Goal: Task Accomplishment & Management: Manage account settings

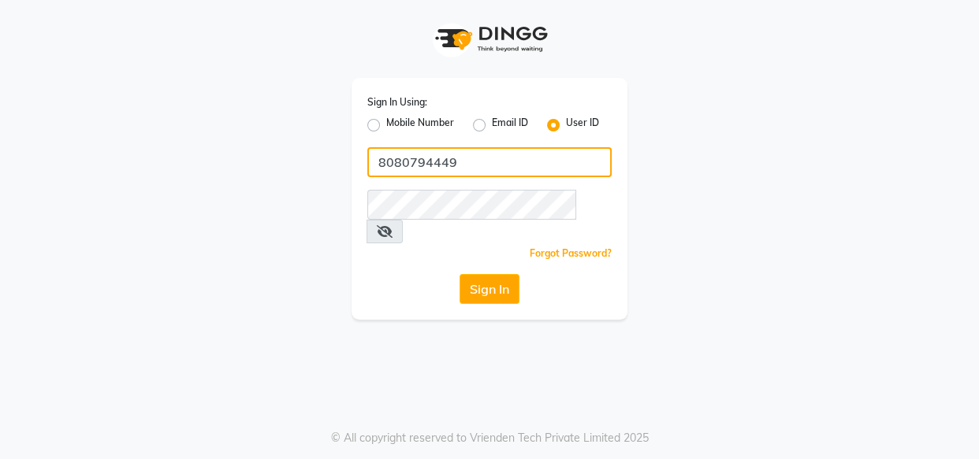
click at [465, 151] on input "8080794449" at bounding box center [489, 162] width 244 height 30
type input "kaizo"
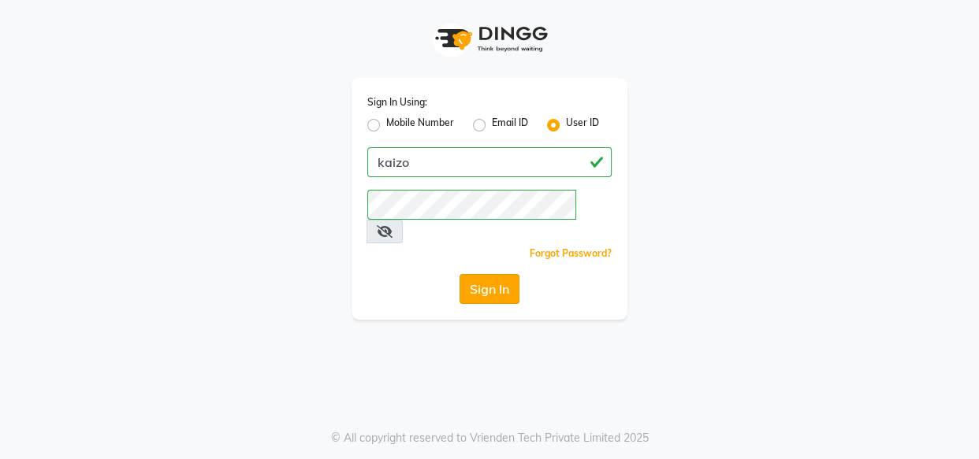
click at [466, 274] on button "Sign In" at bounding box center [489, 289] width 60 height 30
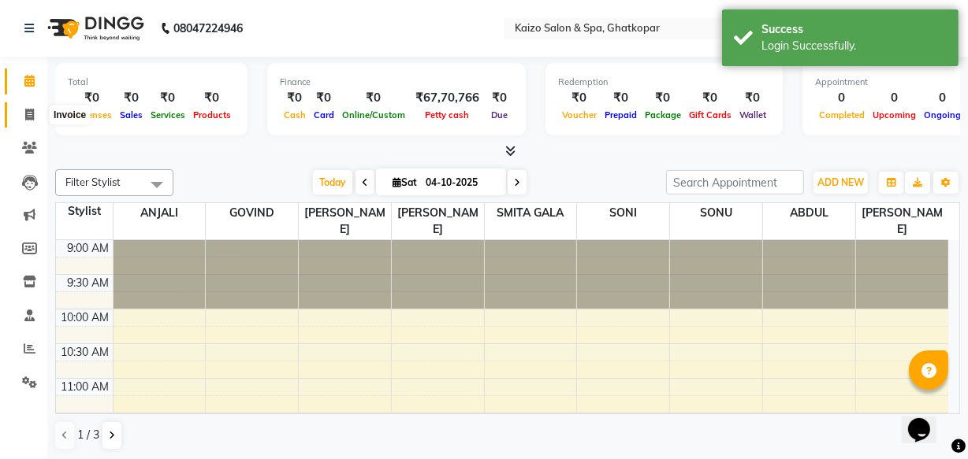
click at [40, 106] on span at bounding box center [30, 115] width 28 height 18
select select "service"
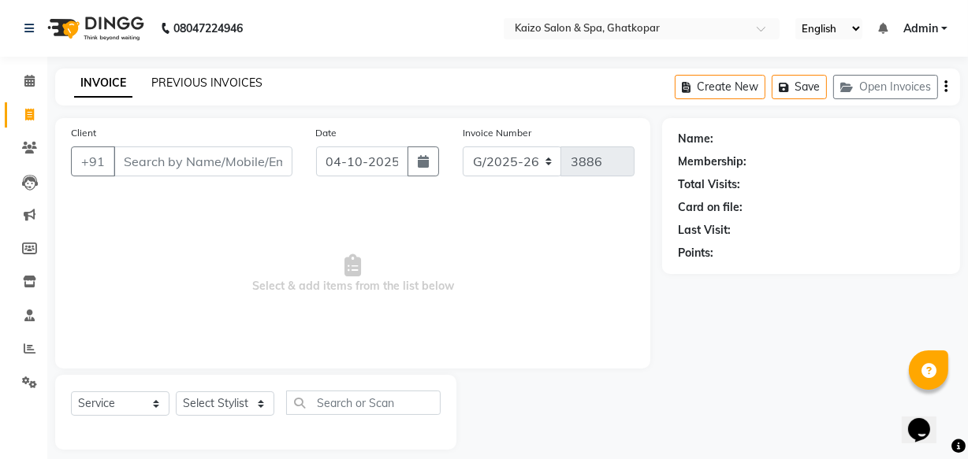
click at [183, 84] on link "PREVIOUS INVOICES" at bounding box center [206, 83] width 111 height 14
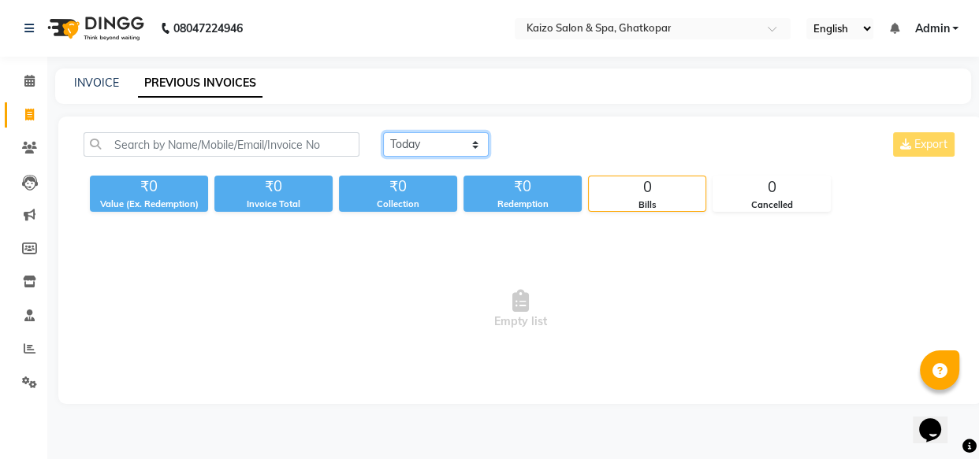
click at [418, 142] on select "Today Yesterday Custom Range" at bounding box center [436, 144] width 106 height 24
select select "range"
click at [383, 132] on select "Today Yesterday Custom Range" at bounding box center [436, 144] width 106 height 24
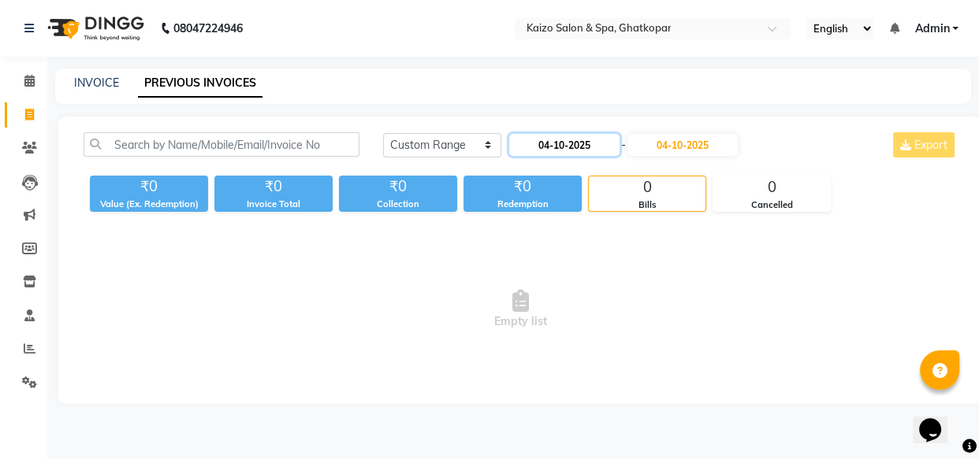
click at [542, 146] on input "04-10-2025" at bounding box center [564, 145] width 110 height 22
select select "10"
select select "2025"
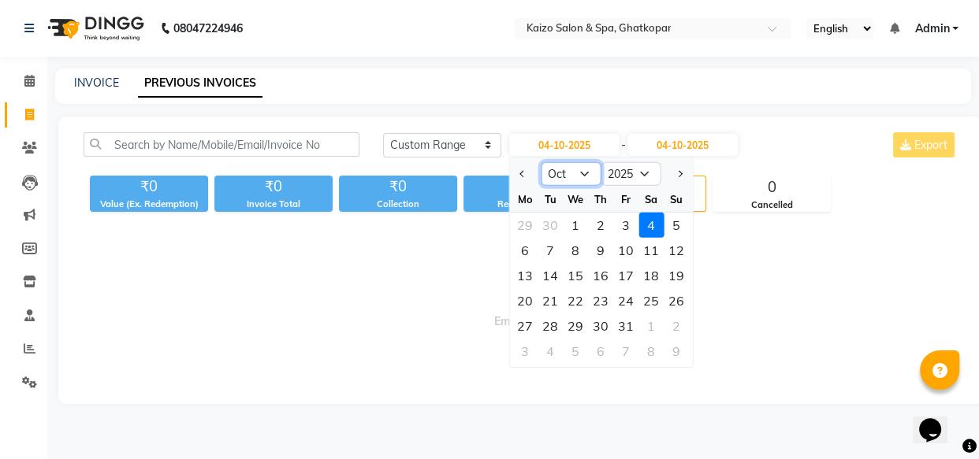
click at [591, 168] on select "Jan Feb Mar Apr May Jun Jul Aug Sep Oct Nov Dec" at bounding box center [571, 174] width 60 height 24
select select "9"
click at [541, 162] on select "Jan Feb Mar Apr May Jun Jul Aug Sep Oct Nov Dec" at bounding box center [571, 174] width 60 height 24
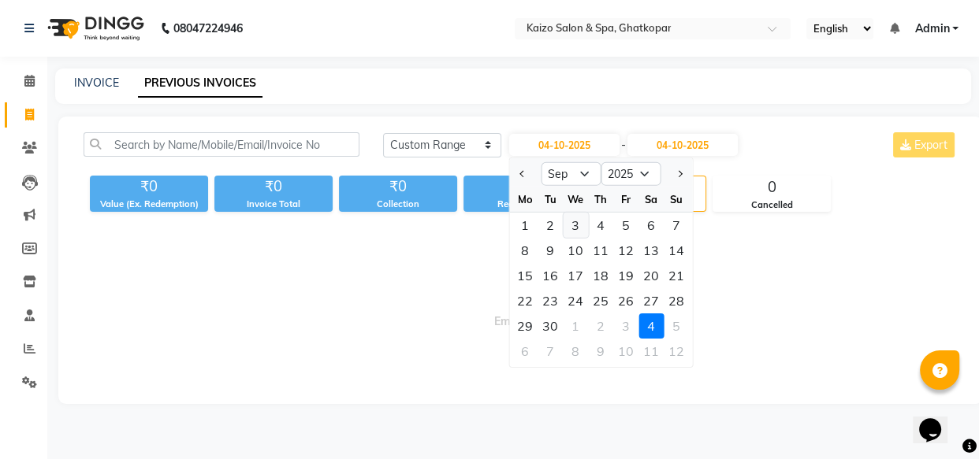
click at [575, 227] on div "3" at bounding box center [575, 225] width 25 height 25
type input "03-09-2025"
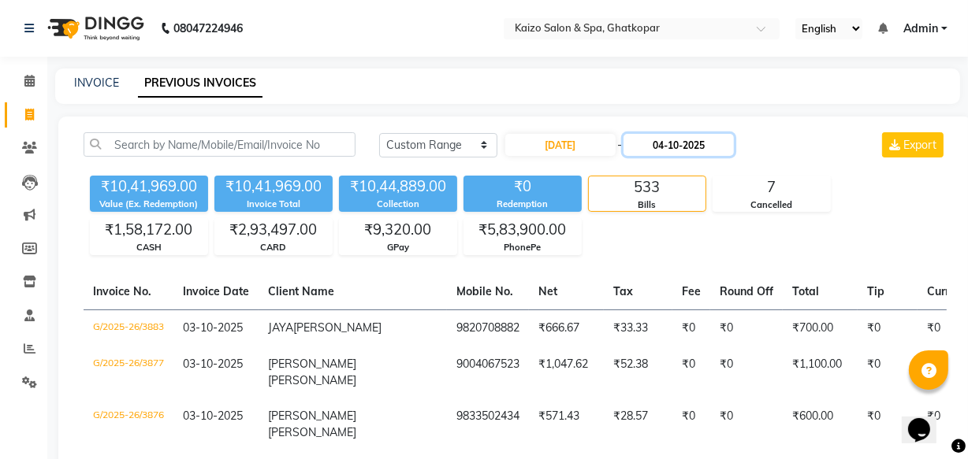
click at [661, 147] on input "04-10-2025" at bounding box center [678, 145] width 110 height 22
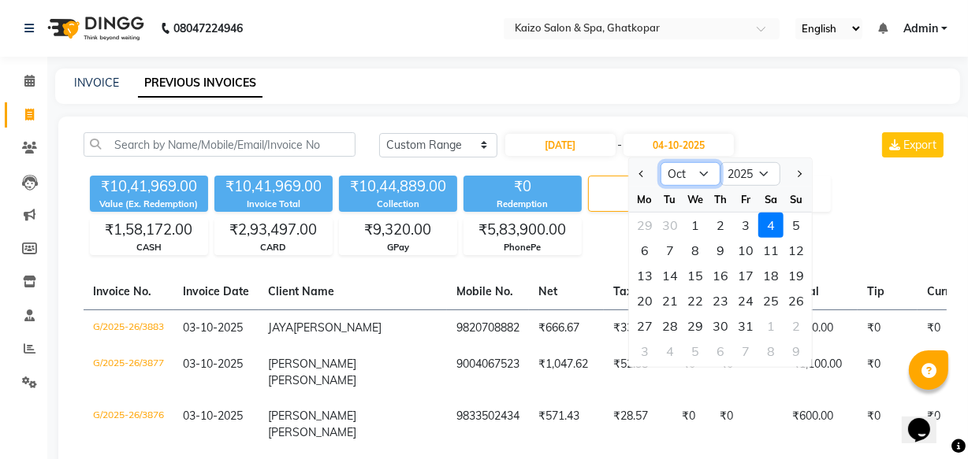
click at [685, 174] on select "Sep Oct Nov Dec" at bounding box center [690, 174] width 60 height 24
select select "9"
click at [660, 162] on select "Sep Oct Nov Dec" at bounding box center [690, 174] width 60 height 24
click at [695, 223] on div "3" at bounding box center [694, 225] width 25 height 25
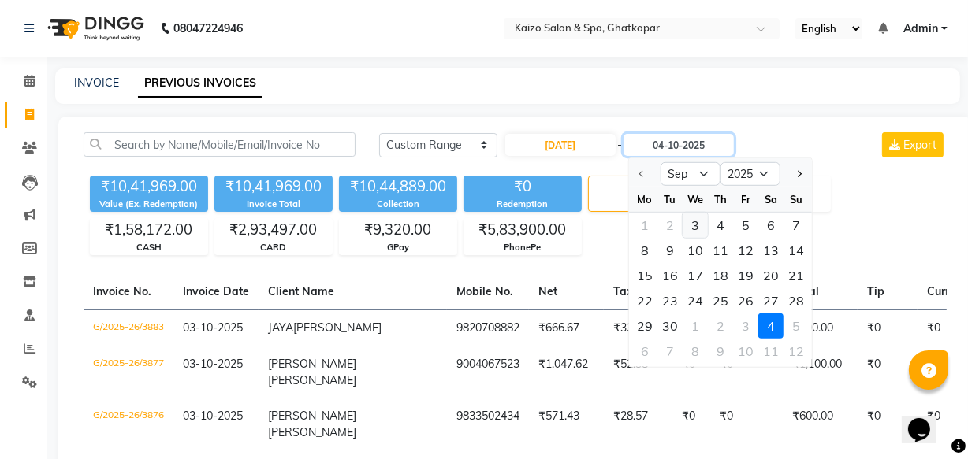
type input "03-09-2025"
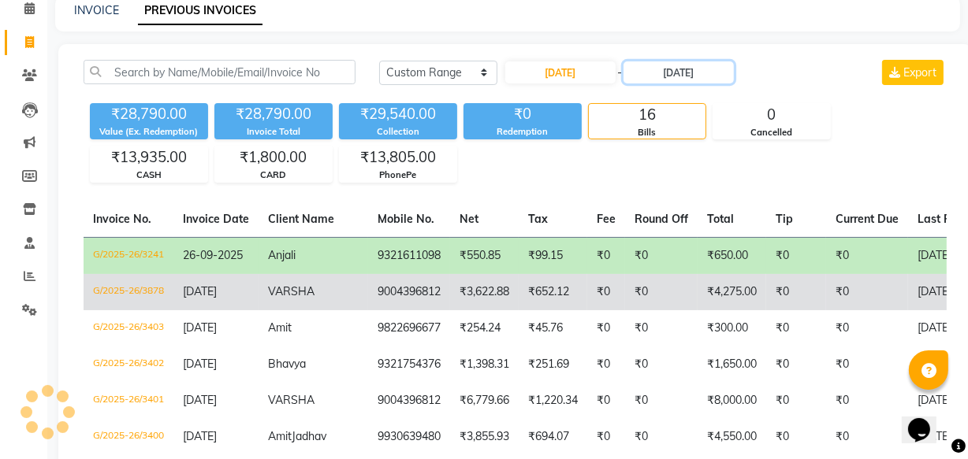
scroll to position [143, 0]
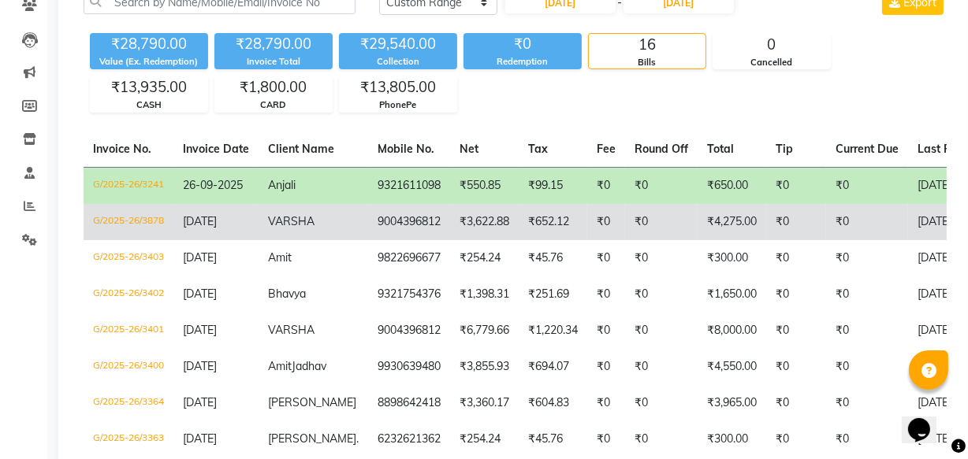
click at [316, 221] on td "VARSHA" at bounding box center [313, 222] width 110 height 36
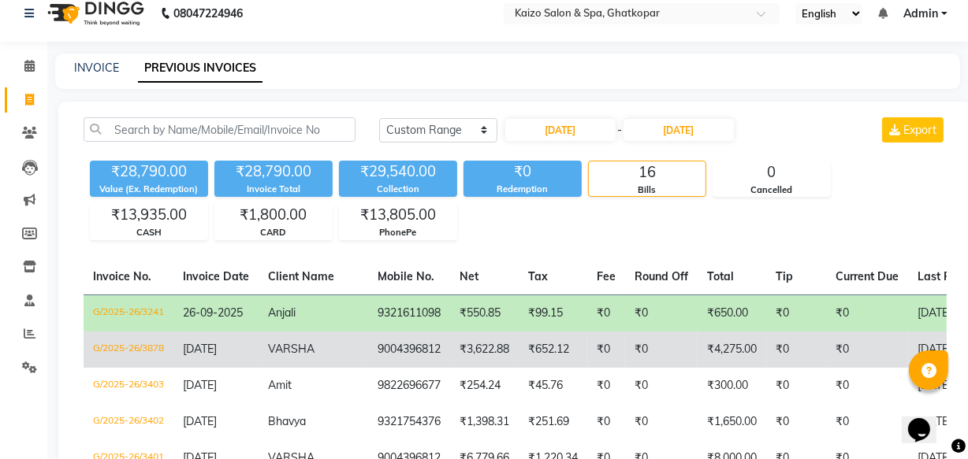
select select "service"
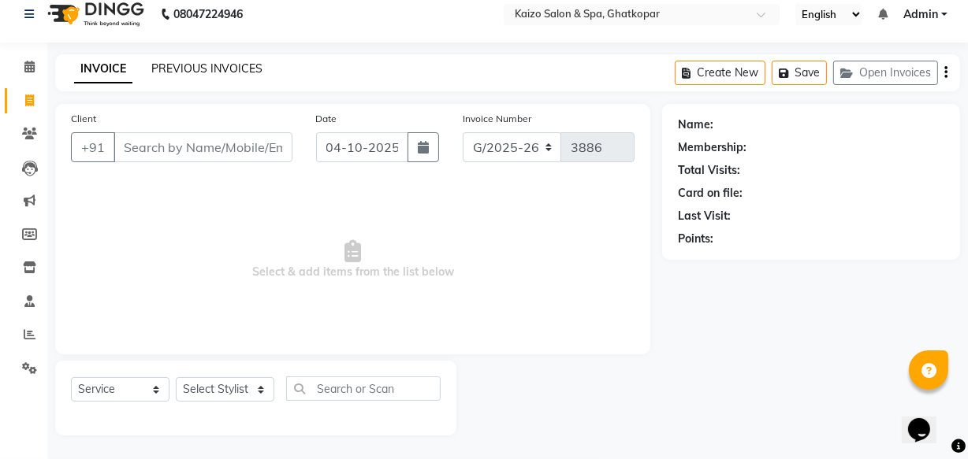
click at [165, 65] on link "PREVIOUS INVOICES" at bounding box center [206, 68] width 111 height 14
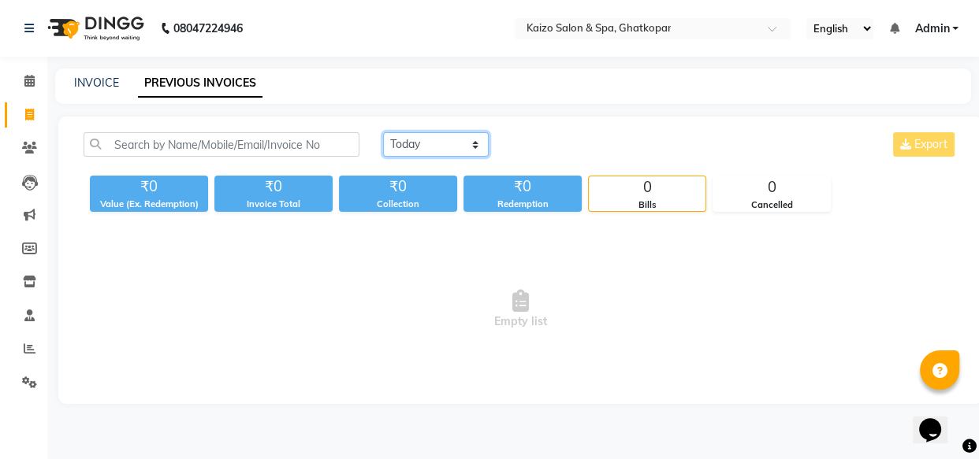
click at [429, 137] on select "Today Yesterday Custom Range" at bounding box center [436, 144] width 106 height 24
select select "range"
click at [383, 132] on select "Today Yesterday Custom Range" at bounding box center [436, 144] width 106 height 24
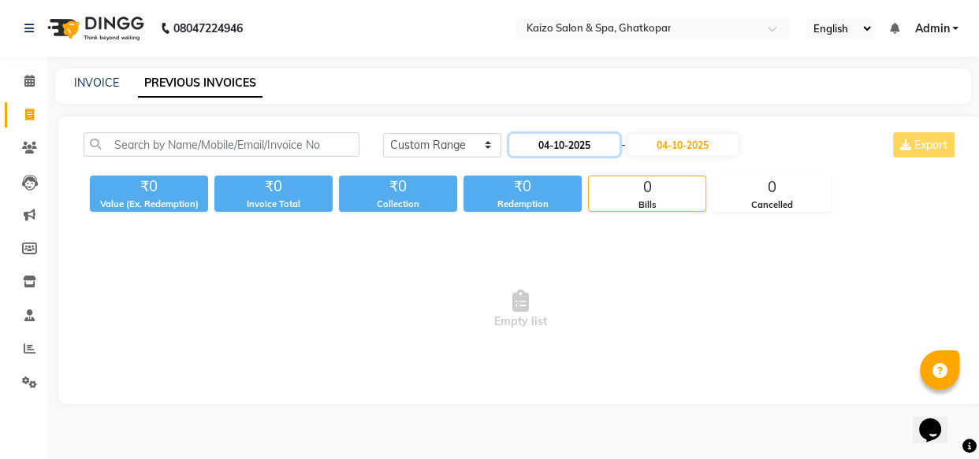
click at [558, 140] on input "04-10-2025" at bounding box center [564, 145] width 110 height 22
select select "10"
select select "2025"
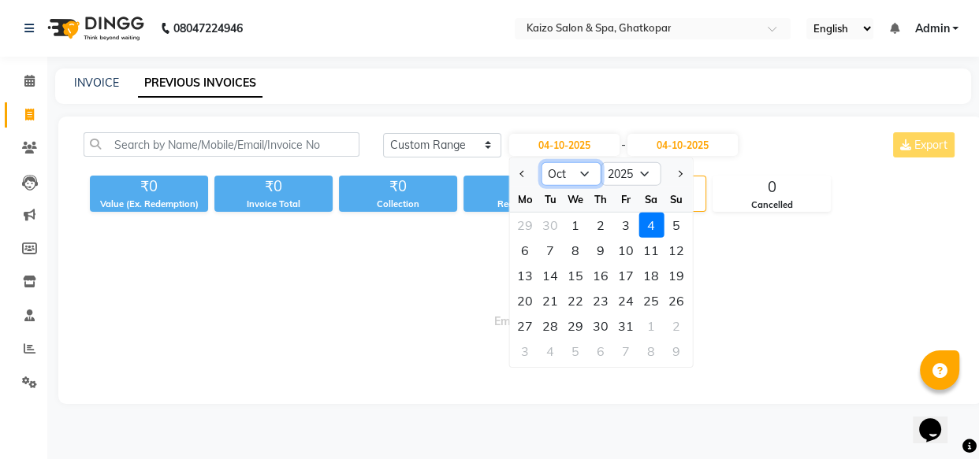
click at [572, 166] on select "Jan Feb Mar Apr May Jun Jul Aug Sep Oct Nov Dec" at bounding box center [571, 174] width 60 height 24
select select "9"
click at [541, 162] on select "Jan Feb Mar Apr May Jun Jul Aug Sep Oct Nov Dec" at bounding box center [571, 174] width 60 height 24
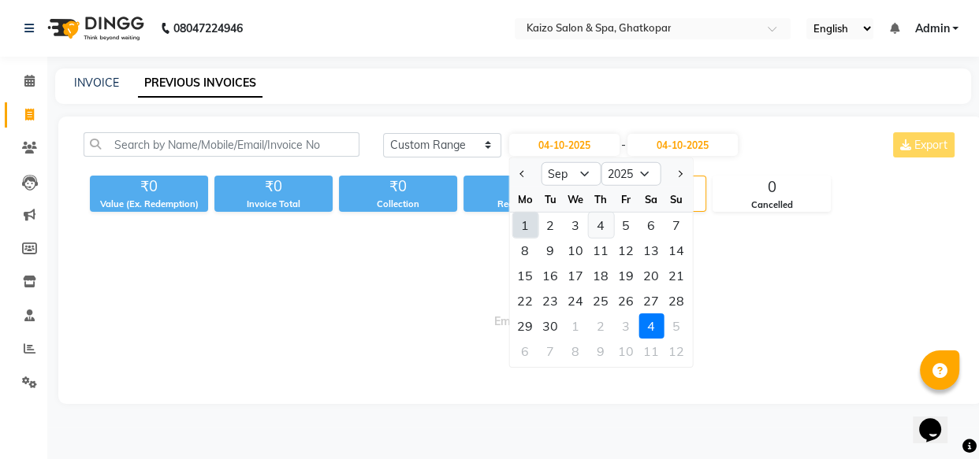
click at [593, 225] on div "4" at bounding box center [600, 225] width 25 height 25
type input "04-09-2025"
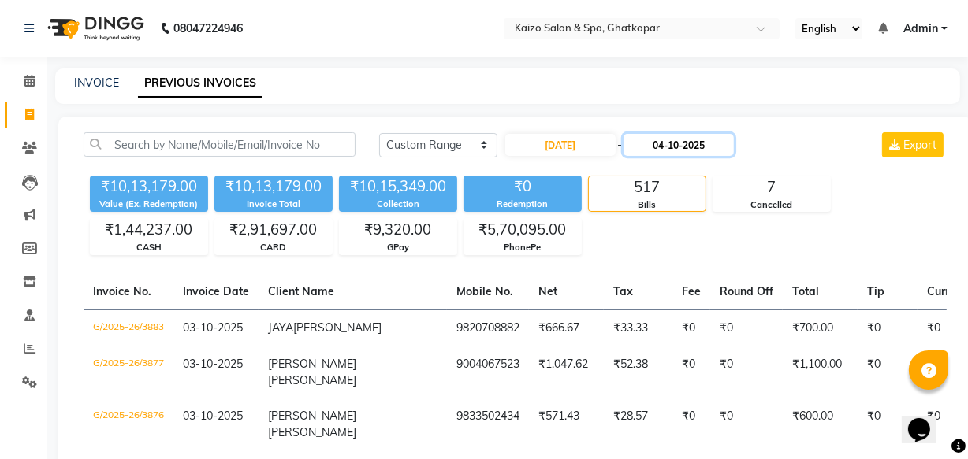
click at [668, 140] on input "04-10-2025" at bounding box center [678, 145] width 110 height 22
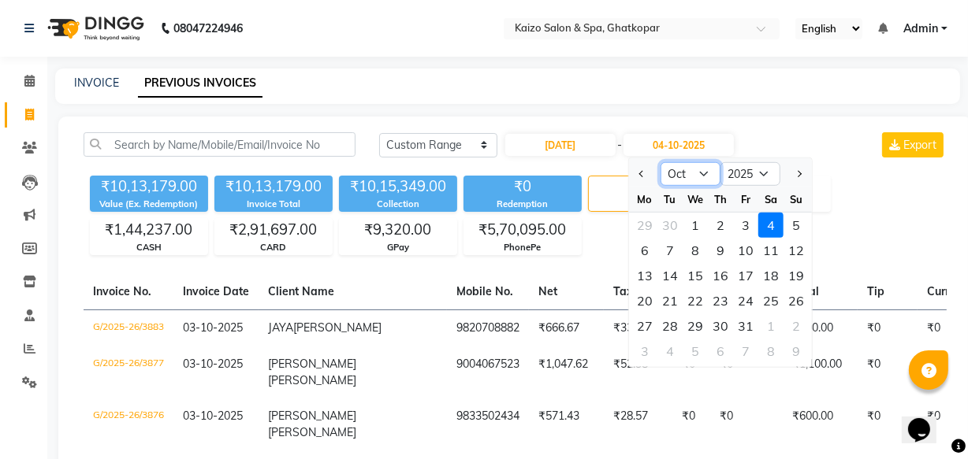
click at [686, 173] on select "Sep Oct Nov Dec" at bounding box center [690, 174] width 60 height 24
select select "9"
click at [660, 162] on select "Sep Oct Nov Dec" at bounding box center [690, 174] width 60 height 24
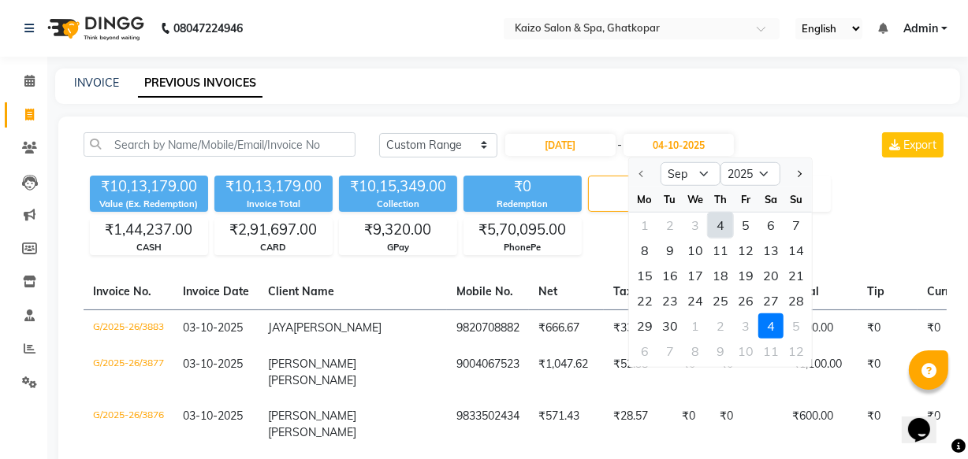
click at [719, 224] on div "4" at bounding box center [720, 225] width 25 height 25
type input "04-09-2025"
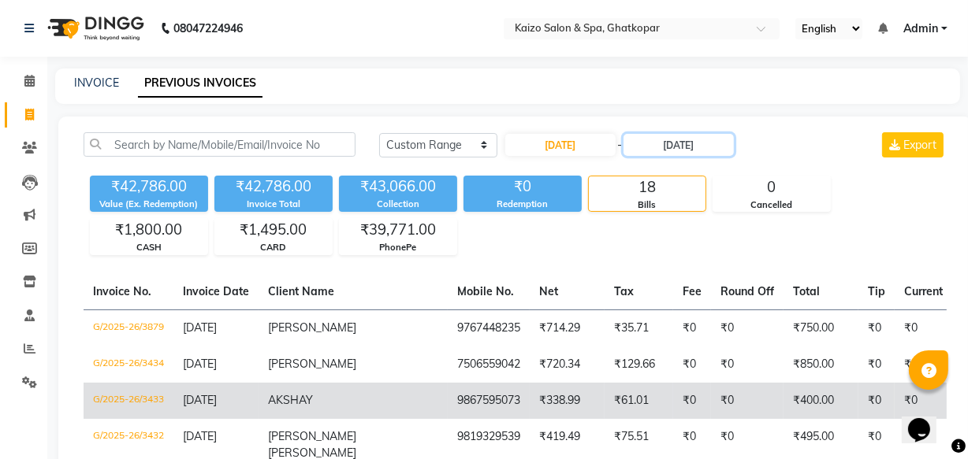
scroll to position [71, 0]
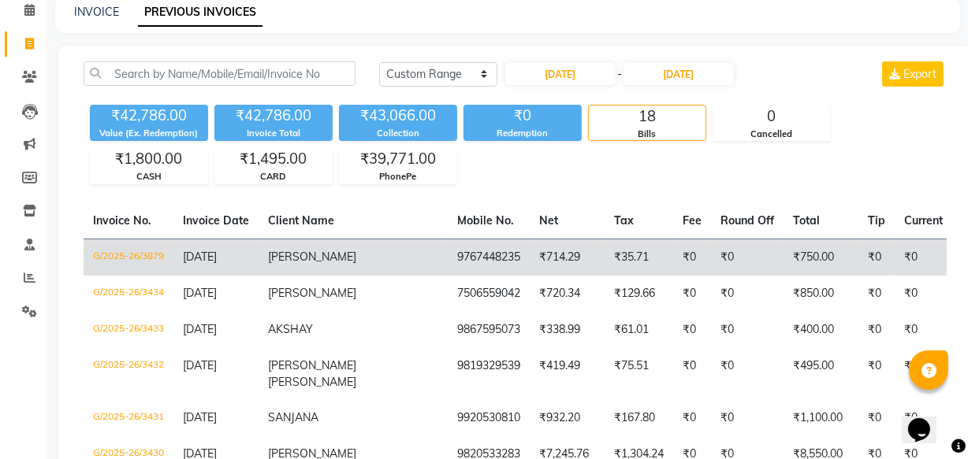
click at [333, 252] on td "Indrajit" at bounding box center [352, 257] width 189 height 37
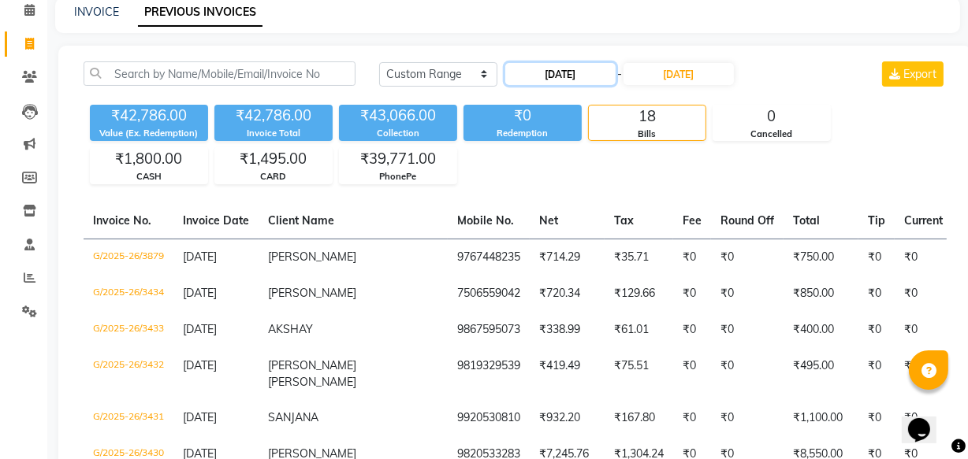
click at [535, 71] on input "04-09-2025" at bounding box center [560, 74] width 110 height 22
select select "9"
select select "2025"
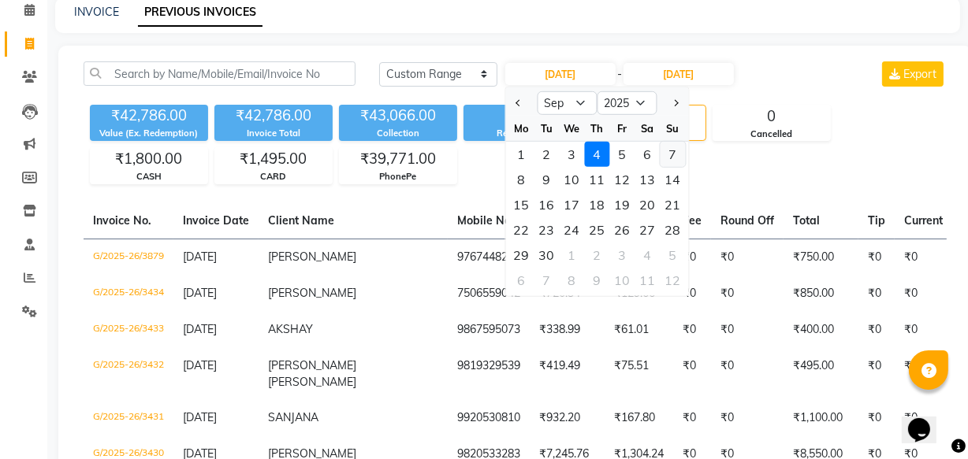
click at [671, 156] on div "7" at bounding box center [672, 154] width 25 height 25
type input "07-09-2025"
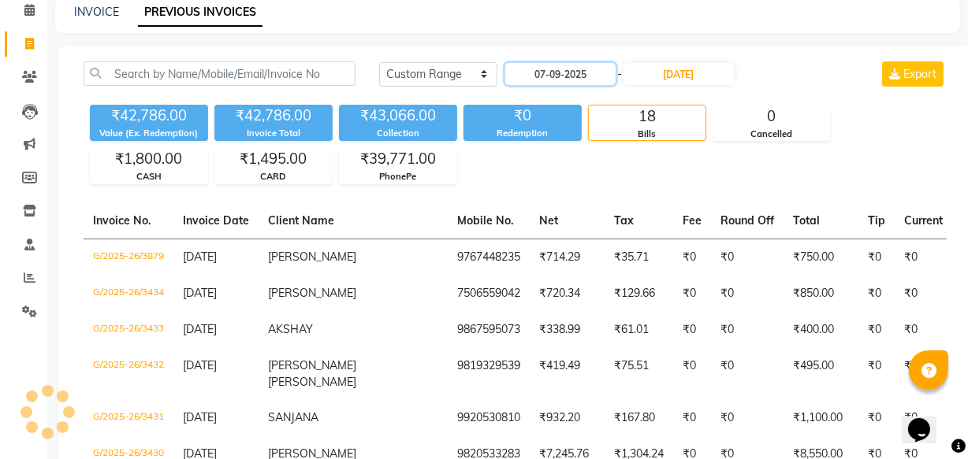
scroll to position [0, 0]
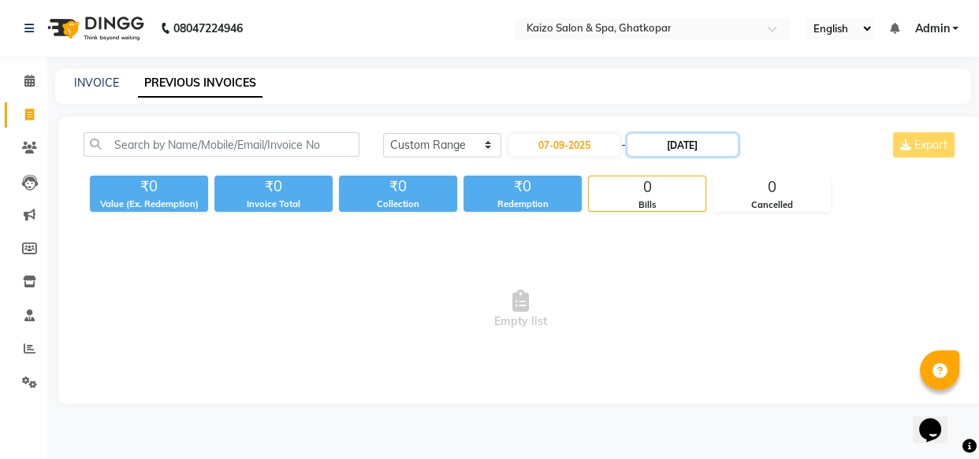
click at [662, 141] on input "04-09-2025" at bounding box center [682, 145] width 110 height 22
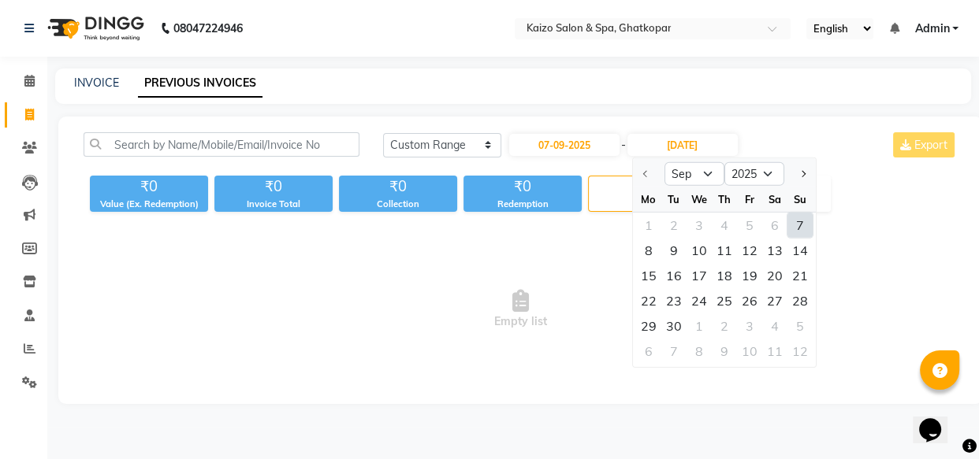
click at [803, 224] on div "7" at bounding box center [799, 225] width 25 height 25
type input "07-09-2025"
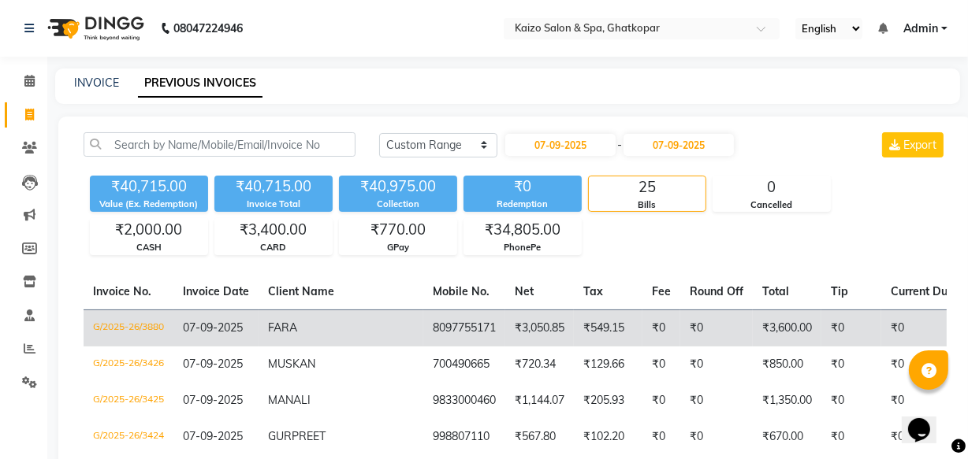
click at [292, 322] on span "FARA" at bounding box center [282, 328] width 29 height 14
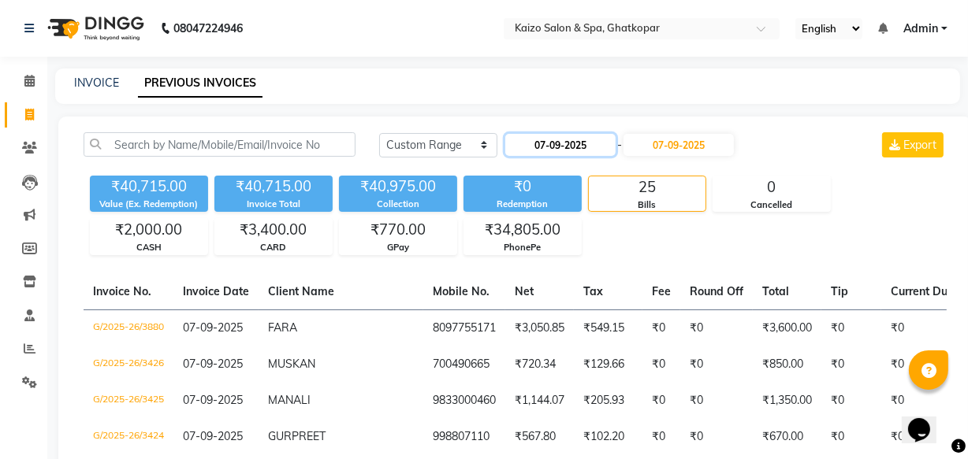
click at [556, 143] on input "07-09-2025" at bounding box center [560, 145] width 110 height 22
select select "9"
select select "2025"
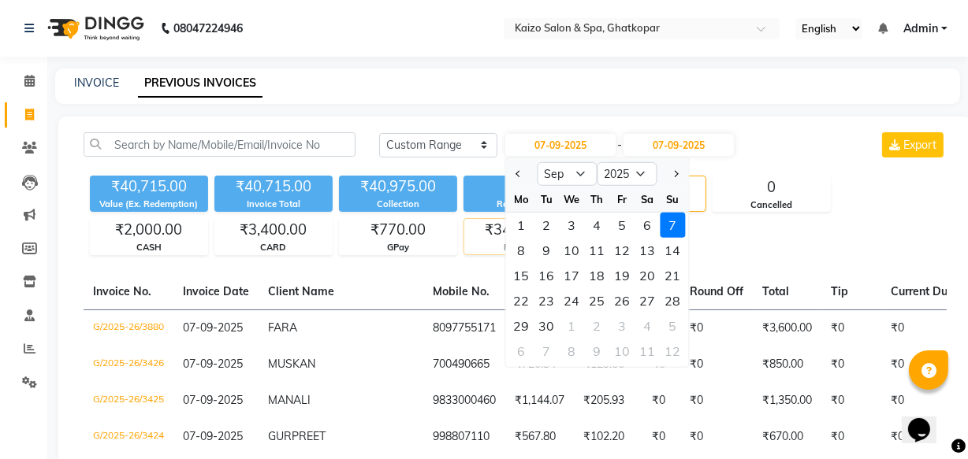
click at [544, 245] on div "9" at bounding box center [546, 250] width 25 height 25
type input "09-09-2025"
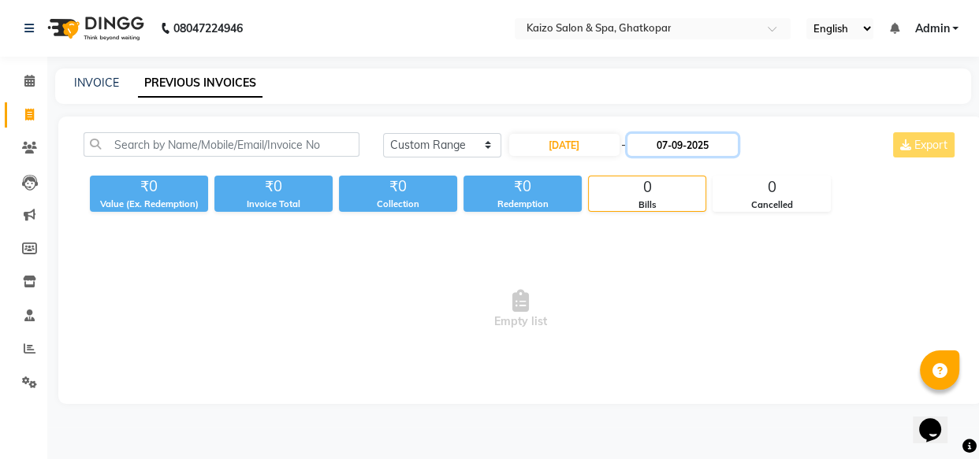
click at [665, 146] on input "07-09-2025" at bounding box center [682, 145] width 110 height 22
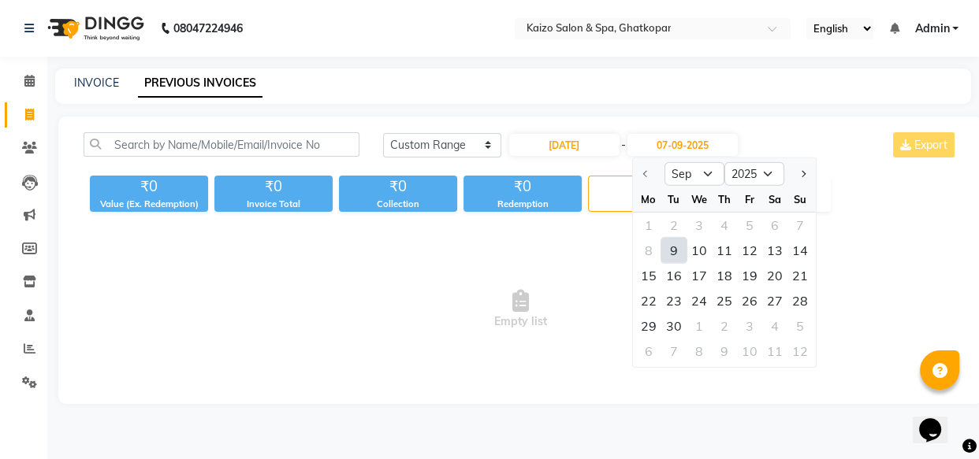
click at [661, 248] on div "9" at bounding box center [673, 250] width 25 height 25
type input "09-09-2025"
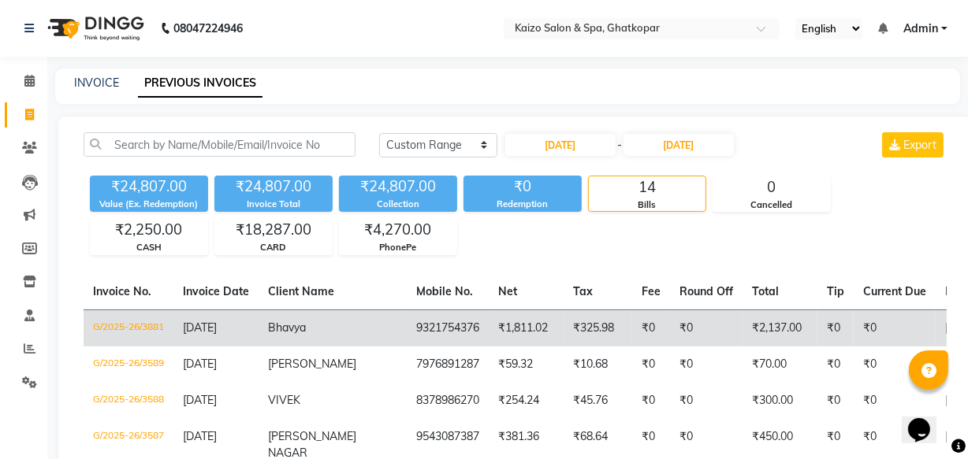
click at [310, 329] on td "Bhavya" at bounding box center [332, 328] width 148 height 37
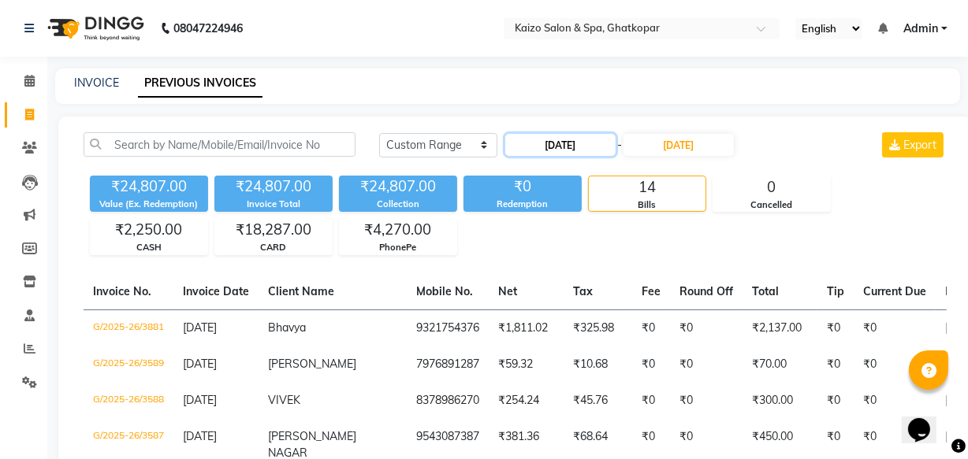
click at [548, 145] on input "09-09-2025" at bounding box center [560, 145] width 110 height 22
select select "9"
select select "2025"
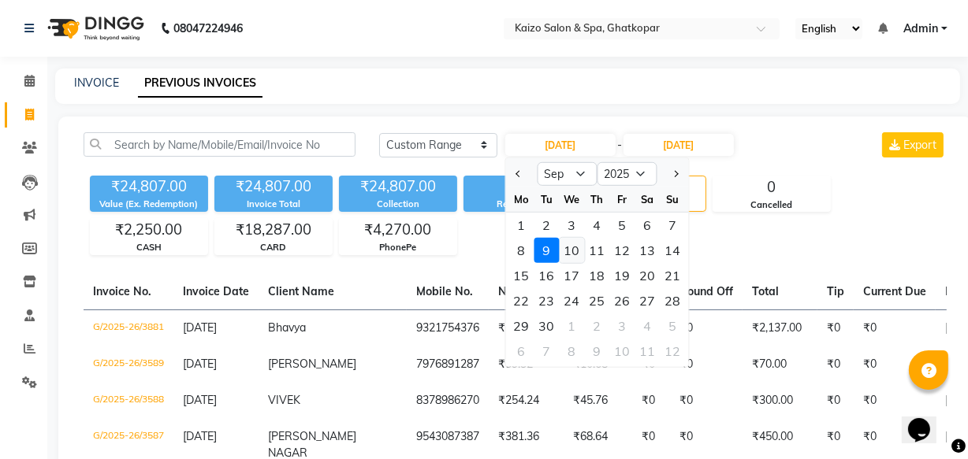
click at [574, 249] on div "10" at bounding box center [571, 250] width 25 height 25
type input "10-09-2025"
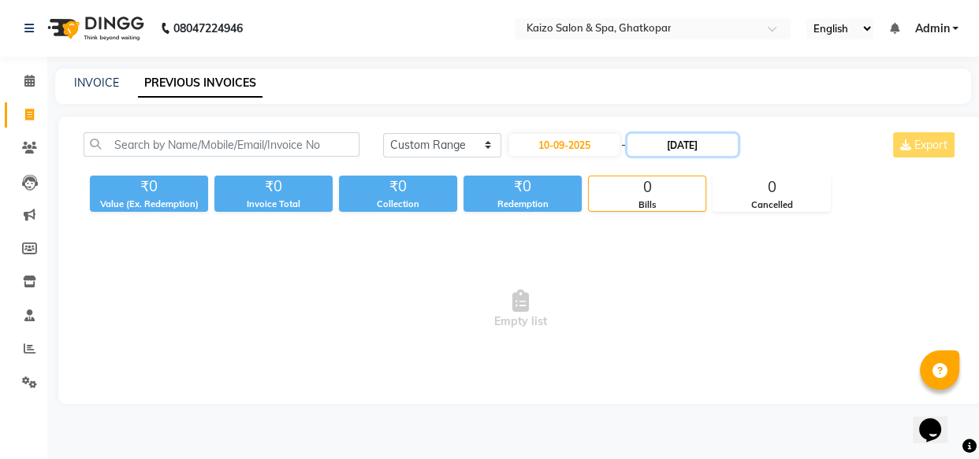
click at [665, 143] on input "09-09-2025" at bounding box center [682, 145] width 110 height 22
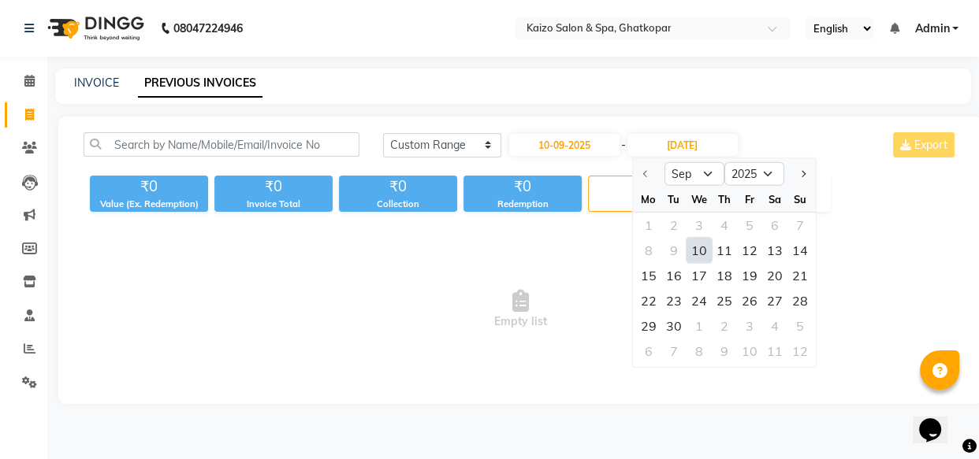
click at [687, 250] on div "10" at bounding box center [698, 250] width 25 height 25
type input "10-09-2025"
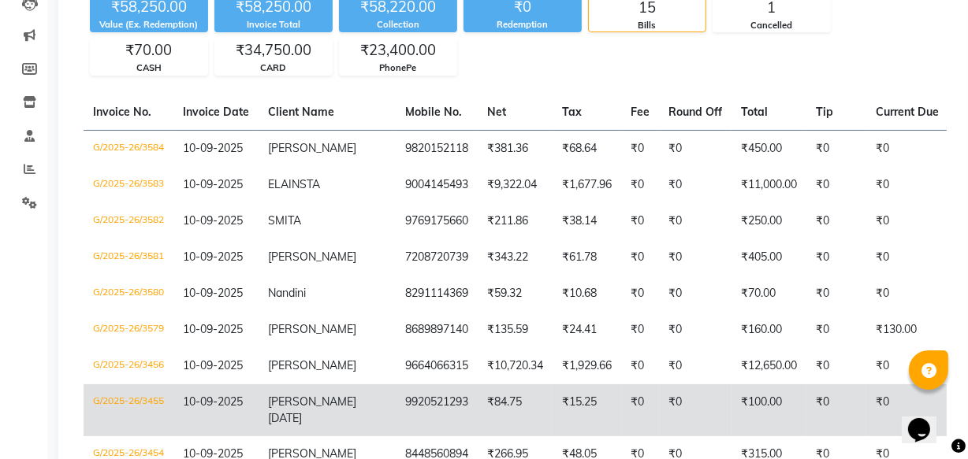
scroll to position [214, 0]
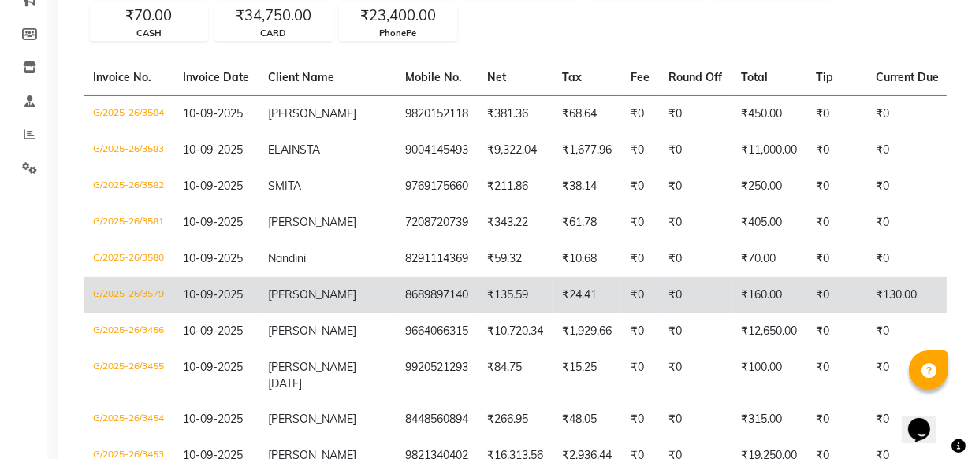
click at [263, 299] on td "SIDHIKA" at bounding box center [326, 295] width 137 height 36
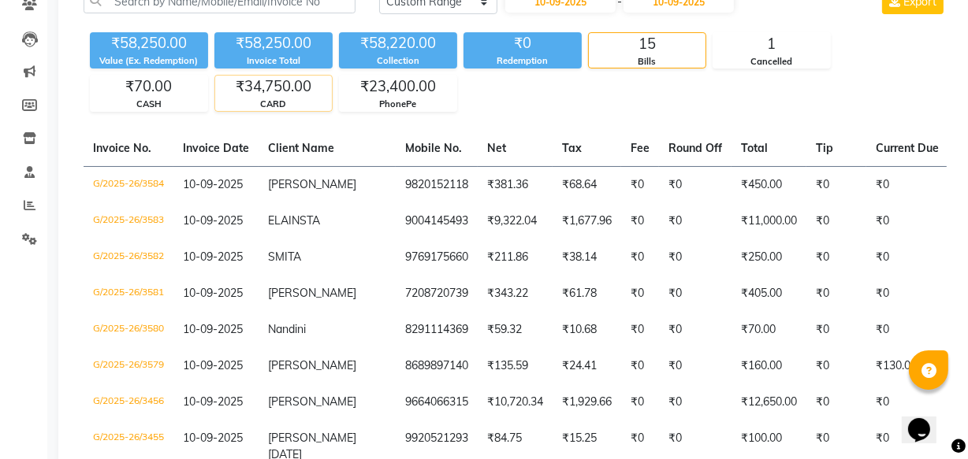
scroll to position [0, 0]
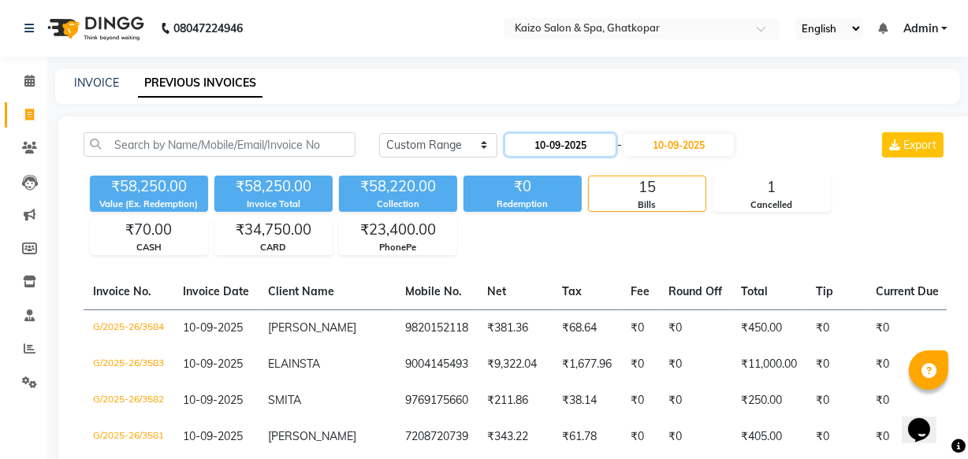
click at [537, 147] on input "10-09-2025" at bounding box center [560, 145] width 110 height 22
select select "9"
select select "2025"
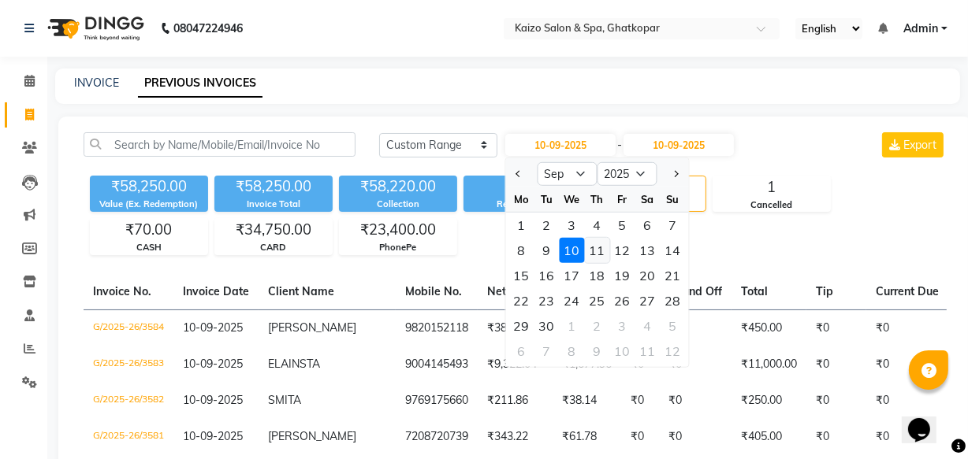
click at [599, 240] on div "11" at bounding box center [597, 250] width 25 height 25
type input "11-09-2025"
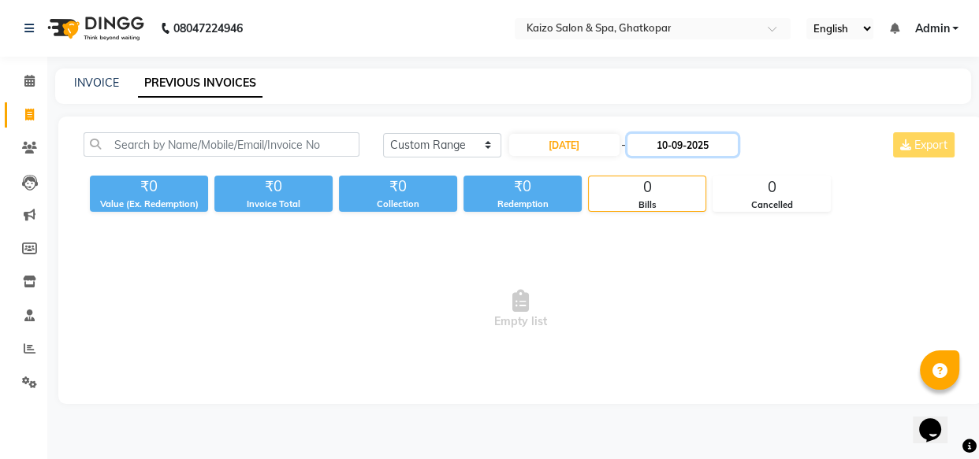
click at [663, 143] on input "10-09-2025" at bounding box center [682, 145] width 110 height 22
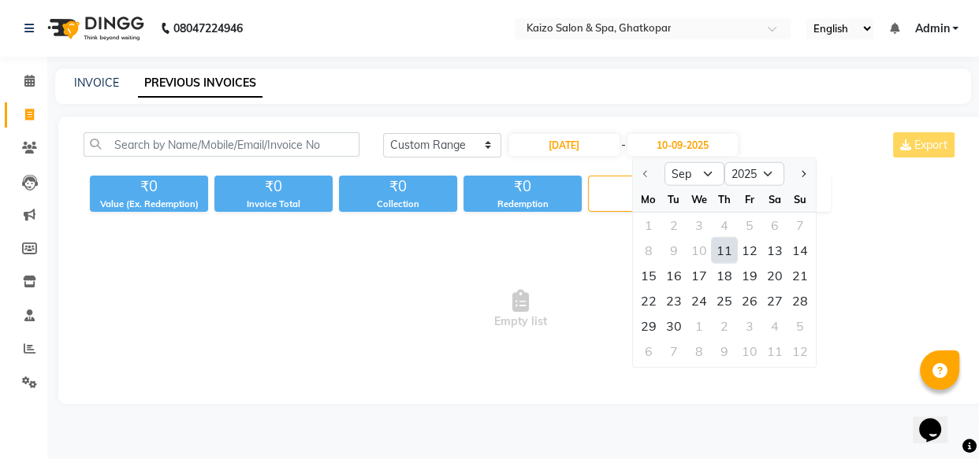
click at [716, 251] on div "11" at bounding box center [724, 250] width 25 height 25
type input "11-09-2025"
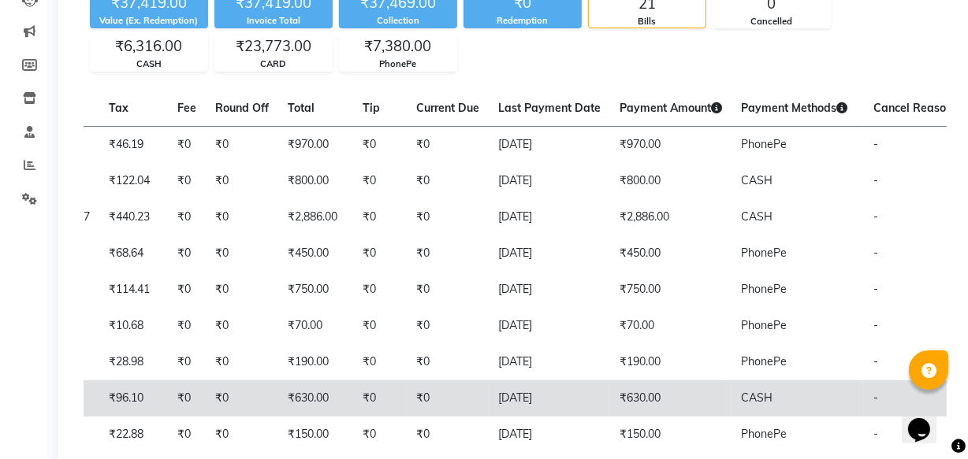
scroll to position [161, 0]
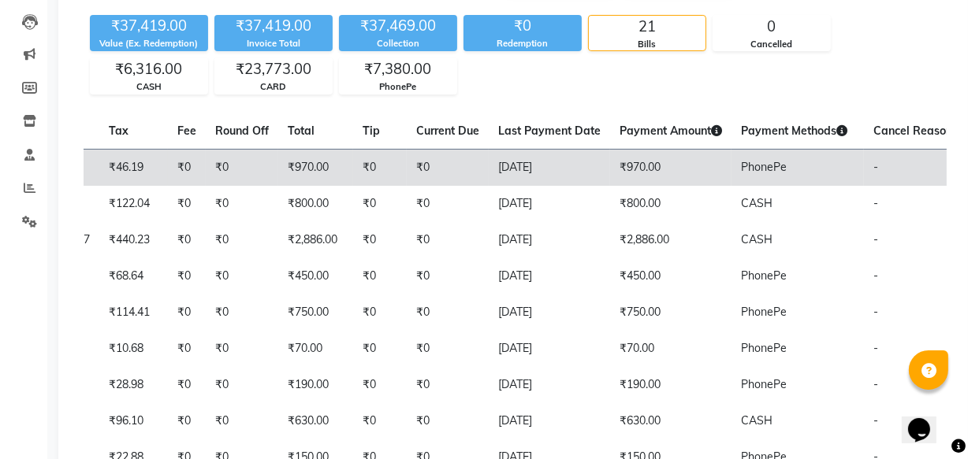
click at [517, 165] on td "11-09-2025" at bounding box center [549, 167] width 121 height 37
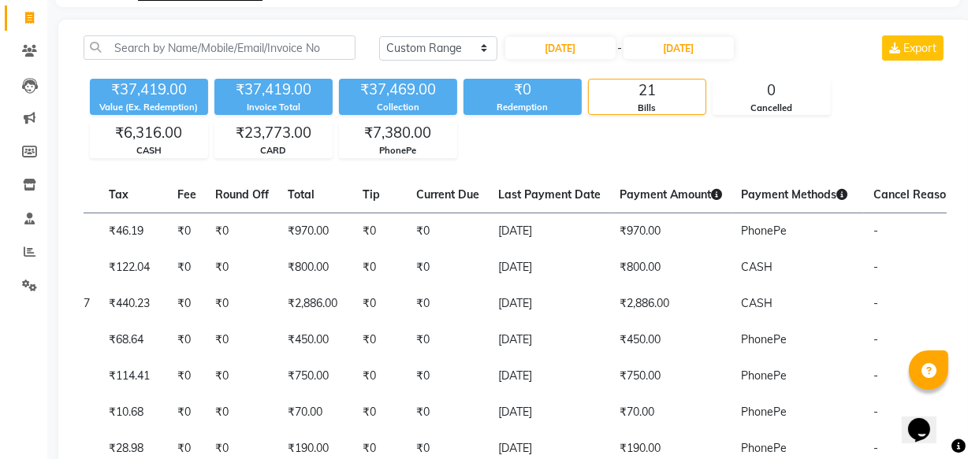
scroll to position [0, 0]
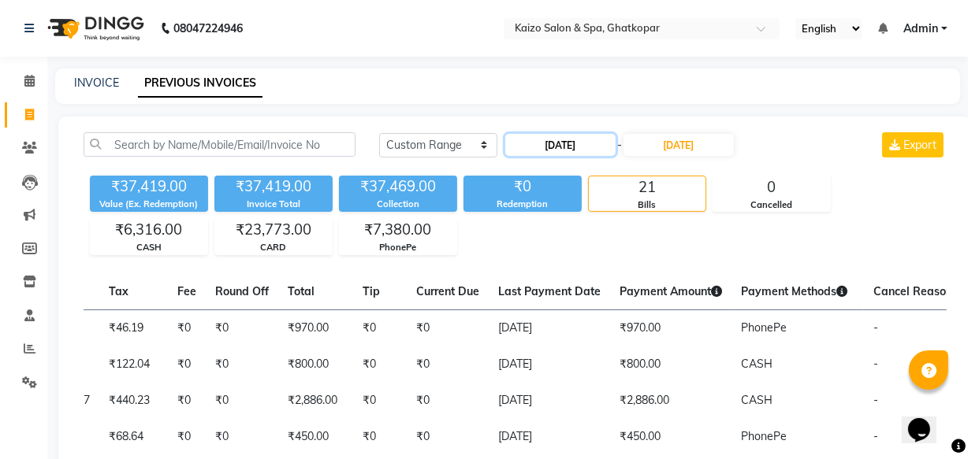
click at [544, 142] on input "11-09-2025" at bounding box center [560, 145] width 110 height 22
select select "9"
select select "2025"
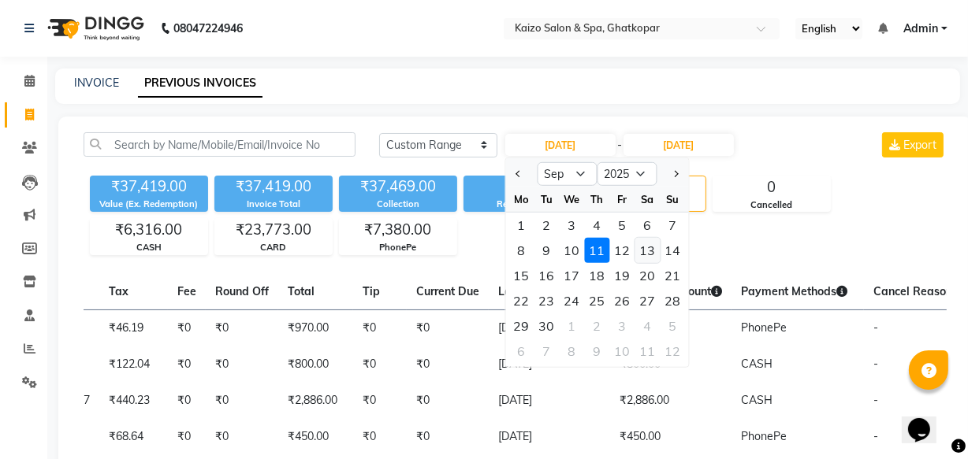
click at [642, 252] on div "13" at bounding box center [647, 250] width 25 height 25
type input "13-09-2025"
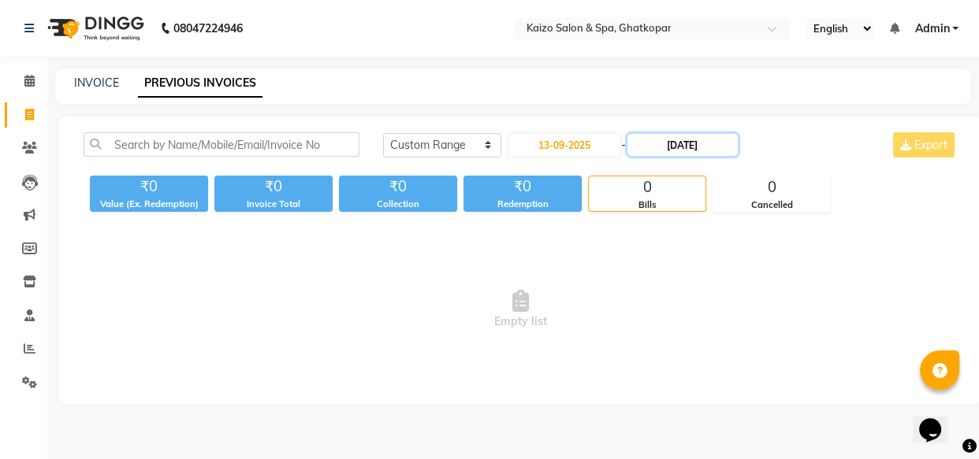
click at [675, 144] on input "11-09-2025" at bounding box center [682, 145] width 110 height 22
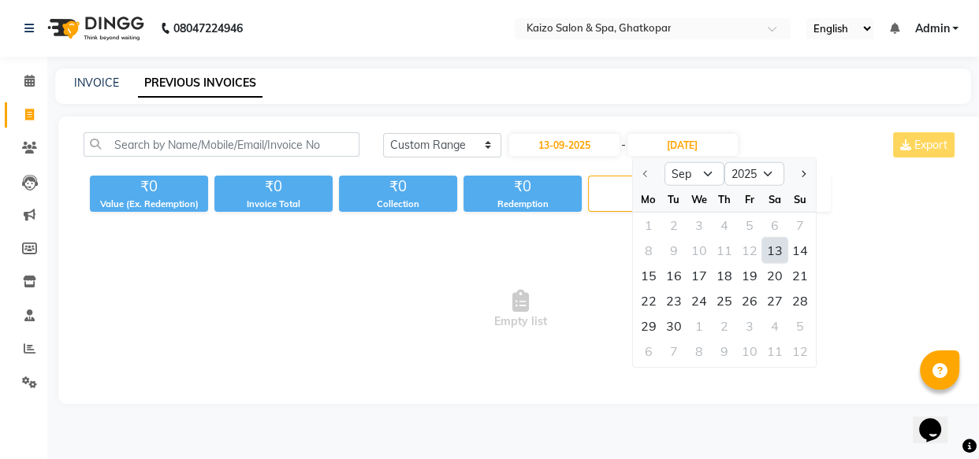
click at [771, 254] on div "13" at bounding box center [774, 250] width 25 height 25
type input "13-09-2025"
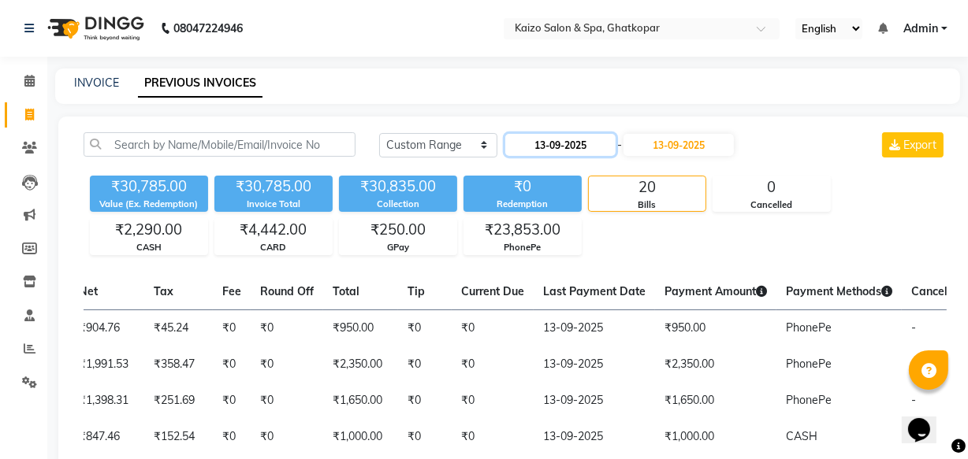
click at [535, 141] on input "13-09-2025" at bounding box center [560, 145] width 110 height 22
select select "9"
select select "2025"
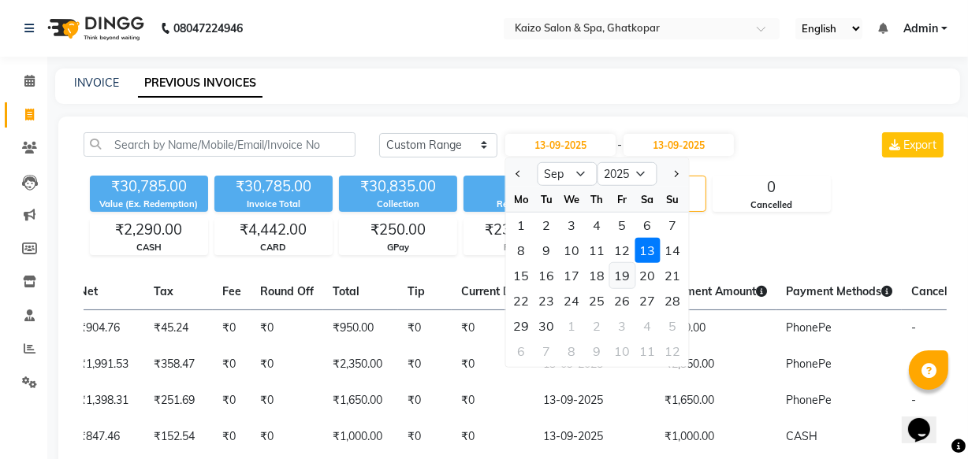
click at [626, 276] on div "19" at bounding box center [622, 275] width 25 height 25
type input "19-09-2025"
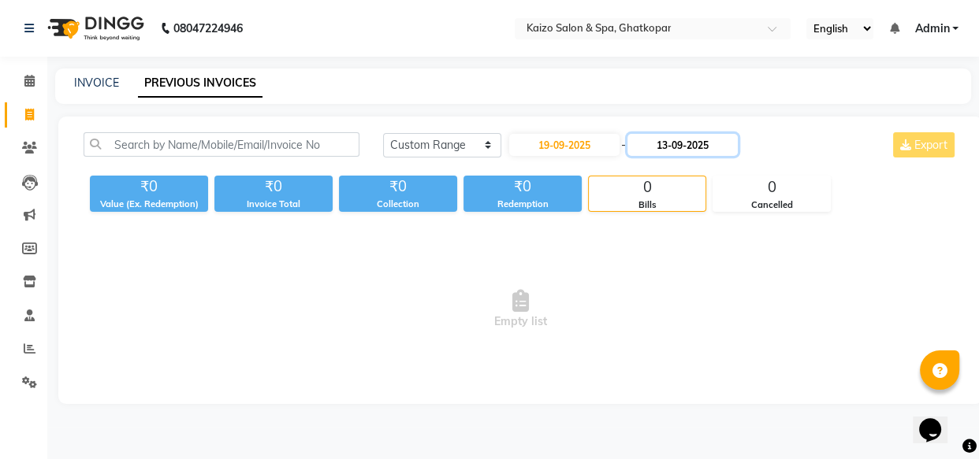
click at [669, 144] on input "13-09-2025" at bounding box center [682, 145] width 110 height 22
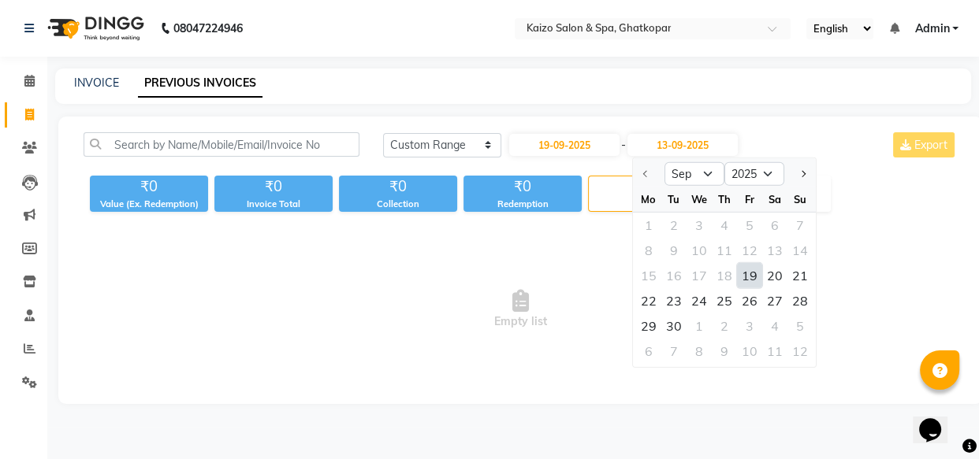
click at [748, 269] on div "19" at bounding box center [749, 275] width 25 height 25
type input "19-09-2025"
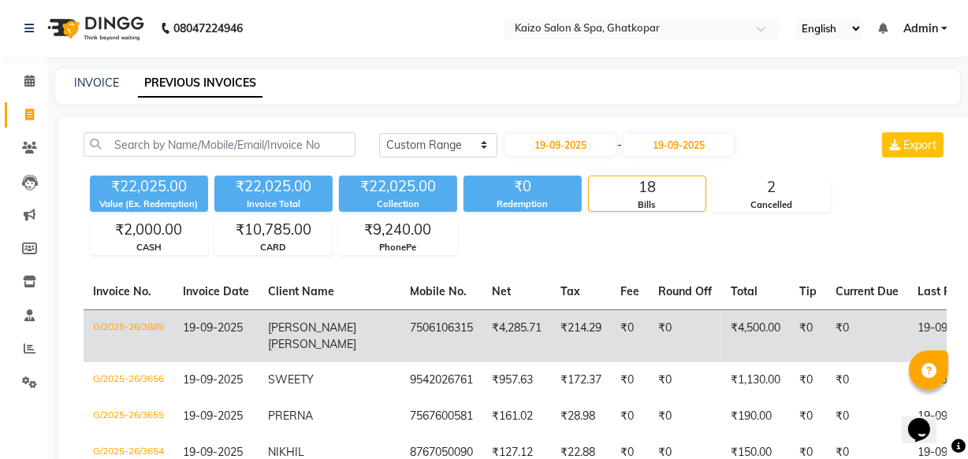
click at [328, 324] on td "ANITA SAMDANI" at bounding box center [329, 336] width 142 height 53
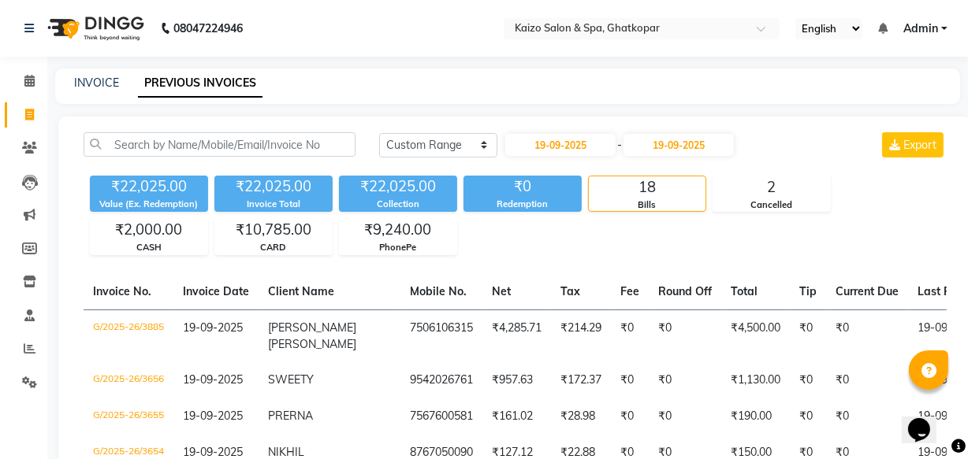
click at [88, 72] on div "INVOICE PREVIOUS INVOICES" at bounding box center [507, 86] width 905 height 35
click at [102, 79] on link "INVOICE" at bounding box center [96, 83] width 45 height 14
select select "service"
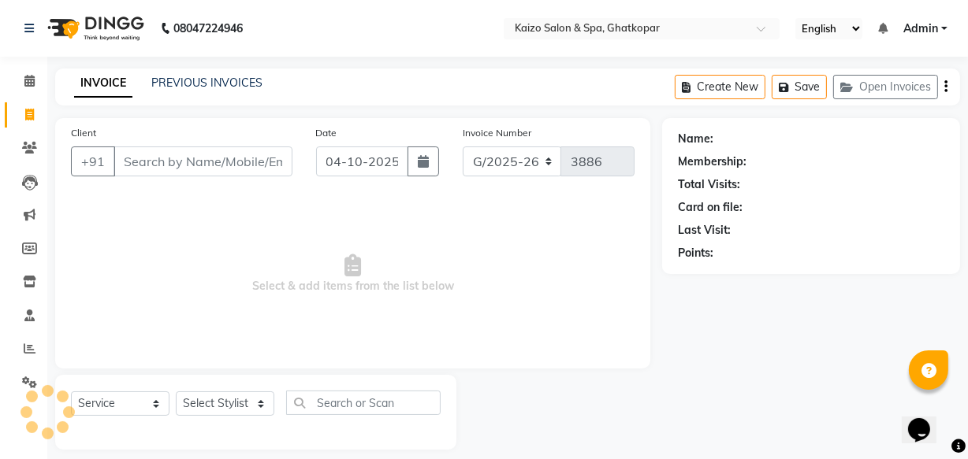
scroll to position [15, 0]
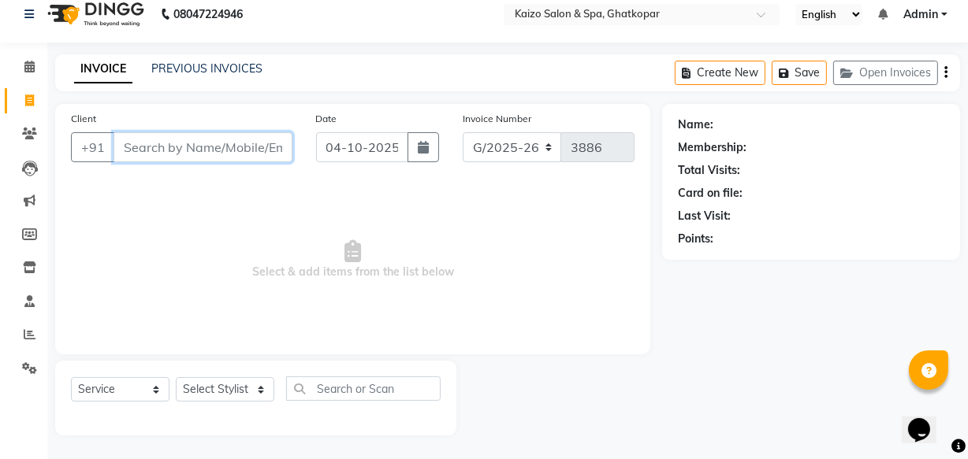
paste input "BOBBY 9819457765"
click at [126, 150] on input "BOBBY 9819457765" at bounding box center [162, 147] width 98 height 30
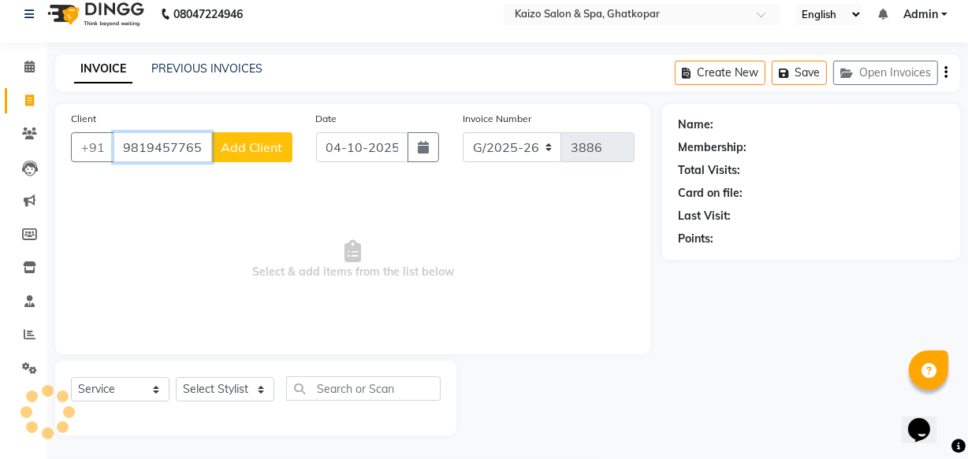
scroll to position [0, 13]
type input "9819457765"
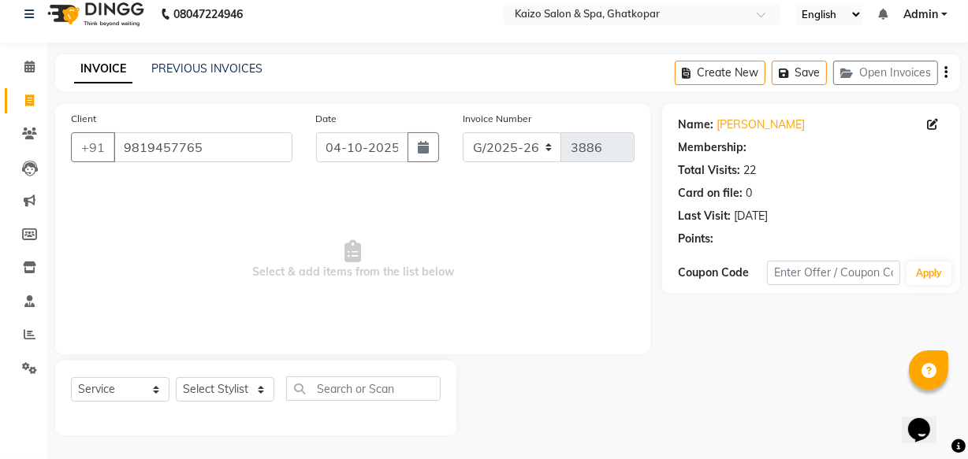
scroll to position [0, 0]
click at [428, 151] on icon "button" at bounding box center [423, 147] width 11 height 13
select select "10"
select select "2025"
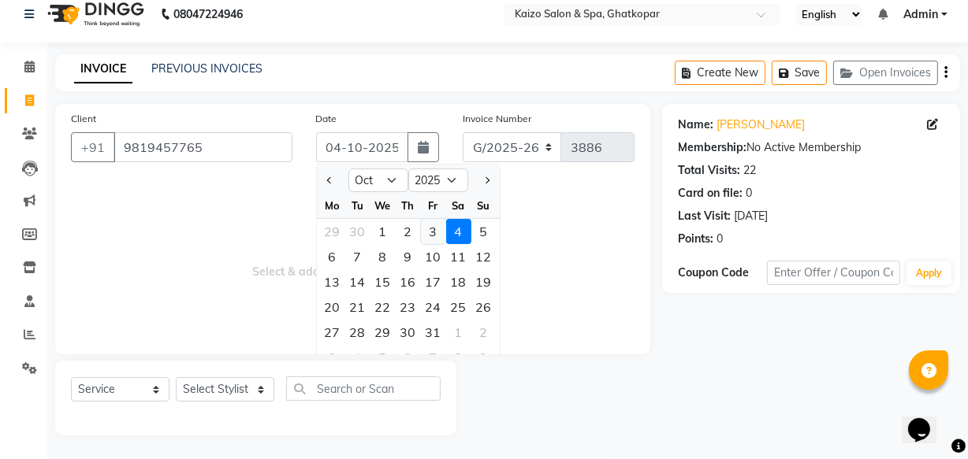
click at [442, 229] on div "3" at bounding box center [433, 231] width 25 height 25
type input "03-10-2025"
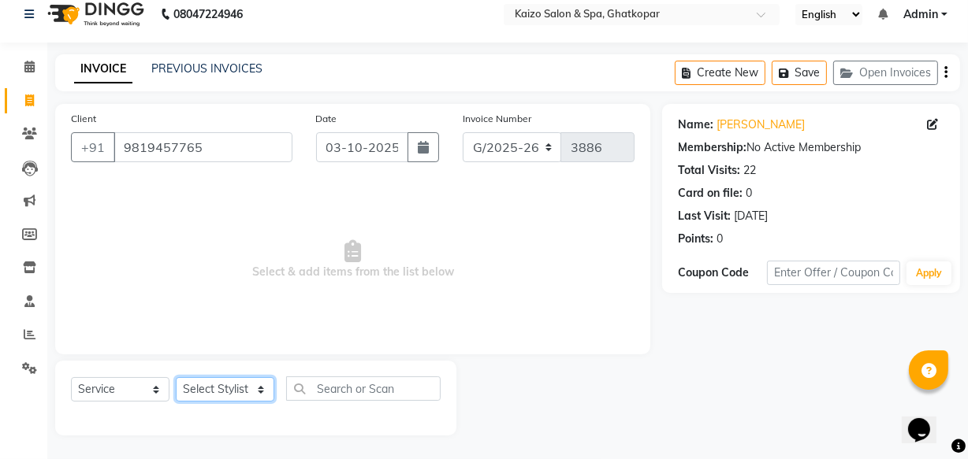
click at [189, 381] on select "Select Stylist ABDUL AKSHADA ANJALI ARBAZ ARIF DIVYAA FAHEEM Front Desk GOVIND …" at bounding box center [225, 389] width 98 height 24
select select "8836"
click at [176, 377] on select "Select Stylist ABDUL AKSHADA ANJALI ARBAZ ARIF DIVYAA FAHEEM Front Desk GOVIND …" at bounding box center [225, 389] width 98 height 24
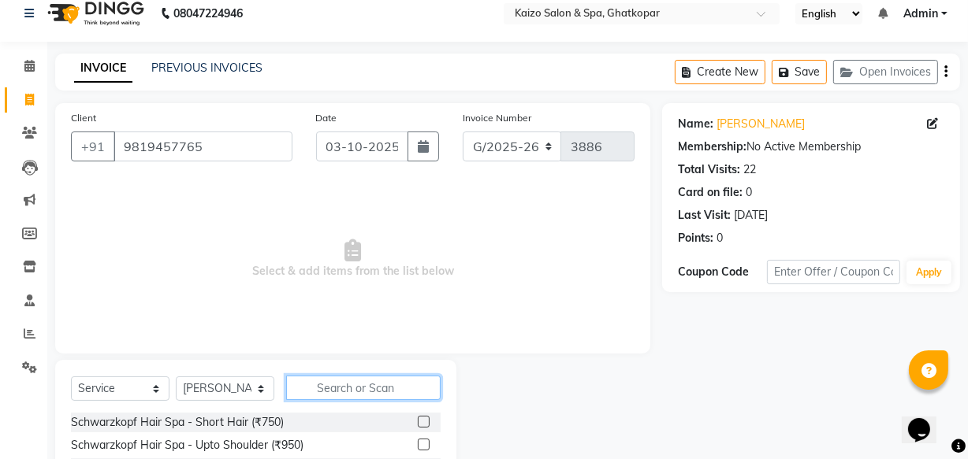
click at [354, 393] on input "text" at bounding box center [363, 388] width 154 height 24
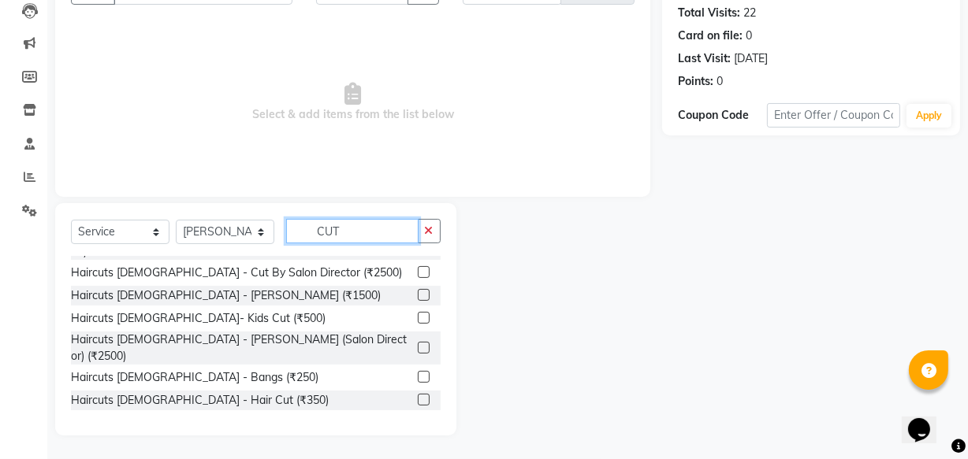
scroll to position [214, 0]
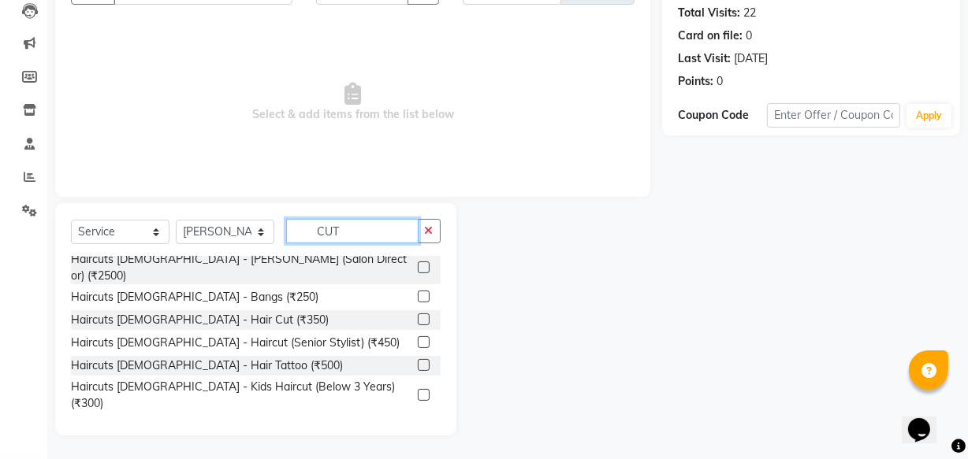
type input "CUT"
click at [418, 336] on label at bounding box center [424, 342] width 12 height 12
click at [418, 338] on input "checkbox" at bounding box center [423, 343] width 10 height 10
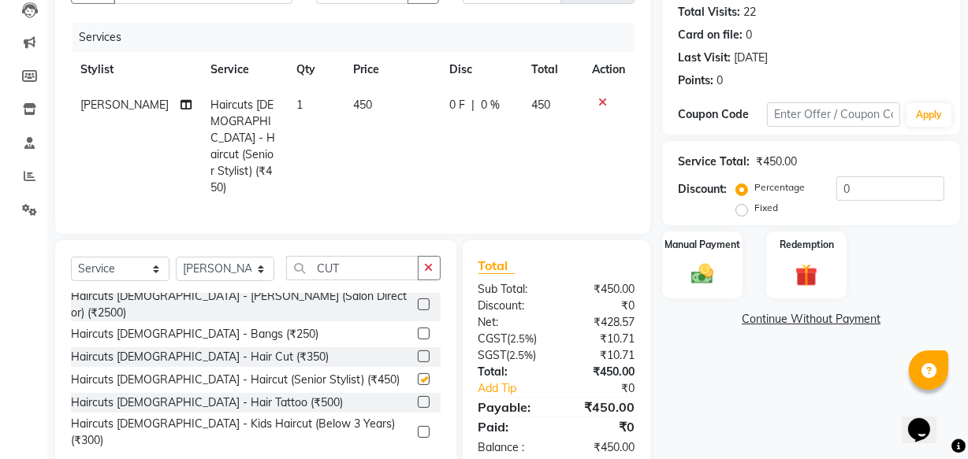
checkbox input "false"
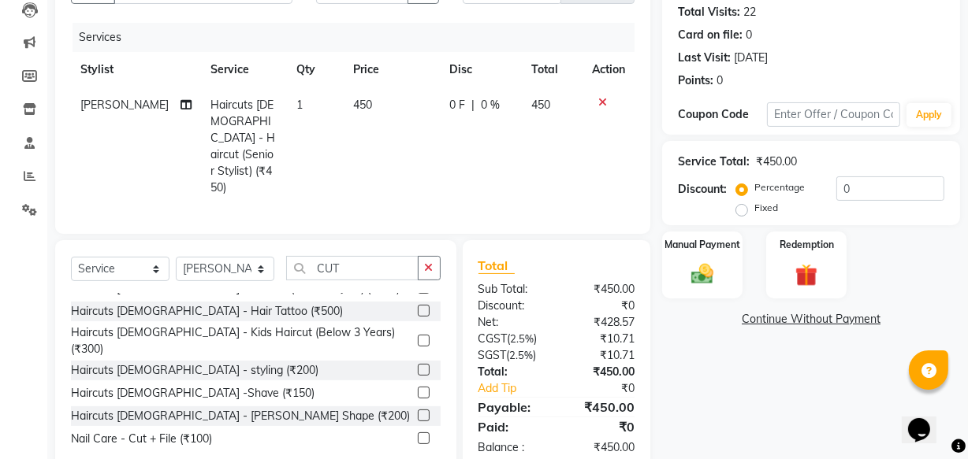
scroll to position [313, 0]
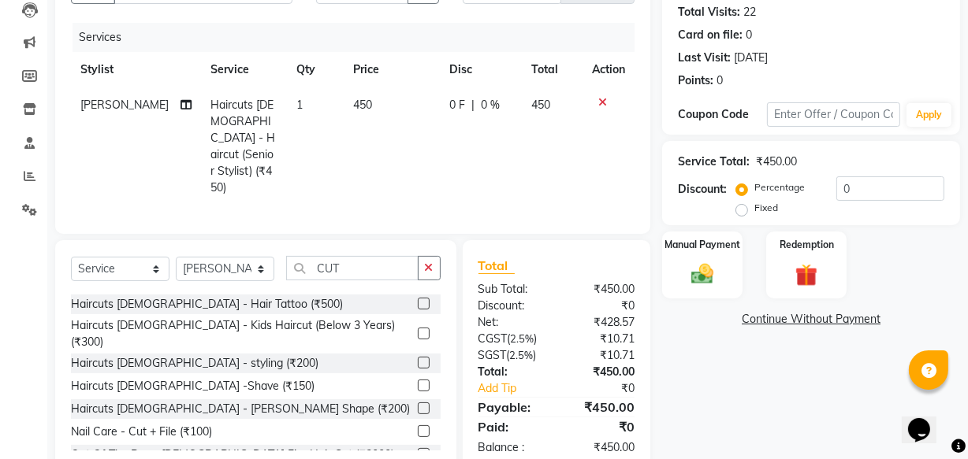
click at [418, 403] on label at bounding box center [424, 409] width 12 height 12
click at [418, 404] on input "checkbox" at bounding box center [423, 409] width 10 height 10
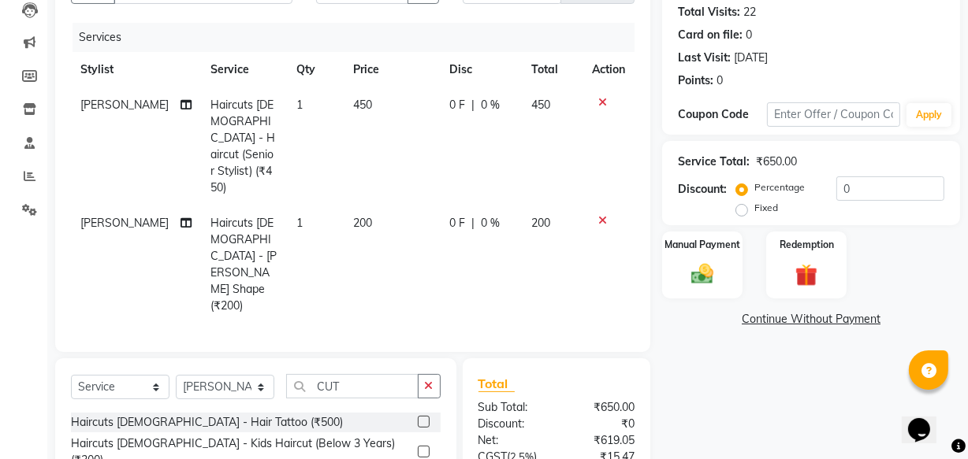
checkbox input "false"
click at [361, 110] on td "450" at bounding box center [392, 146] width 97 height 118
select select "8836"
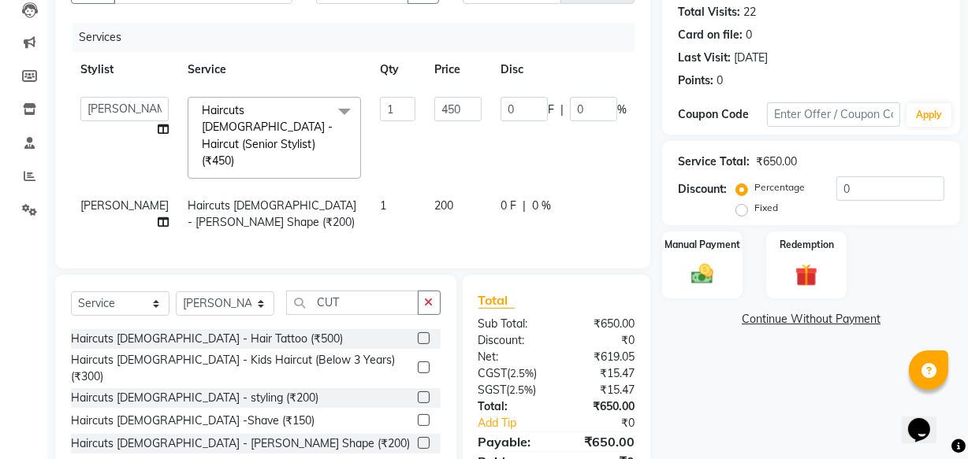
click at [380, 110] on input "1" at bounding box center [397, 109] width 35 height 24
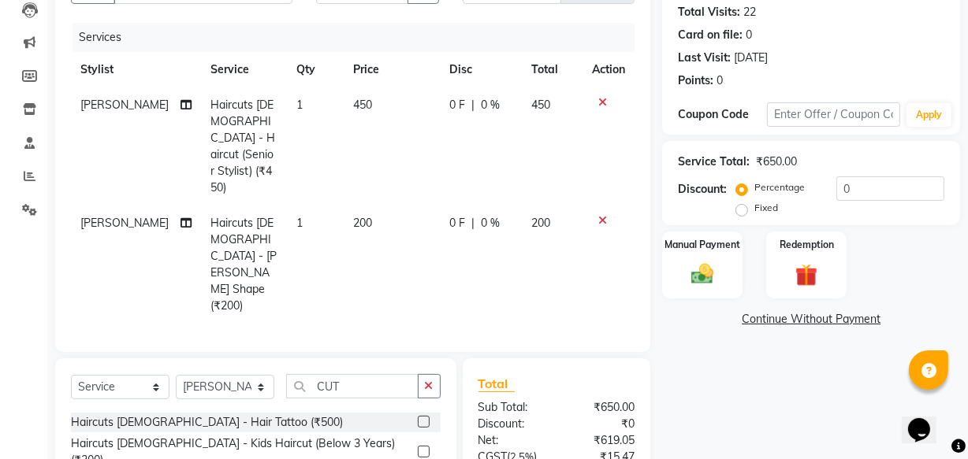
click at [410, 112] on td "450" at bounding box center [392, 146] width 97 height 118
select select "8836"
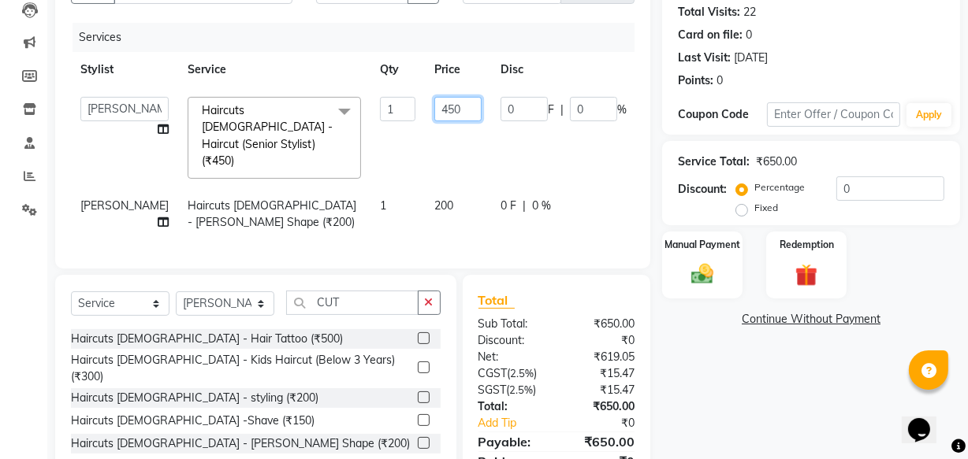
click at [434, 112] on input "450" at bounding box center [457, 109] width 47 height 24
type input "500"
click at [425, 135] on td "500" at bounding box center [458, 137] width 66 height 101
select select "8836"
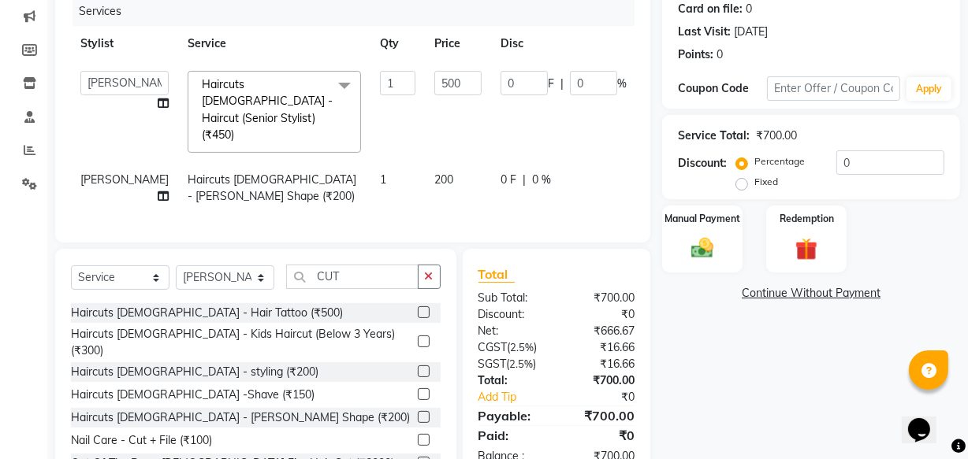
scroll to position [221, 0]
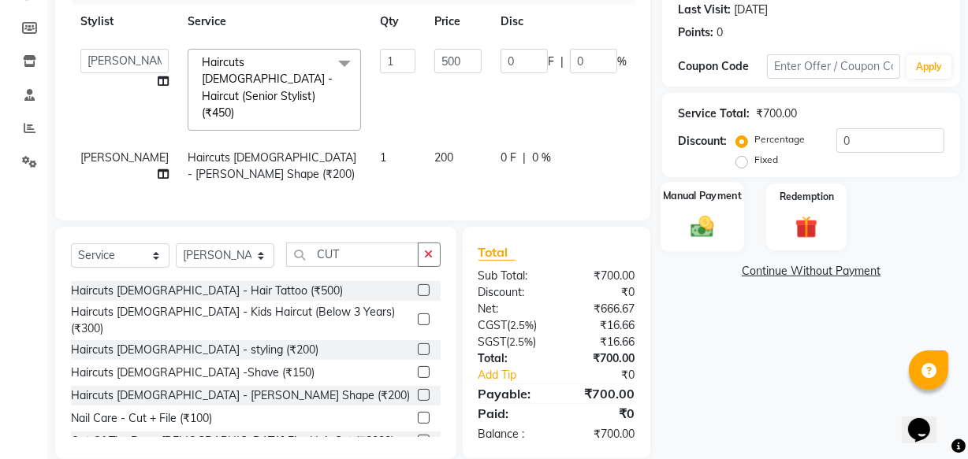
drag, startPoint x: 715, startPoint y: 194, endPoint x: 708, endPoint y: 212, distance: 19.2
click at [714, 196] on label "Manual Payment" at bounding box center [702, 195] width 79 height 15
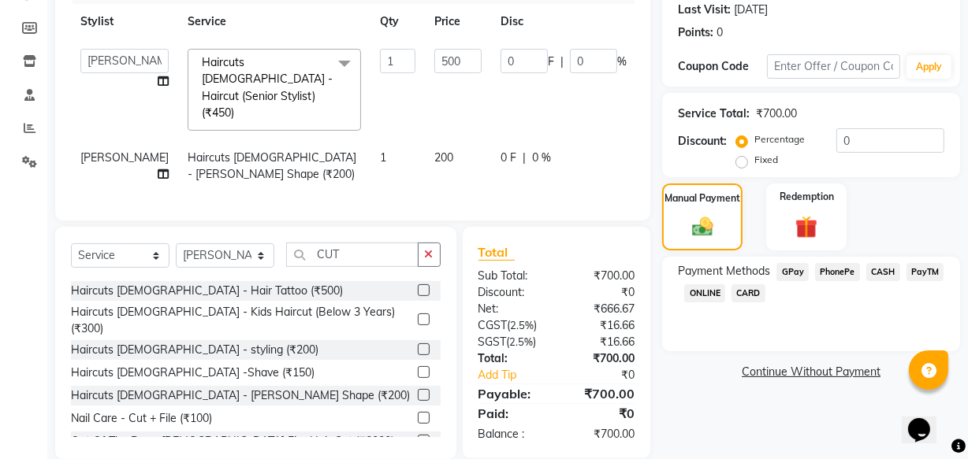
click at [823, 265] on span "PhonePe" at bounding box center [837, 272] width 45 height 18
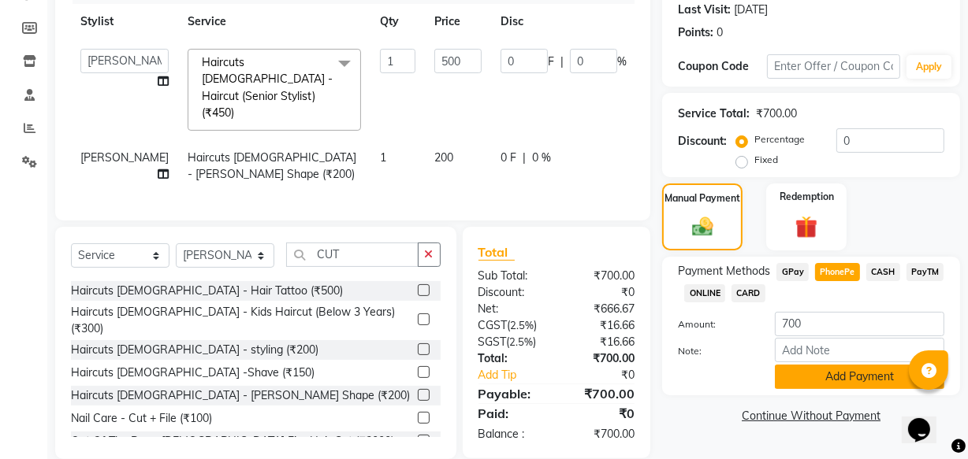
click at [839, 377] on button "Add Payment" at bounding box center [859, 377] width 169 height 24
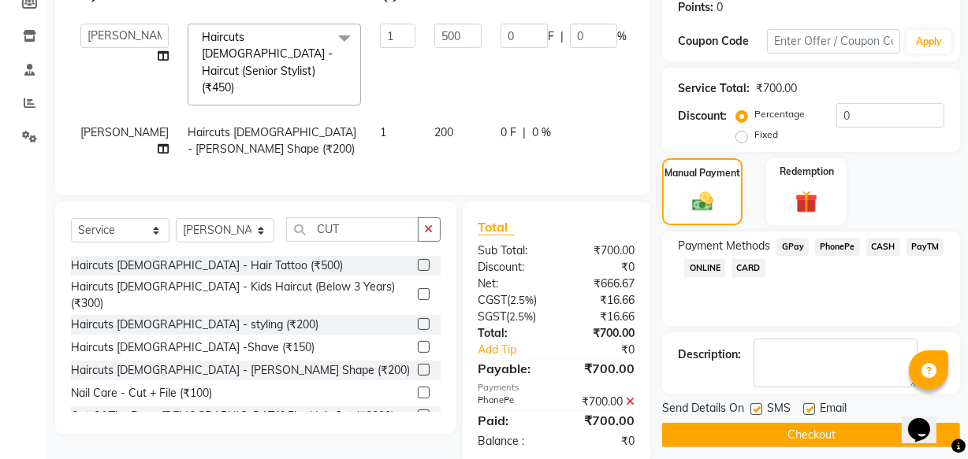
scroll to position [257, 0]
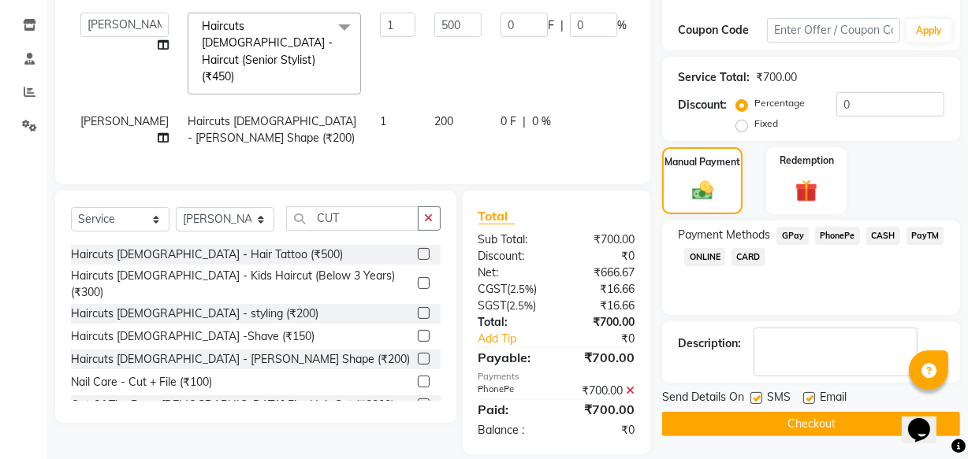
click at [756, 400] on label at bounding box center [756, 398] width 12 height 12
click at [756, 400] on input "checkbox" at bounding box center [755, 399] width 10 height 10
checkbox input "false"
click at [805, 400] on label at bounding box center [809, 398] width 12 height 12
click at [805, 400] on input "checkbox" at bounding box center [808, 399] width 10 height 10
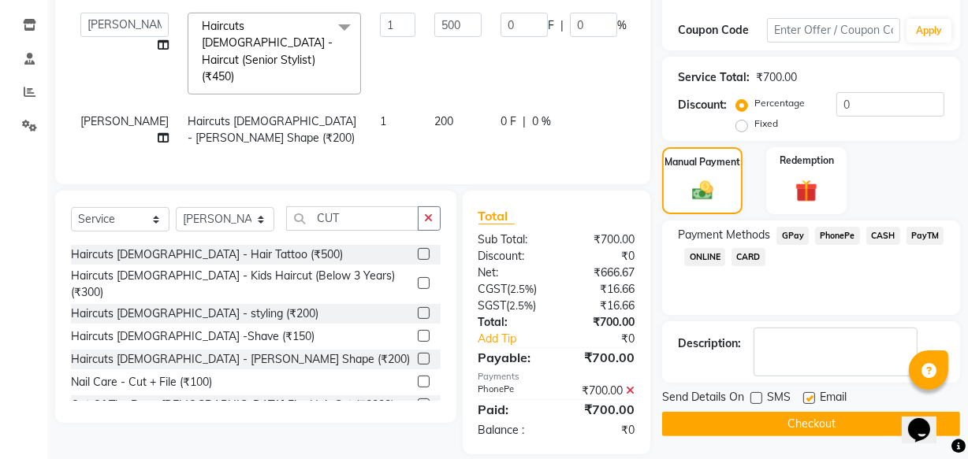
checkbox input "false"
click at [797, 415] on button "Checkout" at bounding box center [811, 424] width 298 height 24
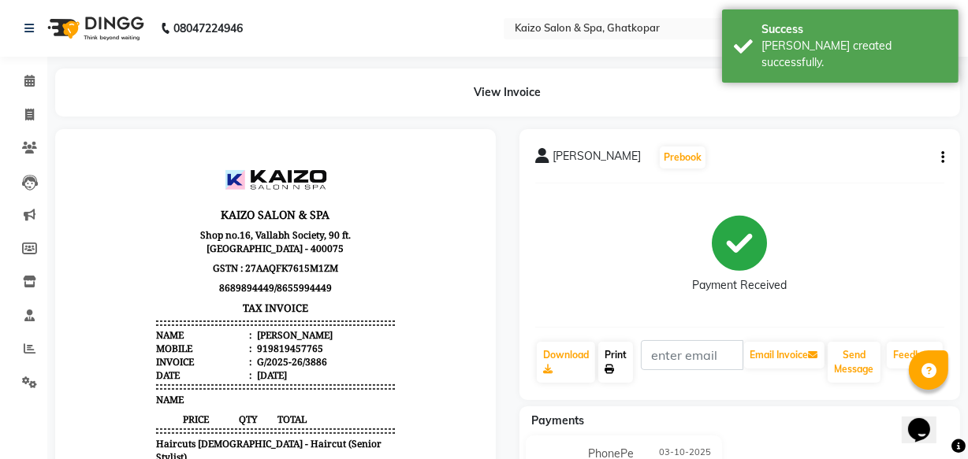
click at [619, 358] on link "Print" at bounding box center [615, 362] width 35 height 41
select select "service"
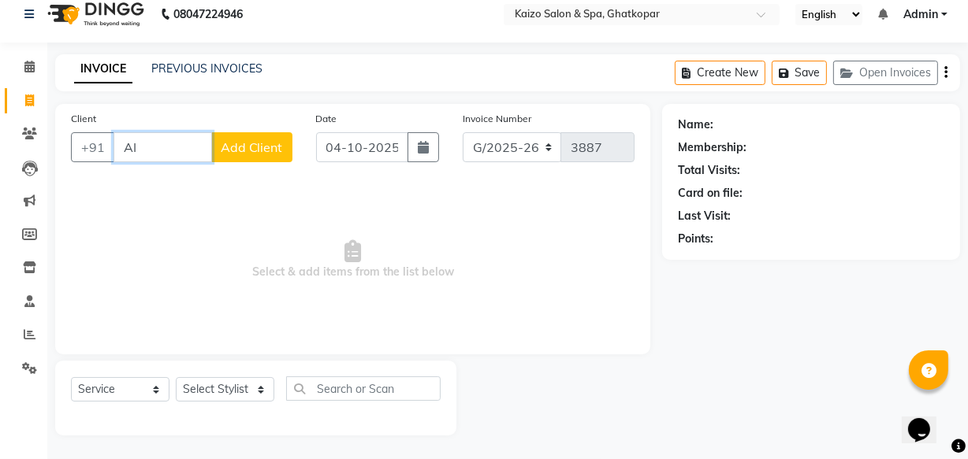
type input "A"
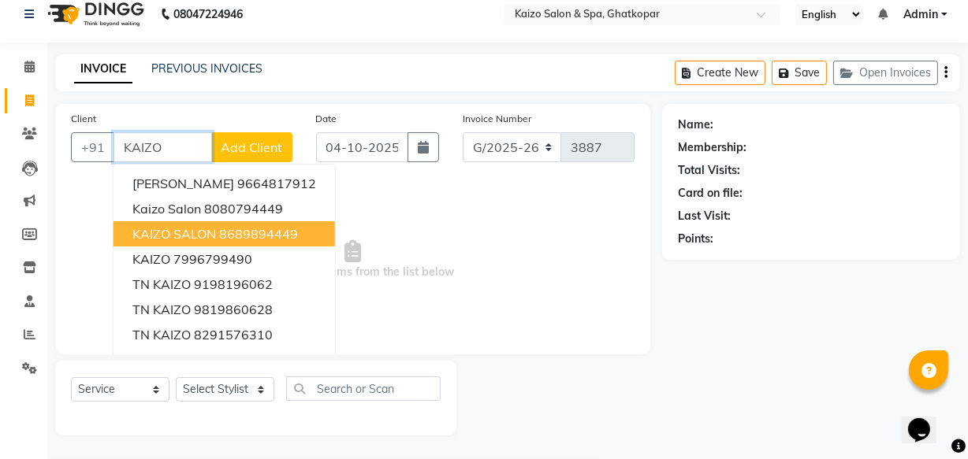
click at [229, 238] on ngb-highlight "8689894449" at bounding box center [258, 234] width 79 height 16
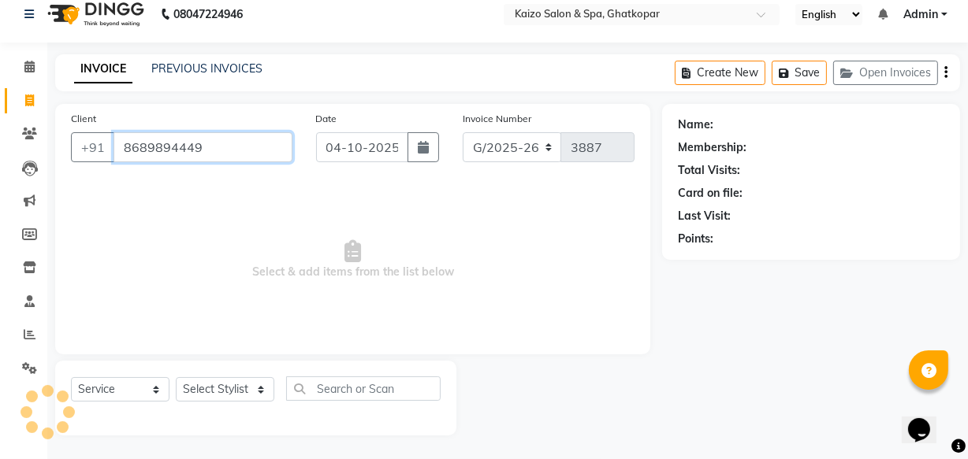
type input "8689894449"
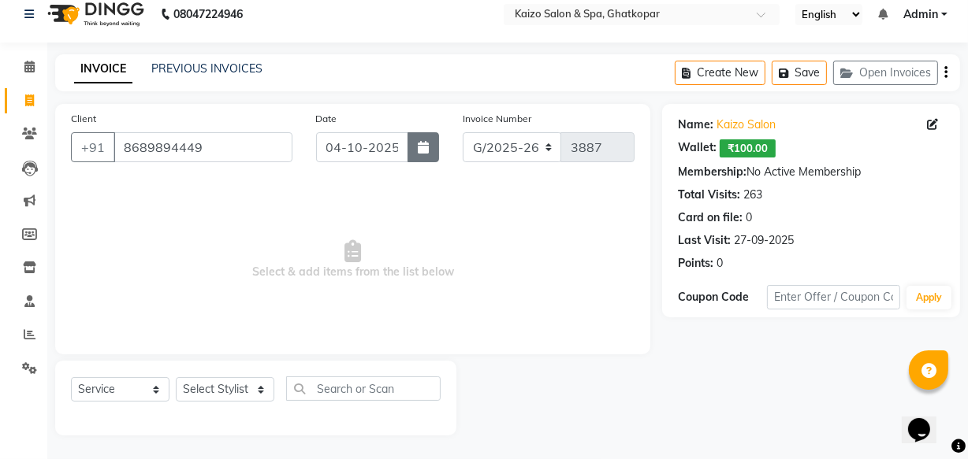
click at [422, 150] on icon "button" at bounding box center [423, 147] width 11 height 13
select select "10"
select select "2025"
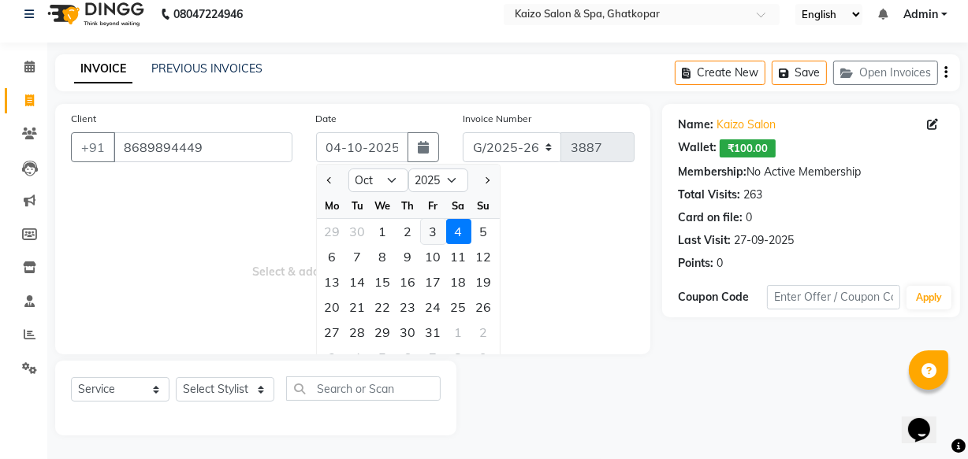
click at [439, 230] on div "3" at bounding box center [433, 231] width 25 height 25
type input "03-10-2025"
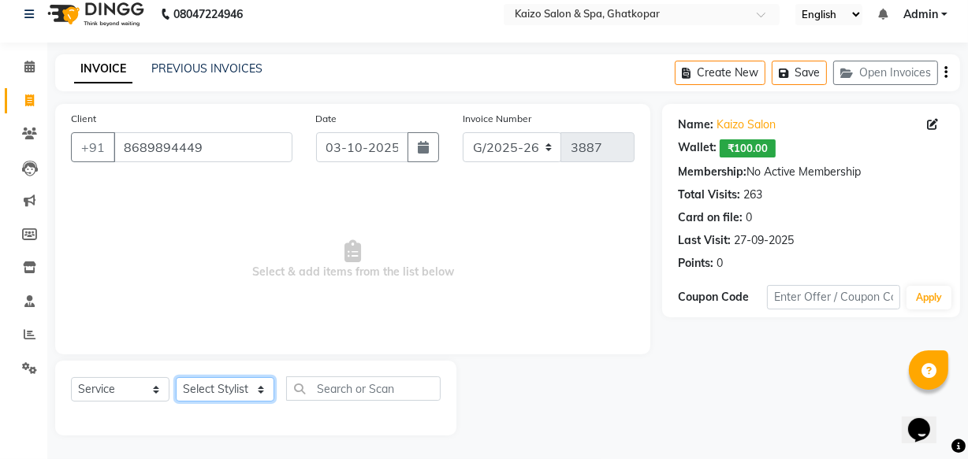
click at [230, 392] on select "Select Stylist ABDUL AKSHADA ANJALI ARBAZ ARIF DIVYAA FAHEEM Front Desk GOVIND …" at bounding box center [225, 389] width 98 height 24
select select "79457"
click at [176, 377] on select "Select Stylist ABDUL AKSHADA ANJALI ARBAZ ARIF DIVYAA FAHEEM Front Desk GOVIND …" at bounding box center [225, 389] width 98 height 24
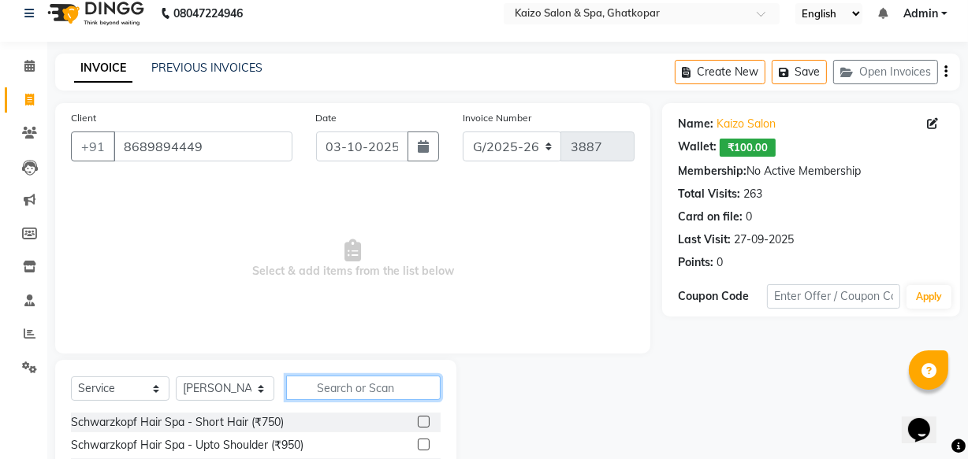
click at [315, 383] on input "text" at bounding box center [363, 388] width 154 height 24
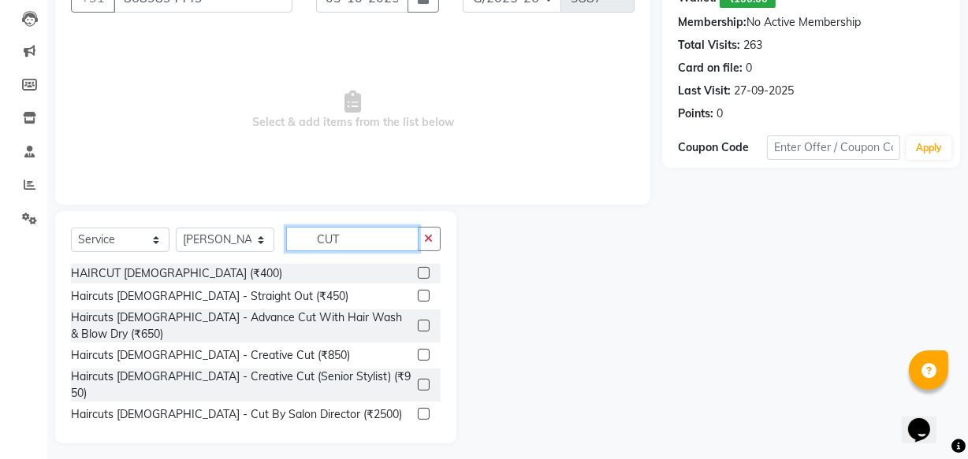
scroll to position [173, 0]
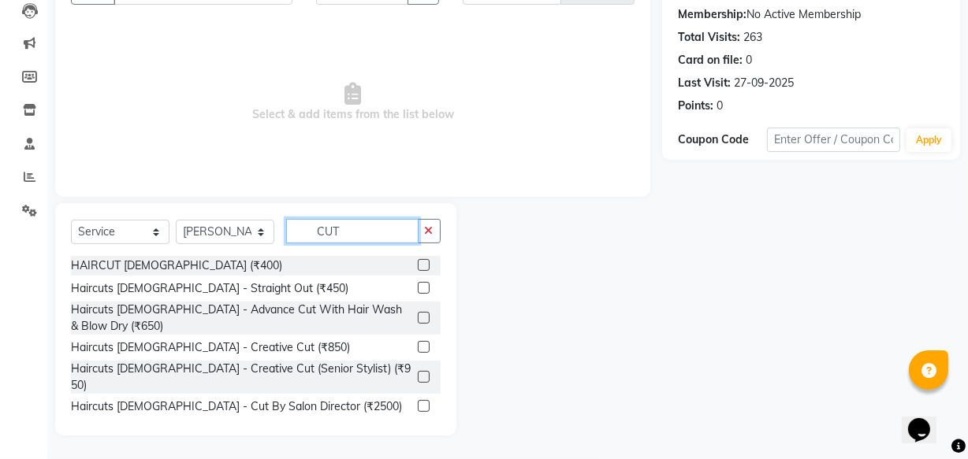
type input "CUT"
click at [418, 262] on label at bounding box center [424, 265] width 12 height 12
click at [418, 262] on input "checkbox" at bounding box center [423, 266] width 10 height 10
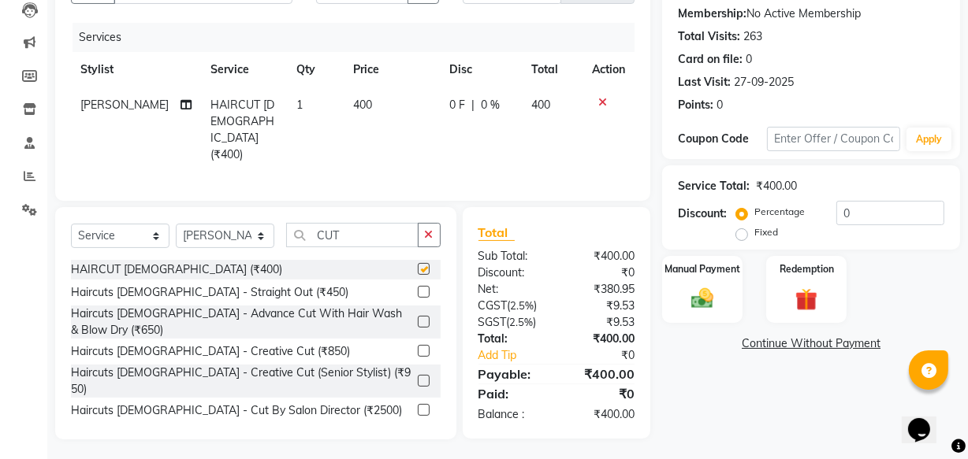
checkbox input "false"
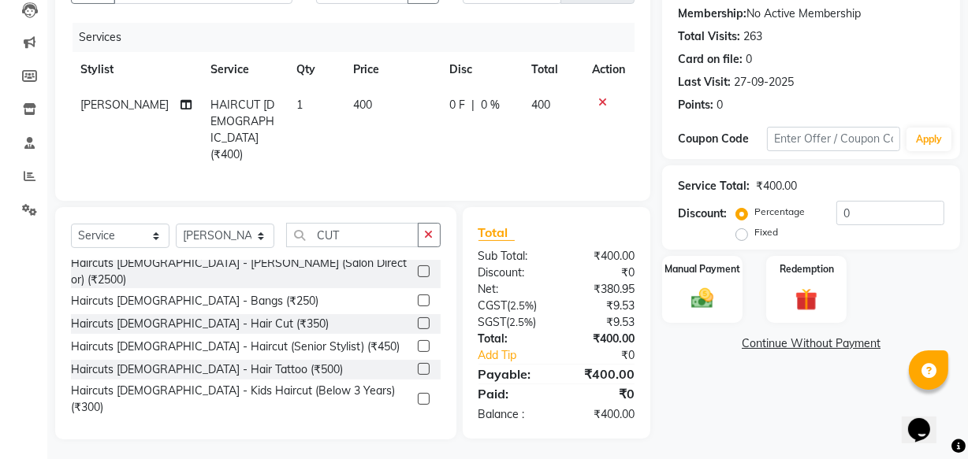
scroll to position [286, 0]
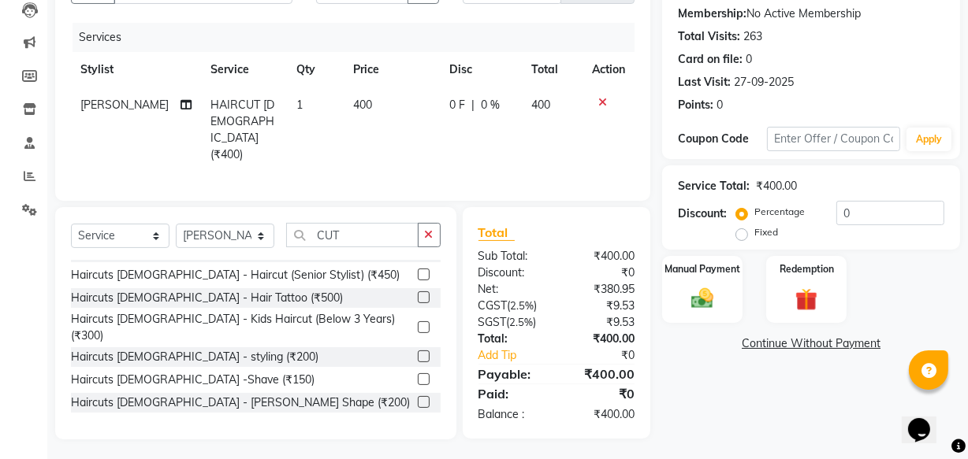
click at [418, 396] on label at bounding box center [424, 402] width 12 height 12
click at [418, 398] on input "checkbox" at bounding box center [423, 403] width 10 height 10
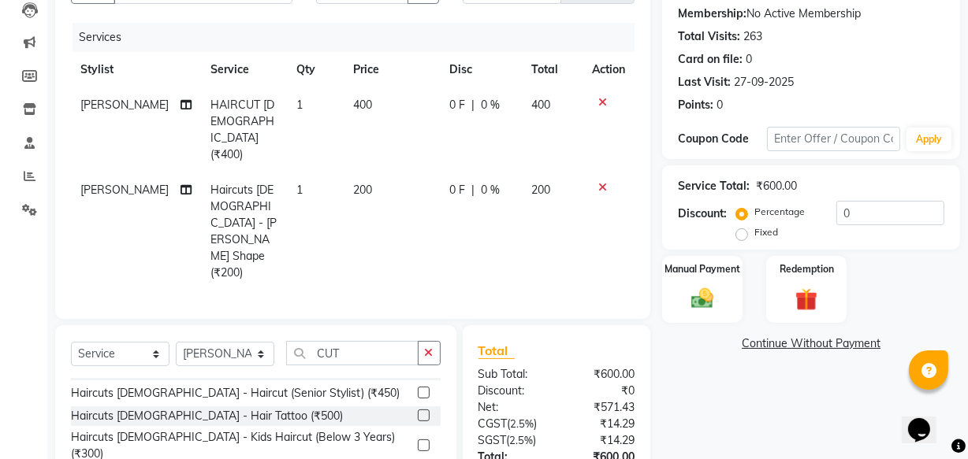
checkbox input "false"
click at [435, 341] on button "button" at bounding box center [429, 353] width 23 height 24
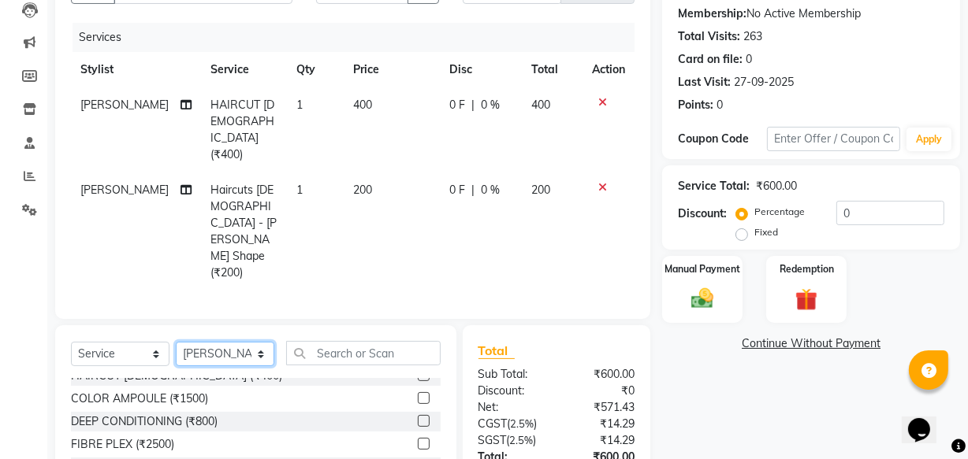
click at [229, 342] on select "Select Stylist ABDUL AKSHADA ANJALI ARBAZ ARIF DIVYAA FAHEEM Front Desk GOVIND …" at bounding box center [225, 354] width 98 height 24
select select "8842"
click at [176, 342] on select "Select Stylist ABDUL AKSHADA ANJALI ARBAZ ARIF DIVYAA FAHEEM Front Desk GOVIND …" at bounding box center [225, 354] width 98 height 24
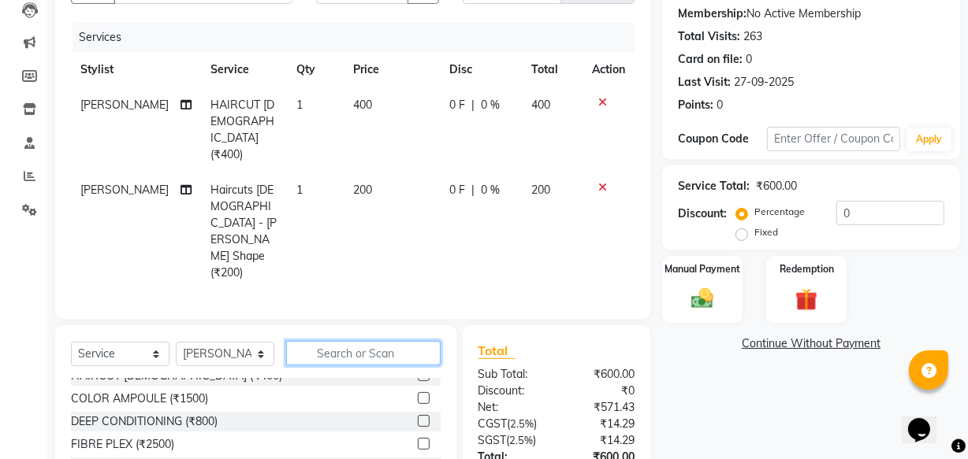
click at [337, 341] on input "text" at bounding box center [363, 353] width 154 height 24
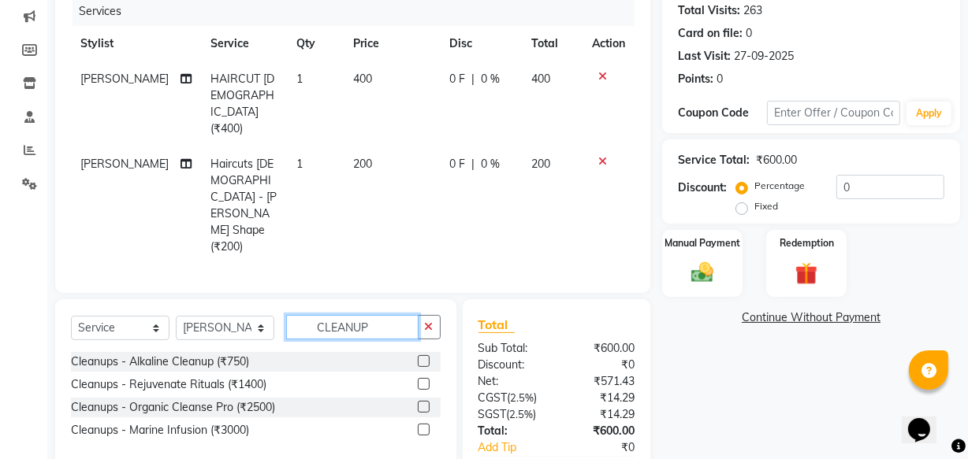
scroll to position [222, 0]
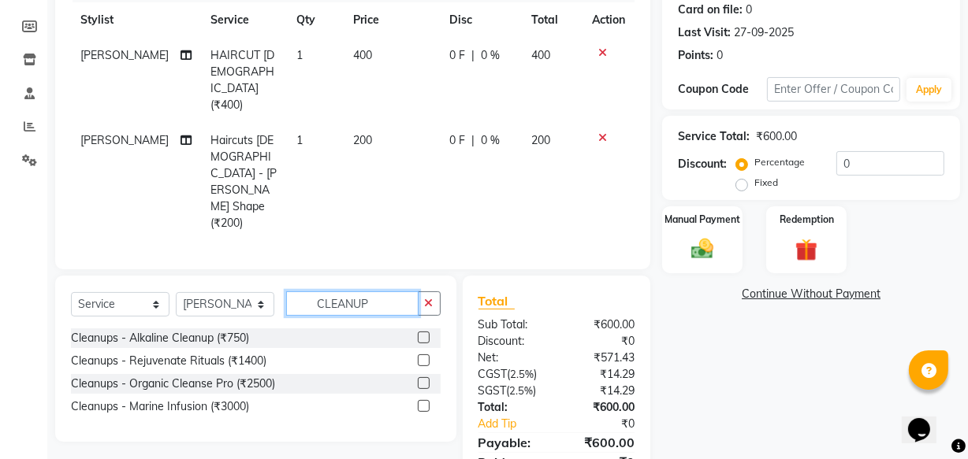
type input "CLEANUP"
click at [424, 400] on label at bounding box center [424, 406] width 12 height 12
click at [424, 402] on input "checkbox" at bounding box center [423, 407] width 10 height 10
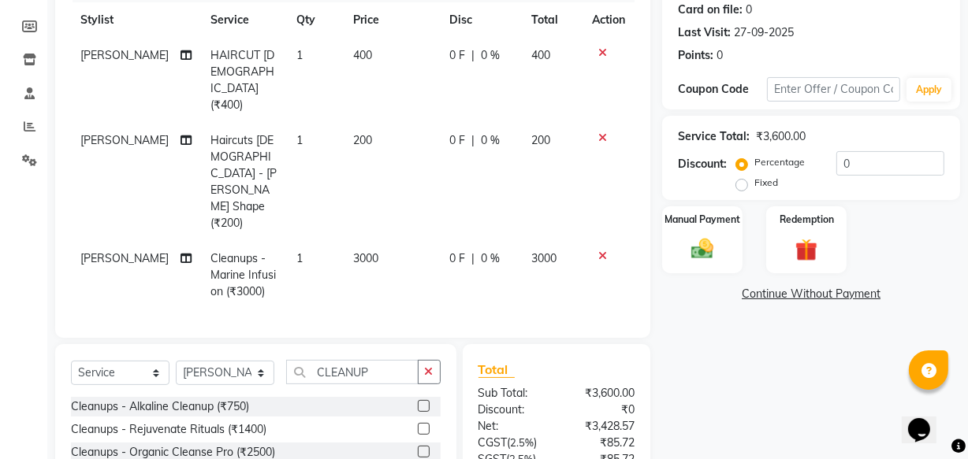
checkbox input "false"
click at [362, 241] on td "3000" at bounding box center [392, 275] width 97 height 69
select select "8842"
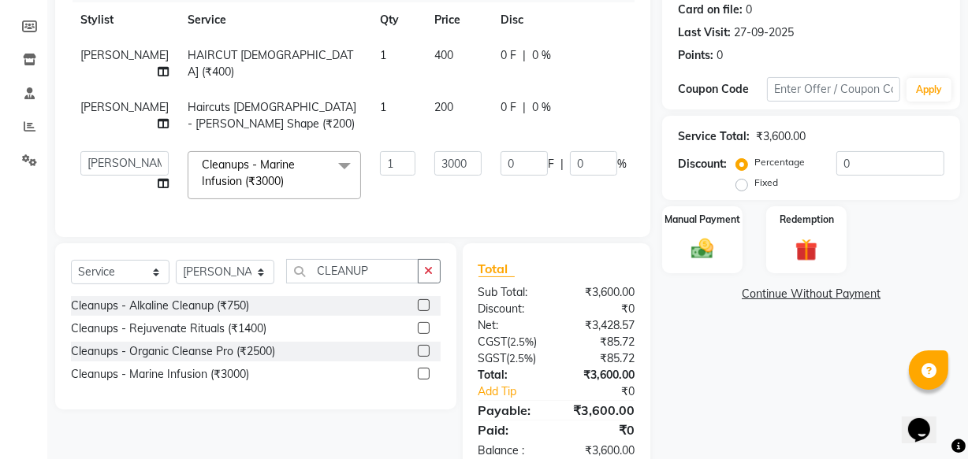
click at [370, 183] on td "1" at bounding box center [397, 175] width 54 height 67
click at [434, 165] on input "3000" at bounding box center [457, 163] width 47 height 24
type input "3150"
click at [425, 191] on td "3150" at bounding box center [458, 175] width 66 height 67
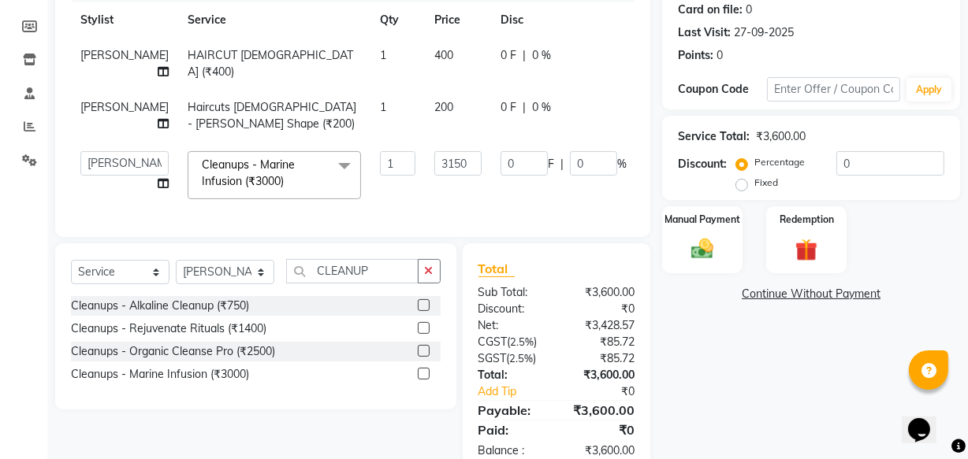
select select "8842"
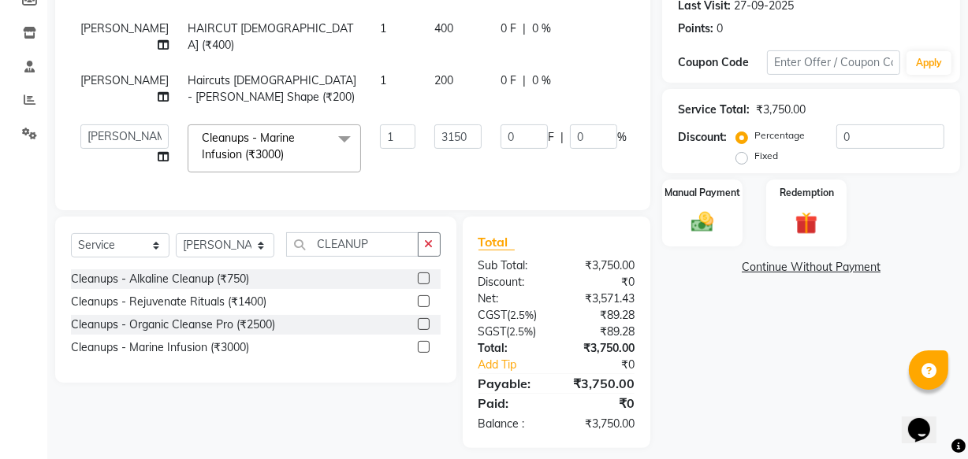
scroll to position [273, 0]
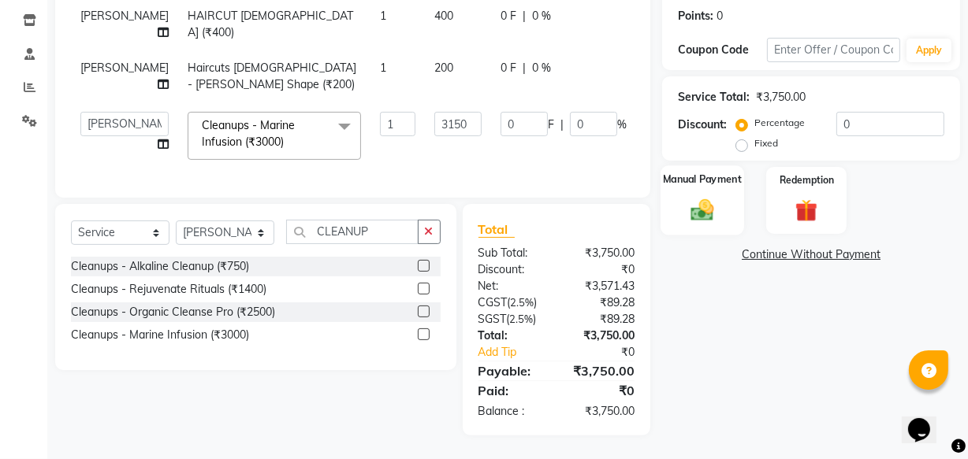
click at [686, 196] on img at bounding box center [702, 209] width 38 height 27
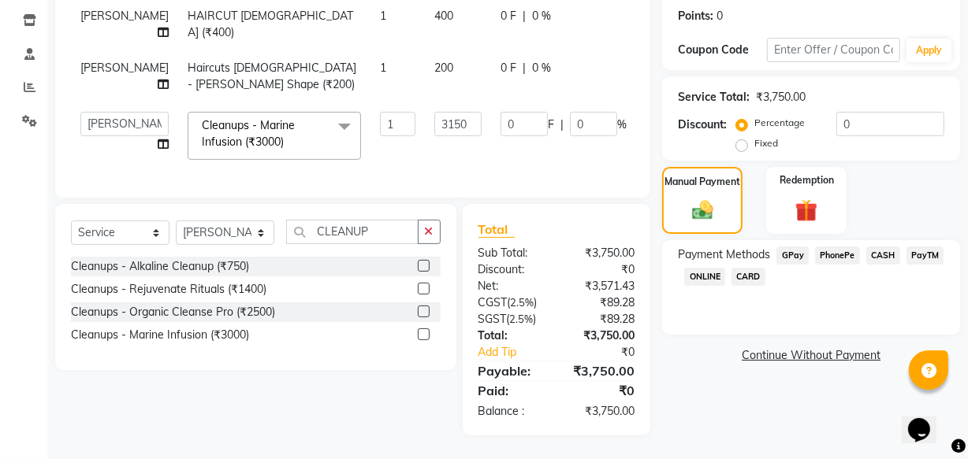
click at [839, 247] on span "PhonePe" at bounding box center [837, 256] width 45 height 18
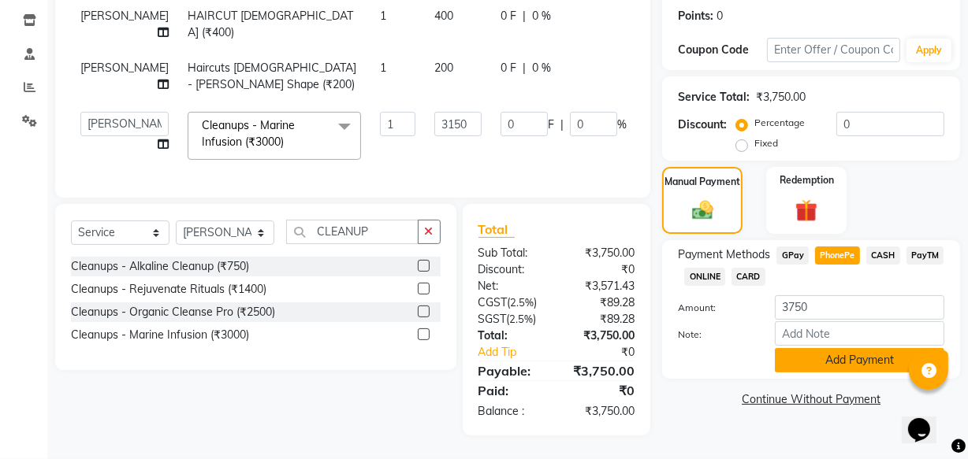
click at [844, 348] on button "Add Payment" at bounding box center [859, 360] width 169 height 24
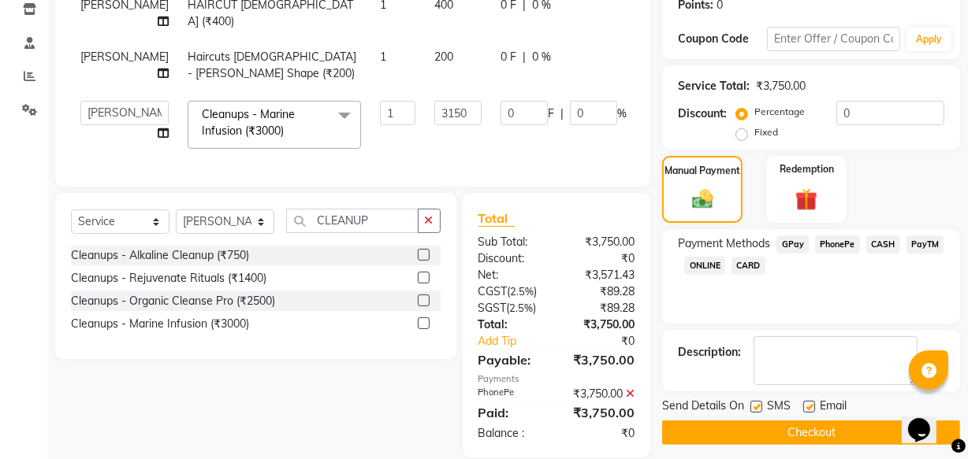
click at [753, 427] on button "Checkout" at bounding box center [811, 433] width 298 height 24
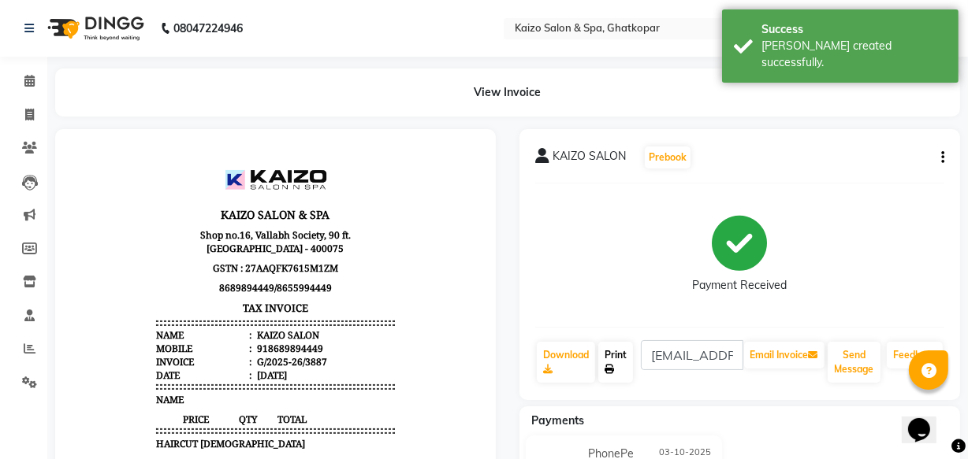
click at [614, 353] on link "Print" at bounding box center [615, 362] width 35 height 41
select select "service"
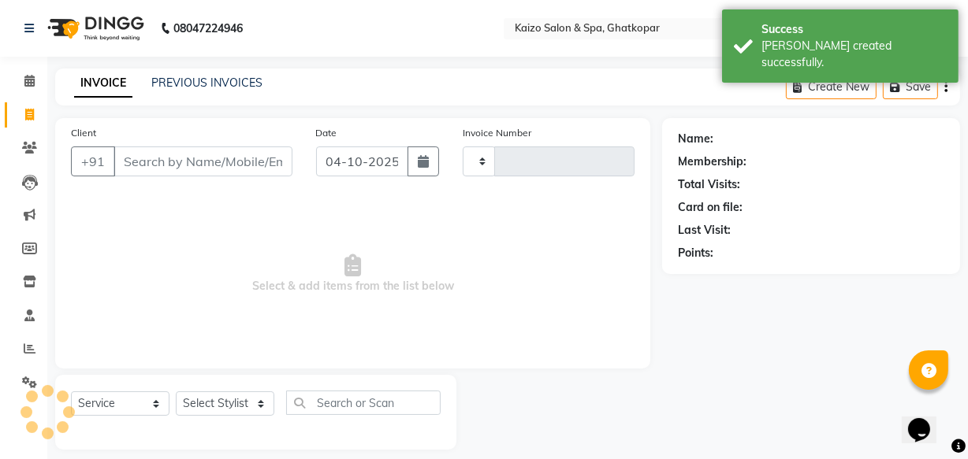
type input "3888"
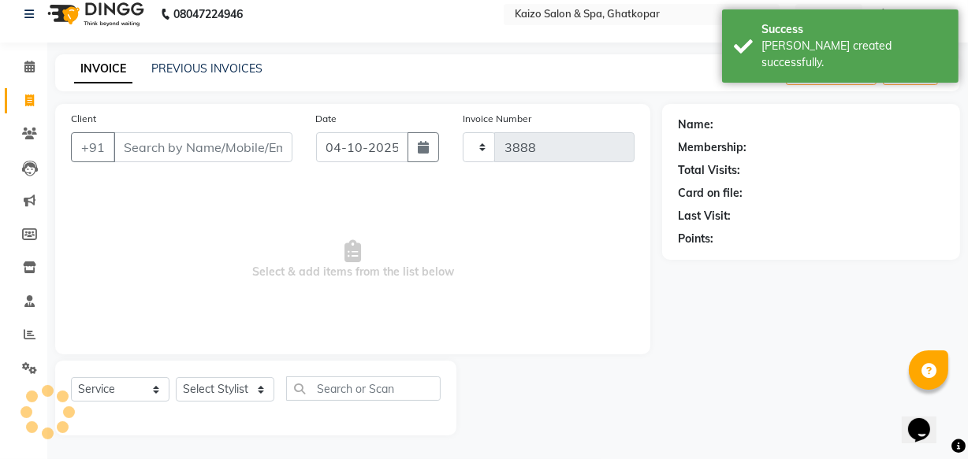
select select "3500"
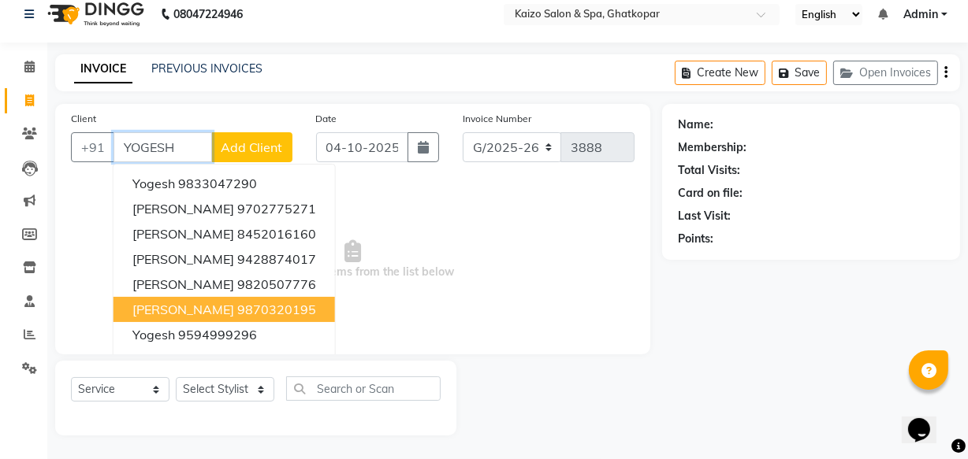
click at [188, 303] on span "Yogesh Bhanushali" at bounding box center [183, 310] width 102 height 16
type input "9870320195"
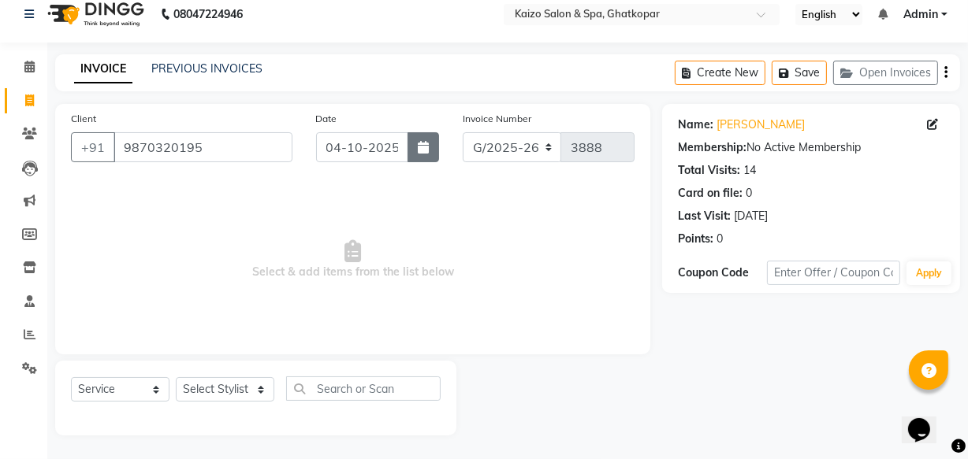
click at [425, 150] on icon "button" at bounding box center [423, 147] width 11 height 13
select select "10"
select select "2025"
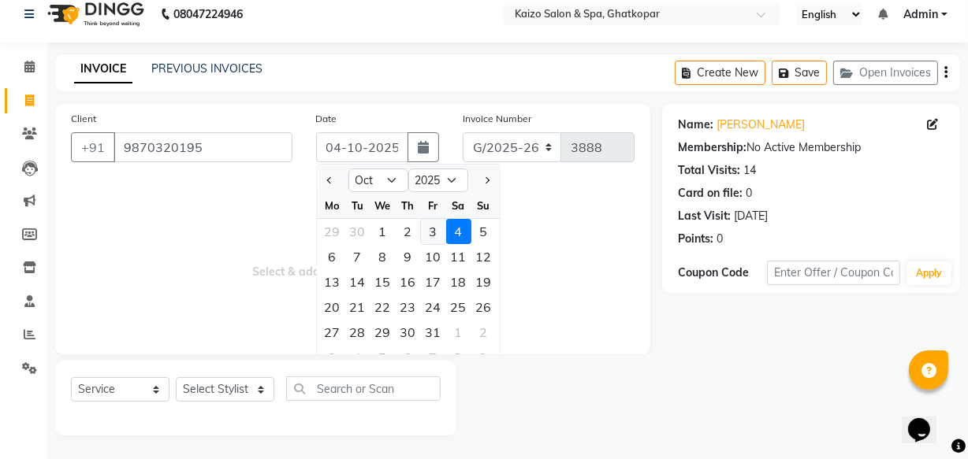
click at [436, 228] on div "3" at bounding box center [433, 231] width 25 height 25
type input "03-10-2025"
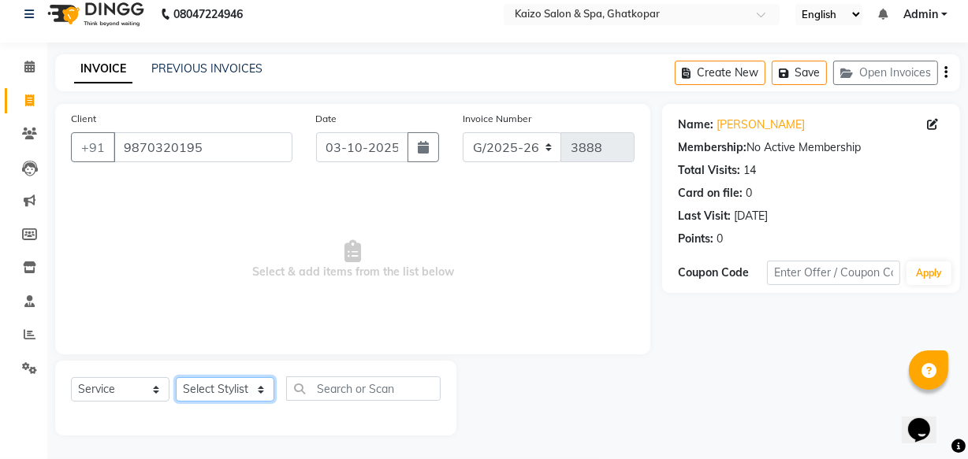
click at [221, 382] on select "Select Stylist ABDUL AKSHADA ANJALI ARBAZ ARIF DIVYAA FAHEEM Front Desk GOVIND …" at bounding box center [225, 389] width 98 height 24
select select "79457"
click at [176, 377] on select "Select Stylist ABDUL AKSHADA ANJALI ARBAZ ARIF DIVYAA FAHEEM Front Desk GOVIND …" at bounding box center [225, 389] width 98 height 24
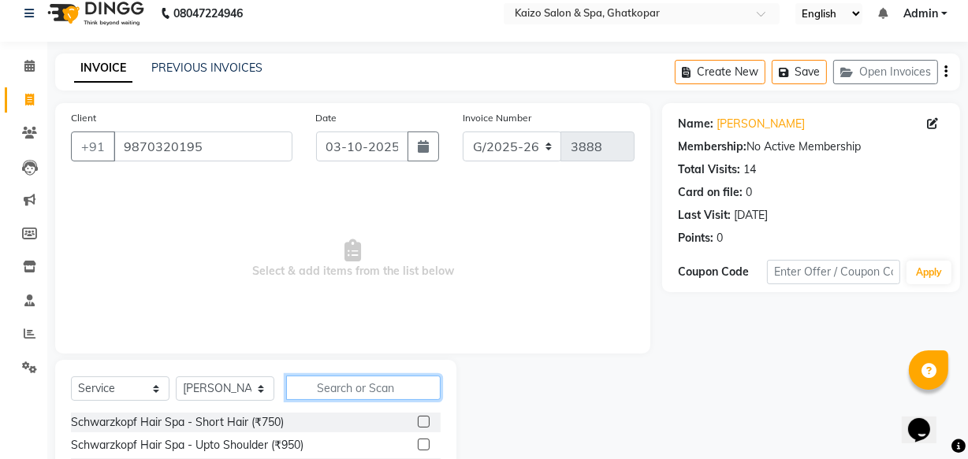
click at [316, 388] on input "text" at bounding box center [363, 388] width 154 height 24
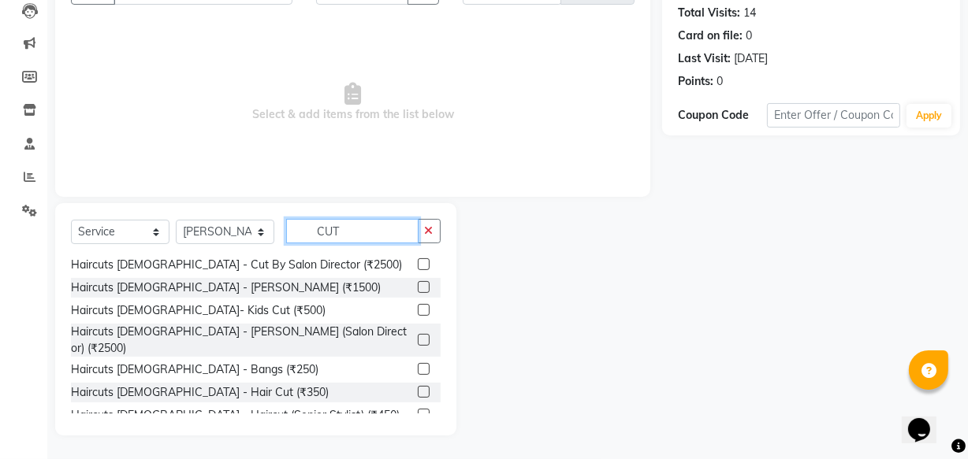
scroll to position [143, 0]
type input "CUT"
drag, startPoint x: 413, startPoint y: 362, endPoint x: 415, endPoint y: 341, distance: 20.6
click at [418, 385] on label at bounding box center [424, 391] width 12 height 12
click at [418, 387] on input "checkbox" at bounding box center [423, 392] width 10 height 10
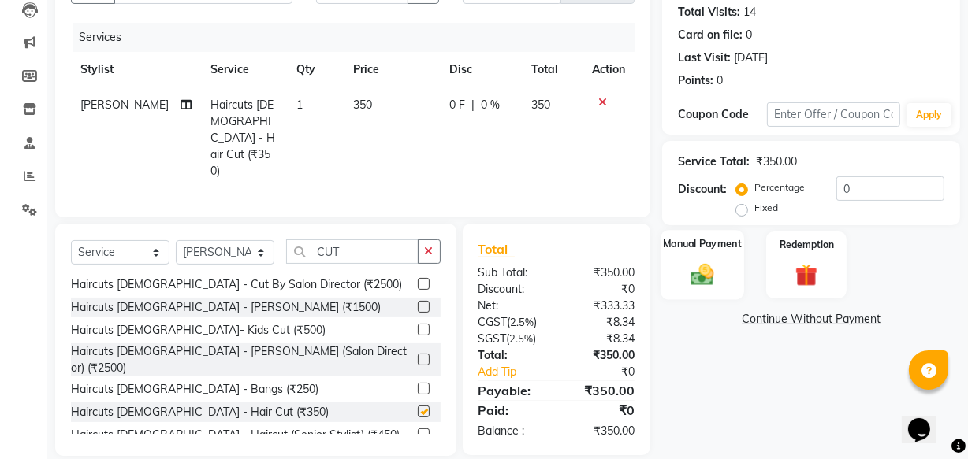
checkbox input "false"
click at [710, 266] on img at bounding box center [702, 274] width 38 height 27
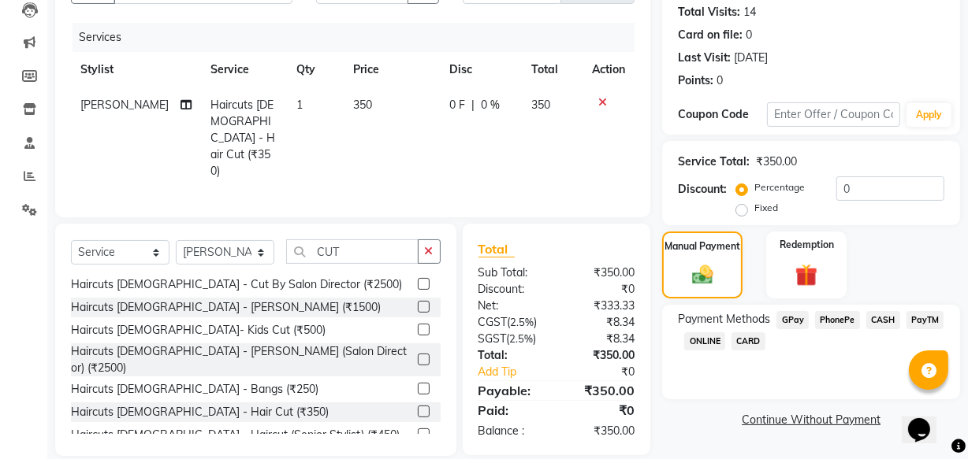
click at [749, 338] on span "CARD" at bounding box center [748, 342] width 34 height 18
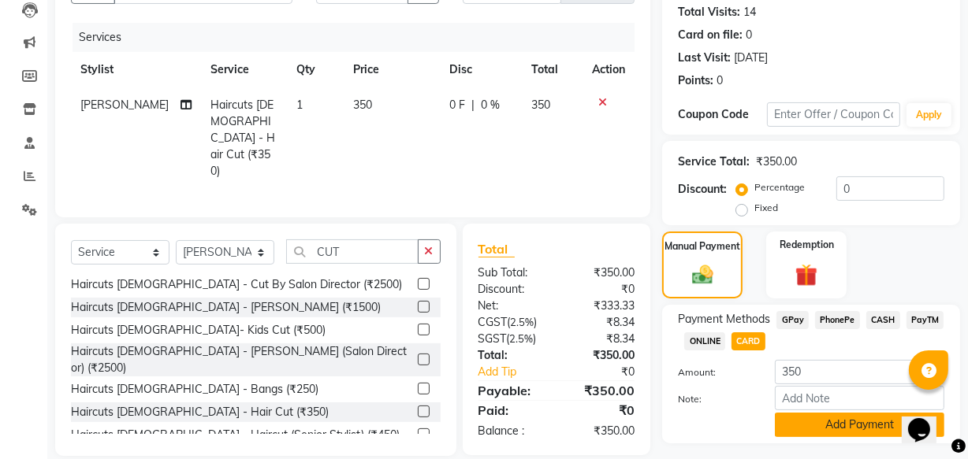
click at [835, 423] on button "Add Payment" at bounding box center [859, 425] width 169 height 24
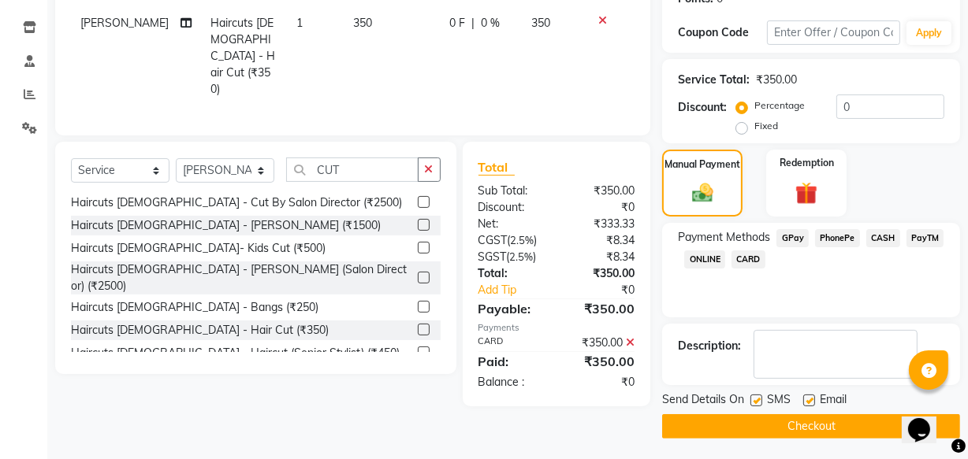
scroll to position [257, 0]
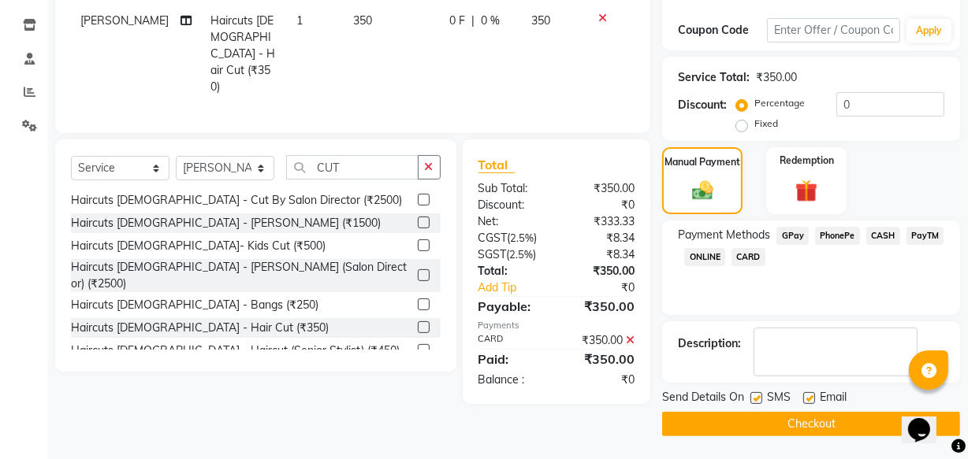
click at [758, 396] on label at bounding box center [756, 398] width 12 height 12
click at [758, 396] on input "checkbox" at bounding box center [755, 399] width 10 height 10
checkbox input "false"
click at [805, 398] on label at bounding box center [809, 398] width 12 height 12
click at [805, 398] on input "checkbox" at bounding box center [808, 399] width 10 height 10
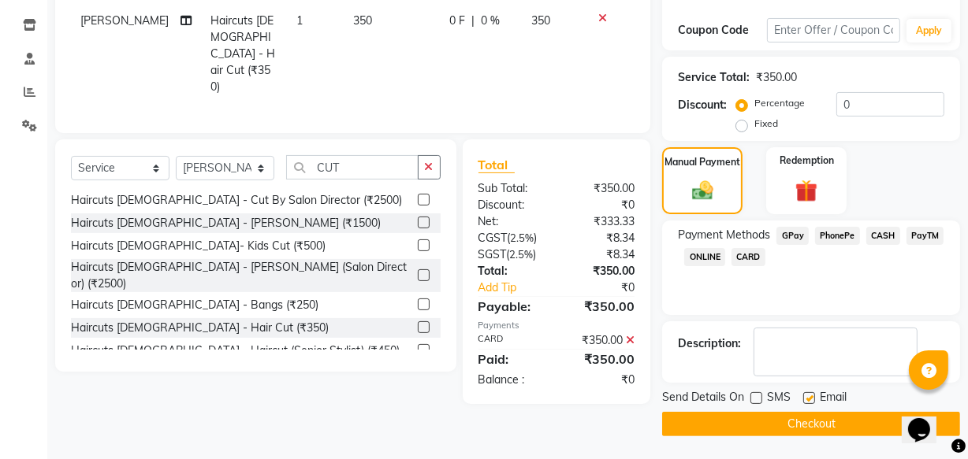
checkbox input "false"
click at [795, 422] on button "Checkout" at bounding box center [811, 424] width 298 height 24
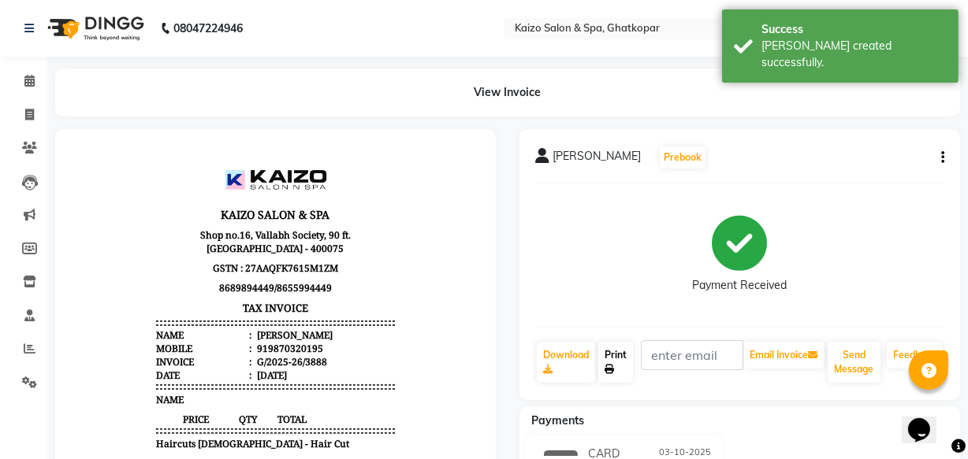
click at [615, 358] on link "Print" at bounding box center [615, 362] width 35 height 41
select select "service"
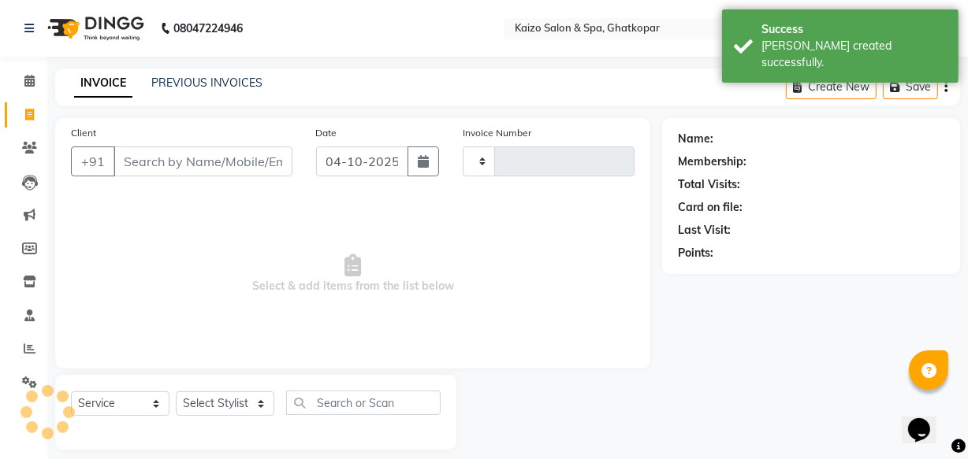
type input "3889"
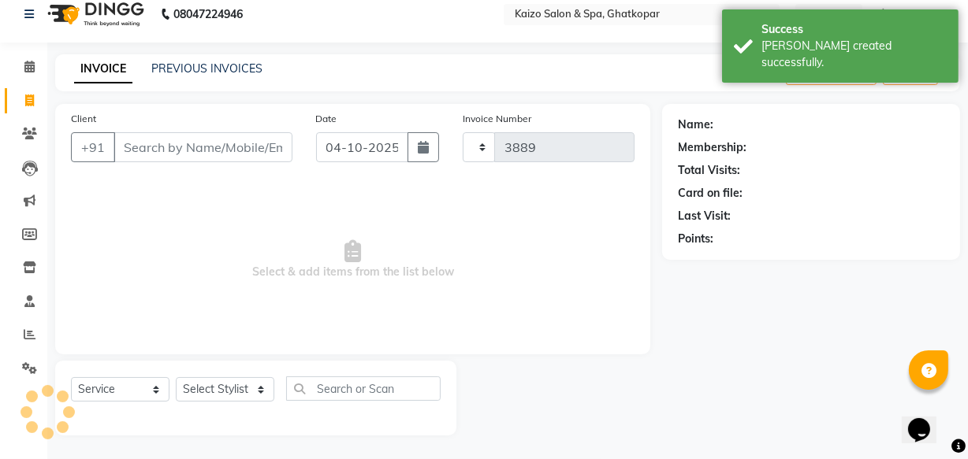
select select "3500"
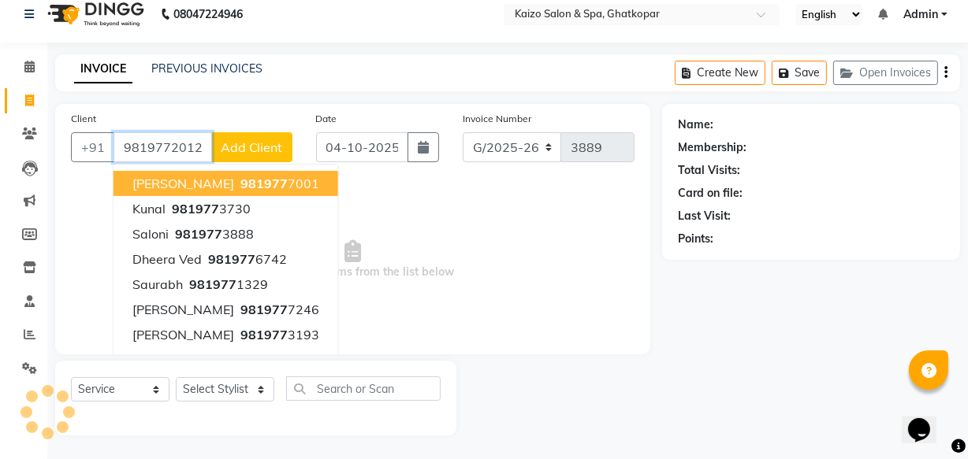
type input "9819772012"
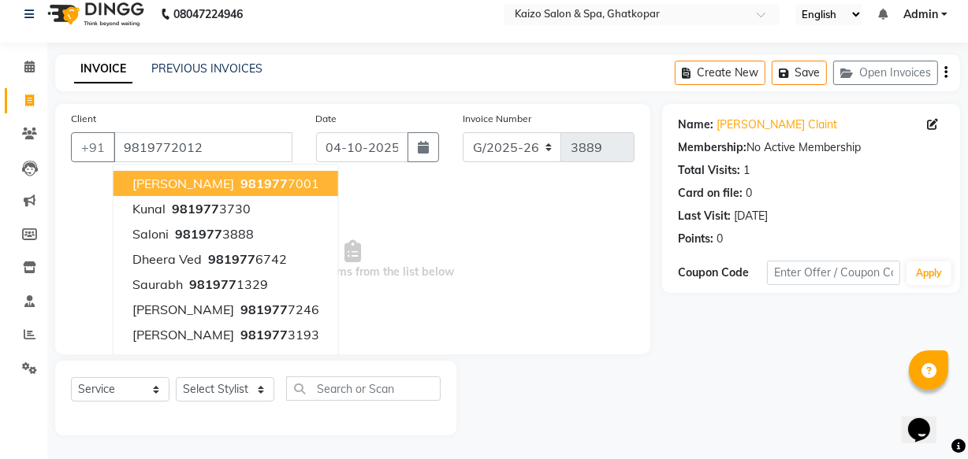
click at [408, 260] on span "Select & add items from the list below" at bounding box center [352, 260] width 563 height 158
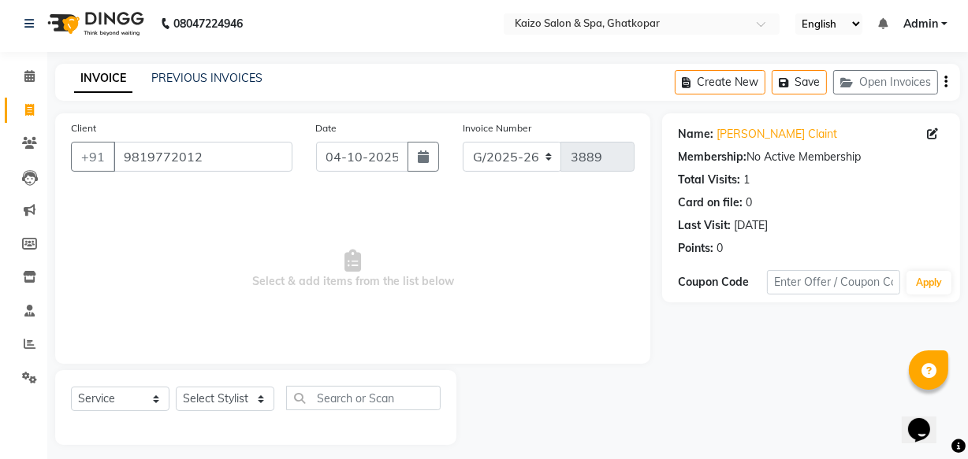
scroll to position [0, 0]
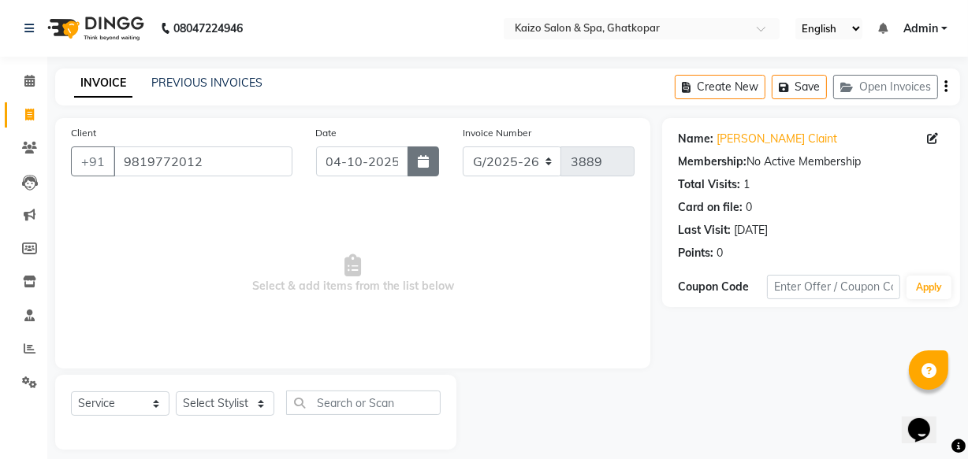
click at [422, 155] on icon "button" at bounding box center [423, 161] width 11 height 13
select select "10"
select select "2025"
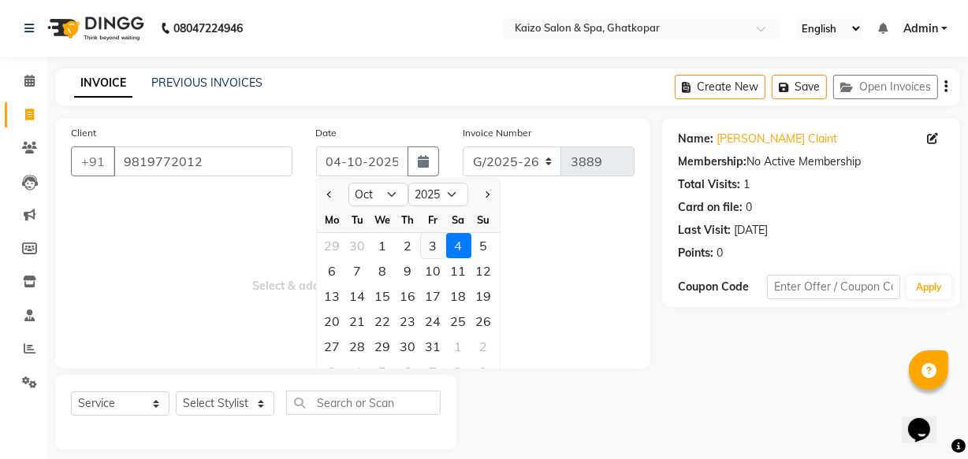
click at [439, 243] on div "3" at bounding box center [433, 245] width 25 height 25
type input "03-10-2025"
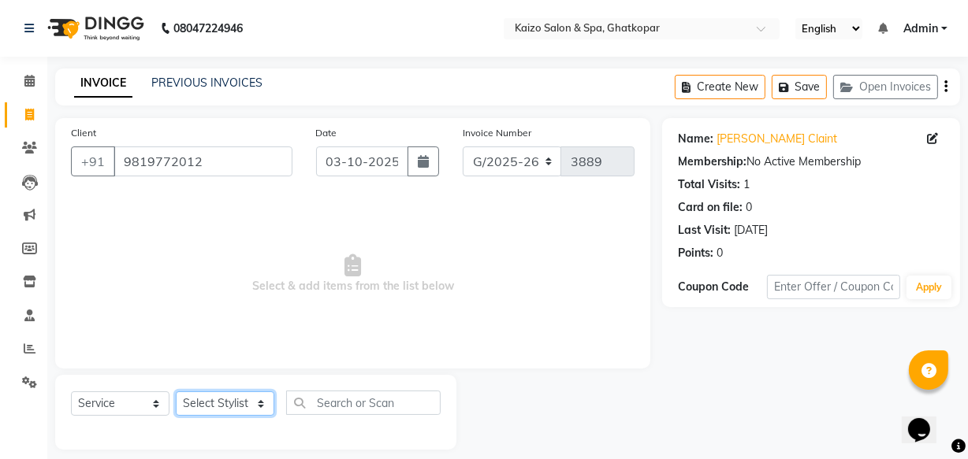
click at [218, 410] on select "Select Stylist ABDUL AKSHADA ANJALI ARBAZ ARIF DIVYAA FAHEEM Front Desk GOVIND …" at bounding box center [225, 404] width 98 height 24
select select "79457"
click at [176, 392] on select "Select Stylist ABDUL AKSHADA ANJALI ARBAZ ARIF DIVYAA FAHEEM Front Desk GOVIND …" at bounding box center [225, 404] width 98 height 24
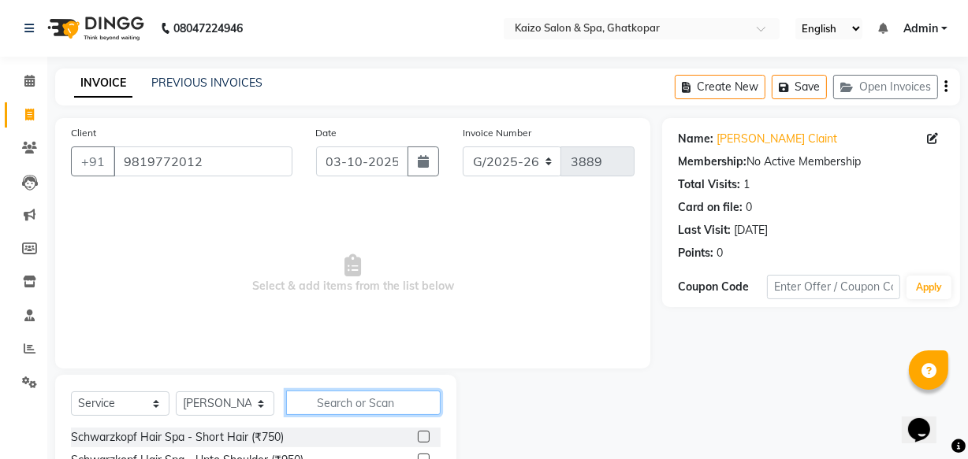
click at [370, 411] on input "text" at bounding box center [363, 403] width 154 height 24
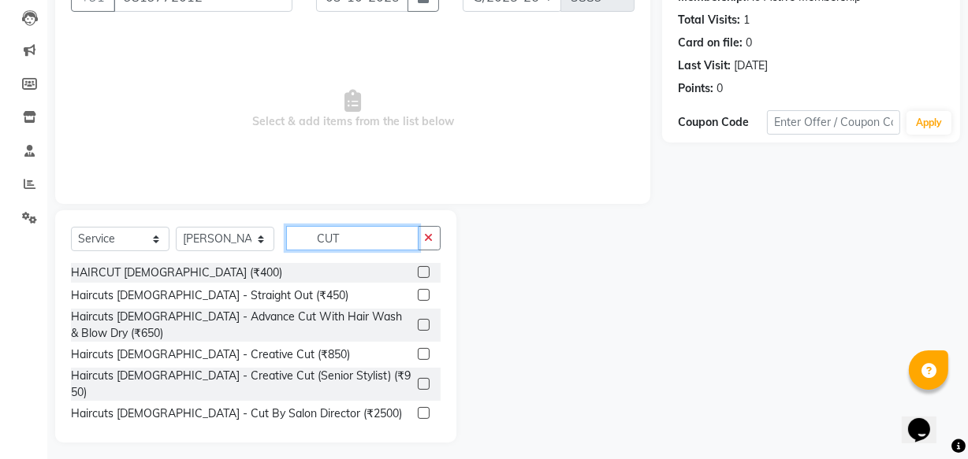
scroll to position [173, 0]
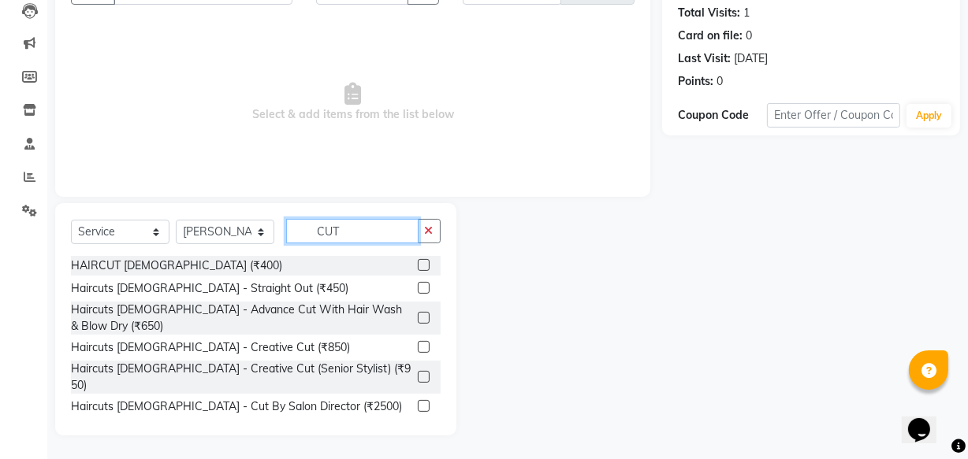
type input "CUT"
click at [418, 265] on label at bounding box center [424, 265] width 12 height 12
click at [418, 265] on input "checkbox" at bounding box center [423, 266] width 10 height 10
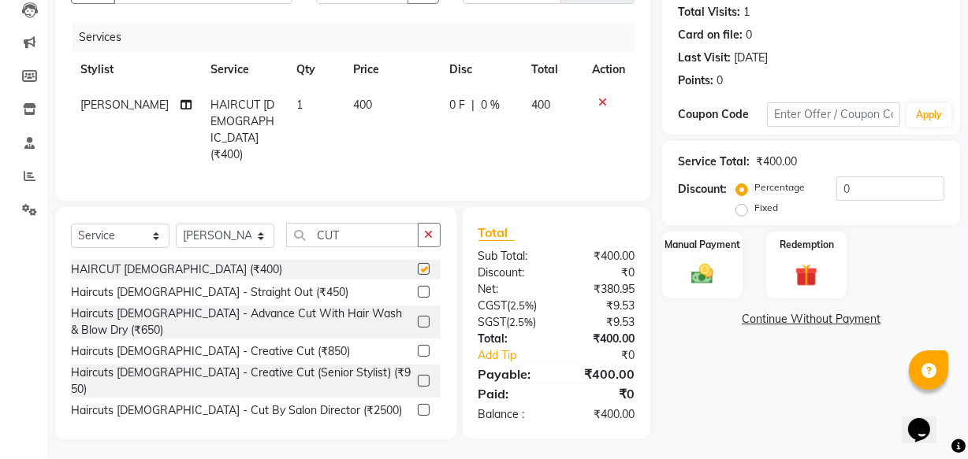
checkbox input "false"
click at [702, 267] on img at bounding box center [702, 274] width 38 height 27
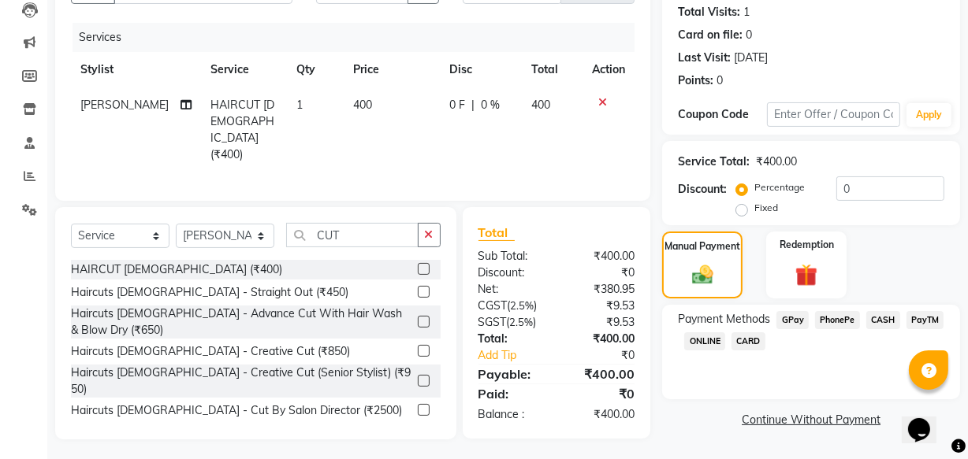
click at [831, 316] on span "PhonePe" at bounding box center [837, 320] width 45 height 18
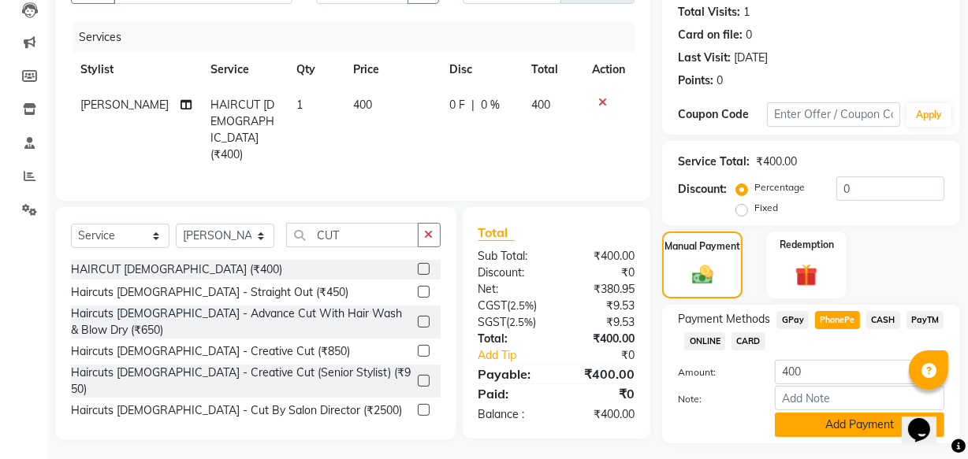
click at [826, 426] on button "Add Payment" at bounding box center [859, 425] width 169 height 24
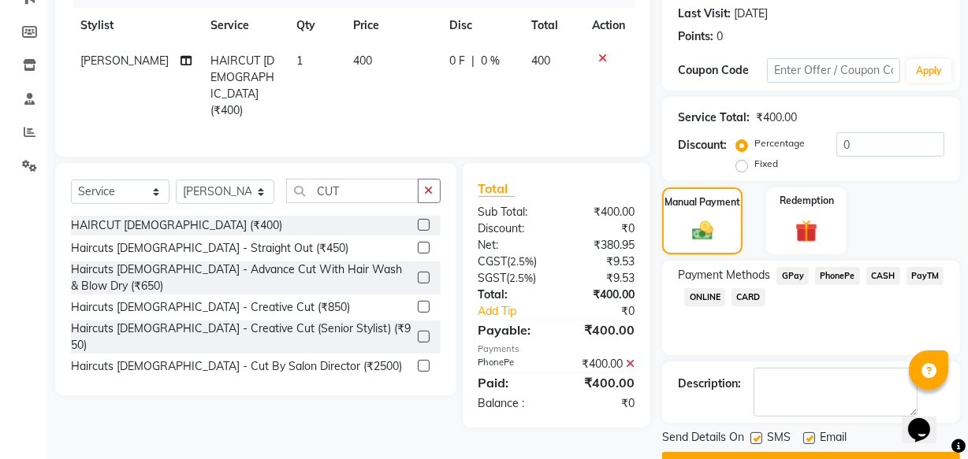
scroll to position [257, 0]
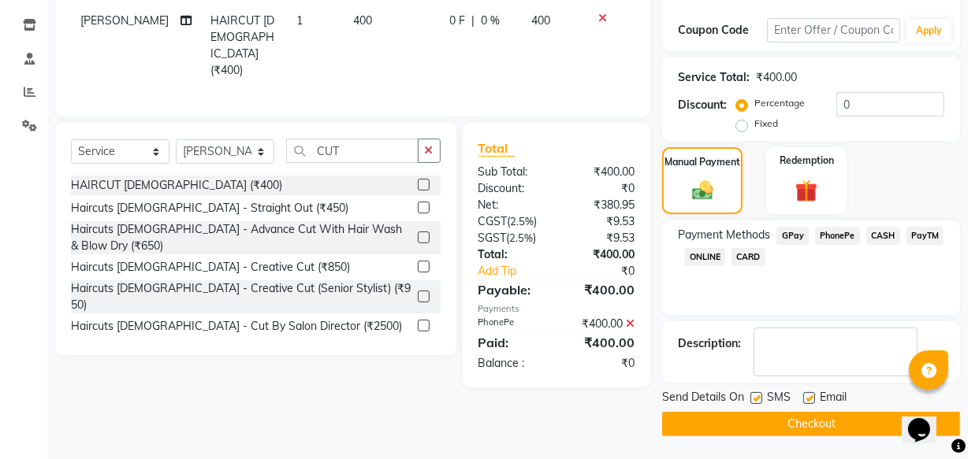
click at [764, 412] on button "Checkout" at bounding box center [811, 424] width 298 height 24
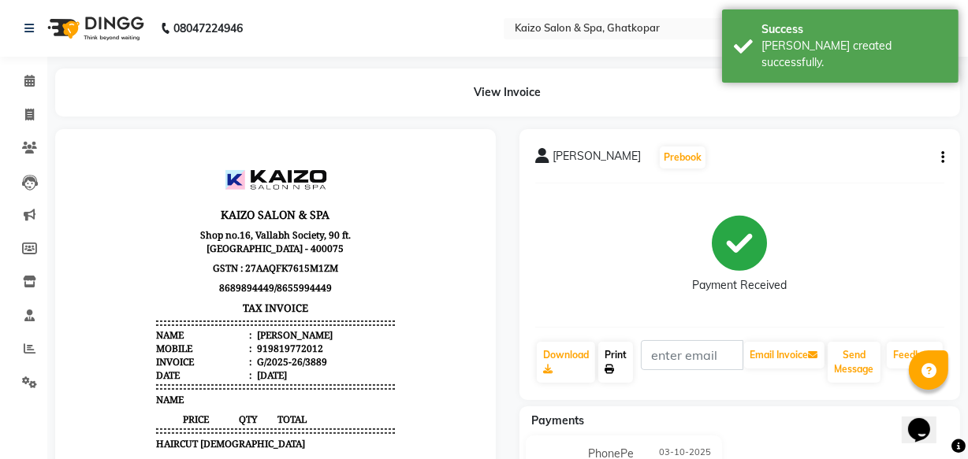
click at [607, 365] on icon at bounding box center [608, 369] width 9 height 9
select select "service"
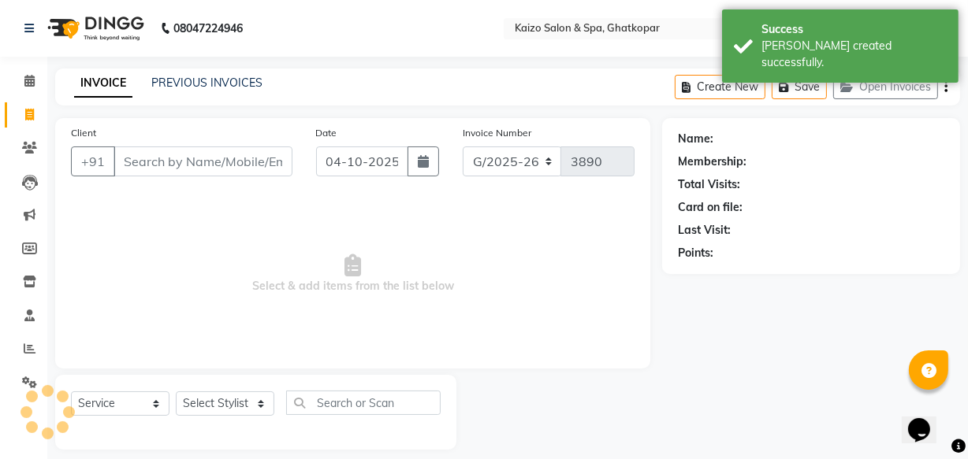
scroll to position [15, 0]
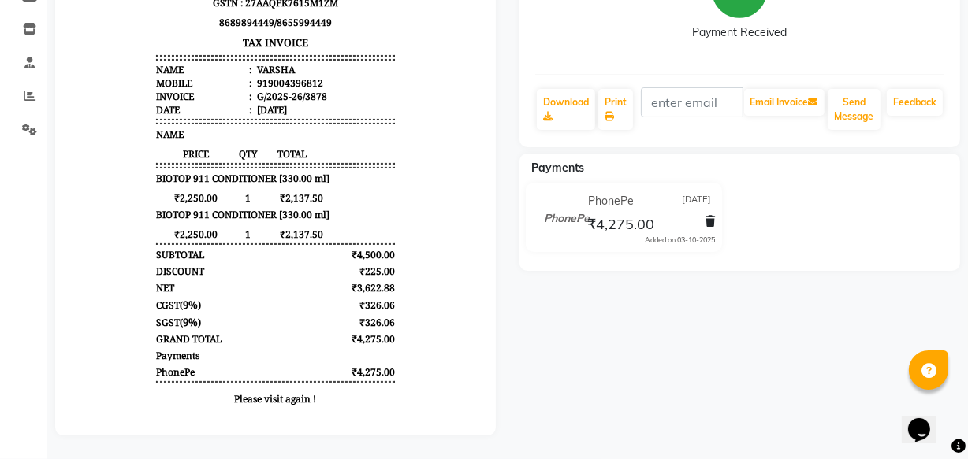
scroll to position [263, 0]
click at [621, 89] on link "Print" at bounding box center [615, 109] width 35 height 41
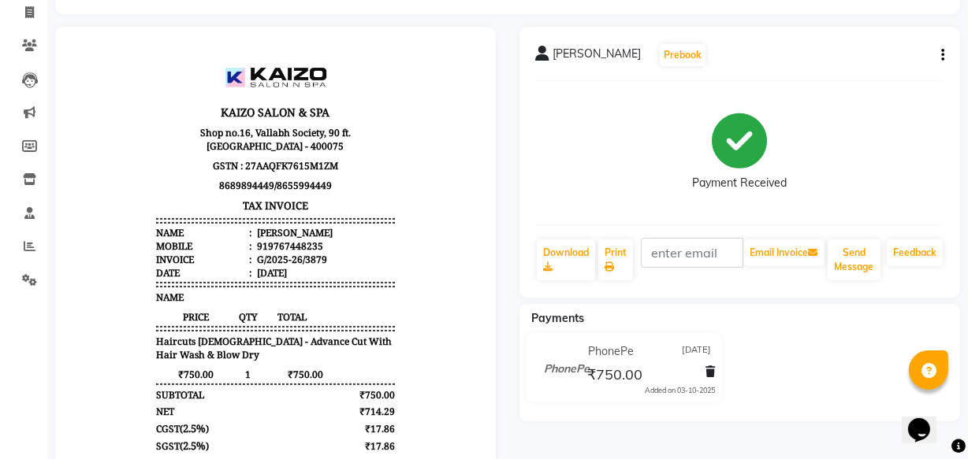
scroll to position [225, 0]
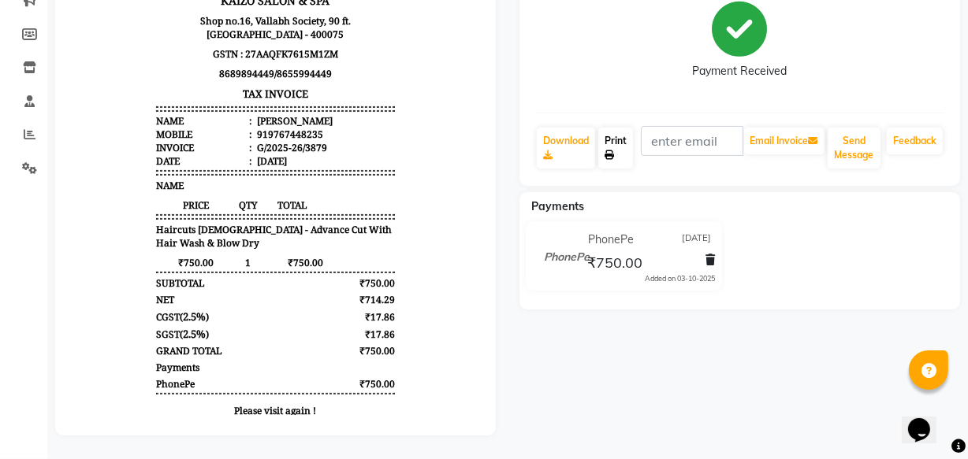
click at [623, 140] on link "Print" at bounding box center [615, 148] width 35 height 41
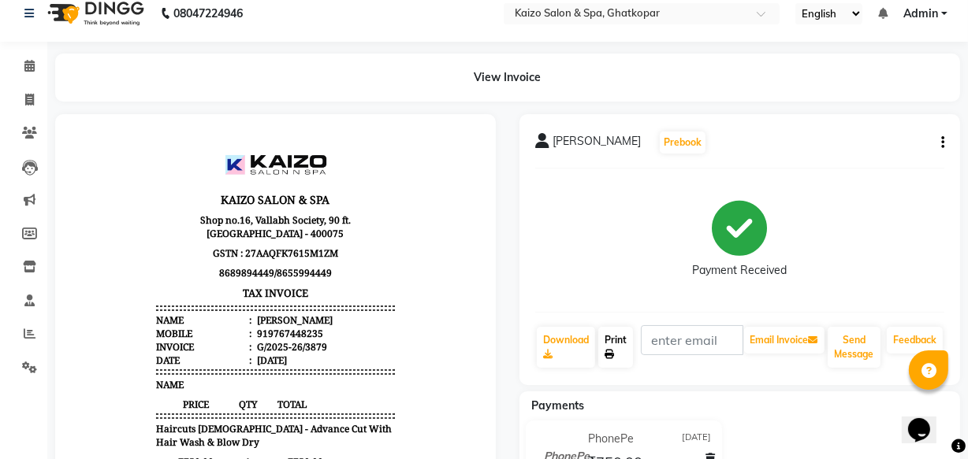
scroll to position [0, 0]
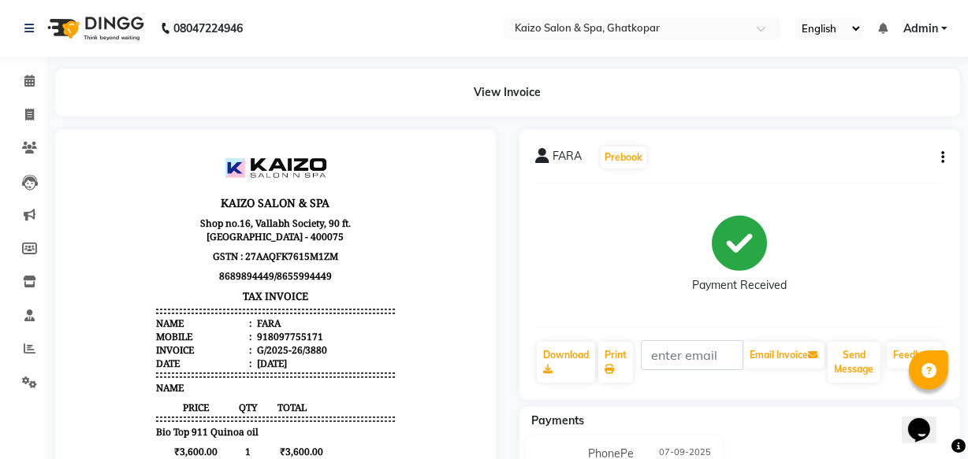
scroll to position [212, 0]
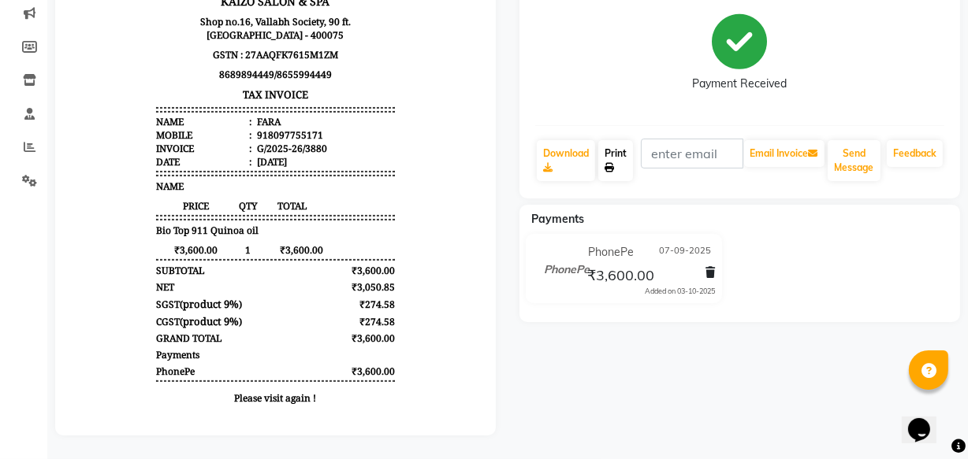
click at [624, 145] on link "Print" at bounding box center [615, 160] width 35 height 41
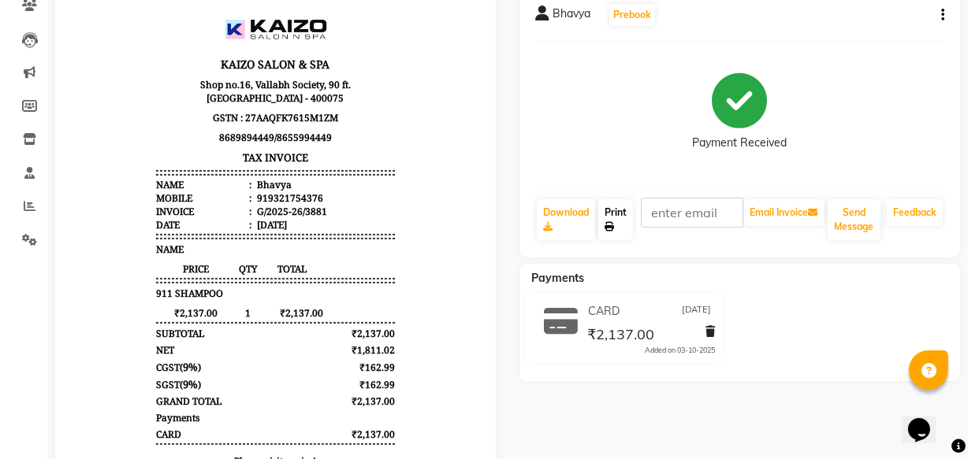
scroll to position [12, 0]
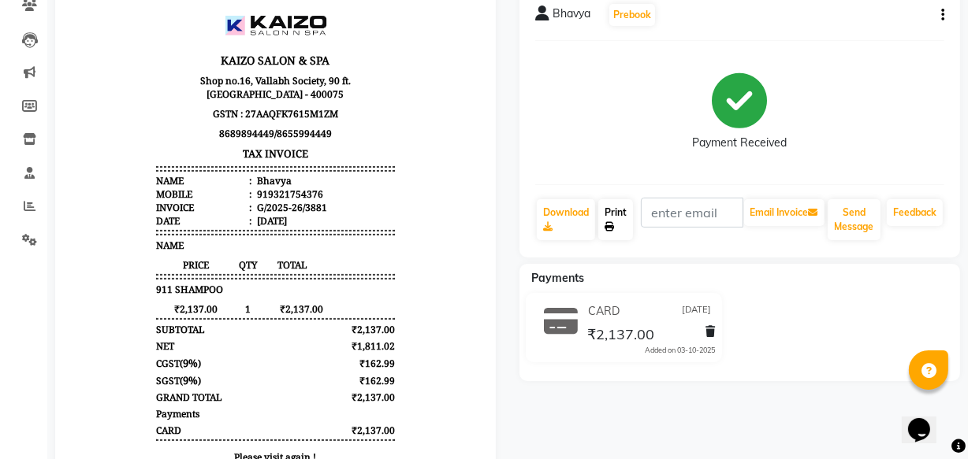
click at [611, 211] on link "Print" at bounding box center [615, 219] width 35 height 41
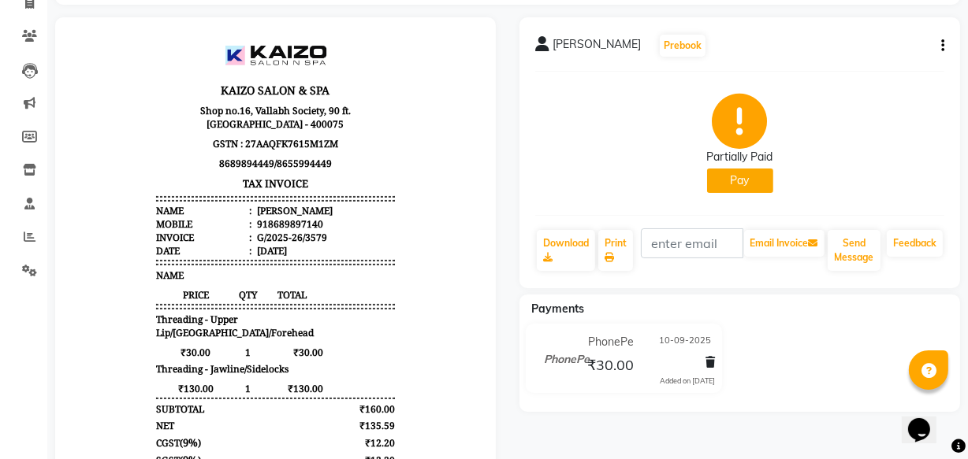
scroll to position [247, 0]
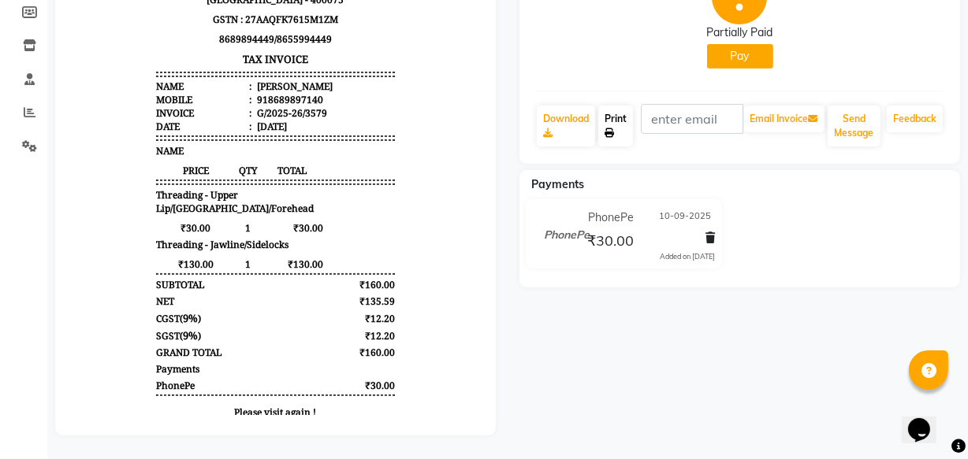
click at [616, 106] on link "Print" at bounding box center [615, 126] width 35 height 41
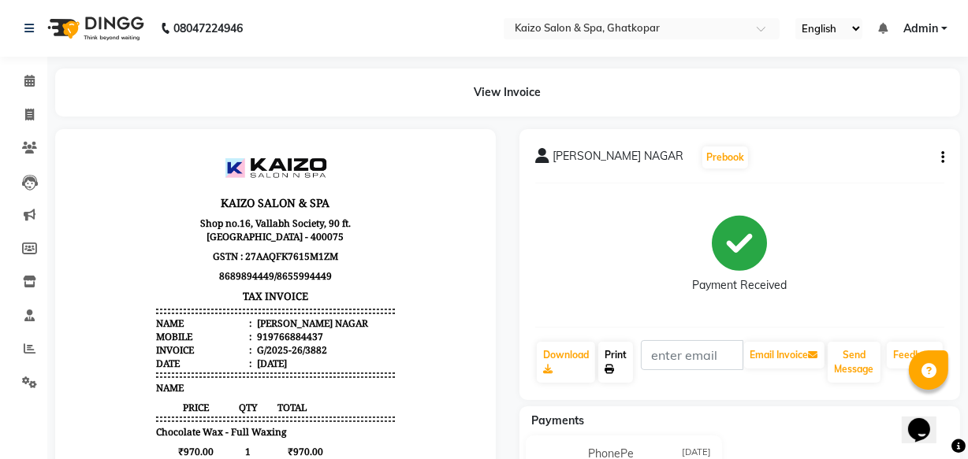
click at [626, 368] on link "Print" at bounding box center [615, 362] width 35 height 41
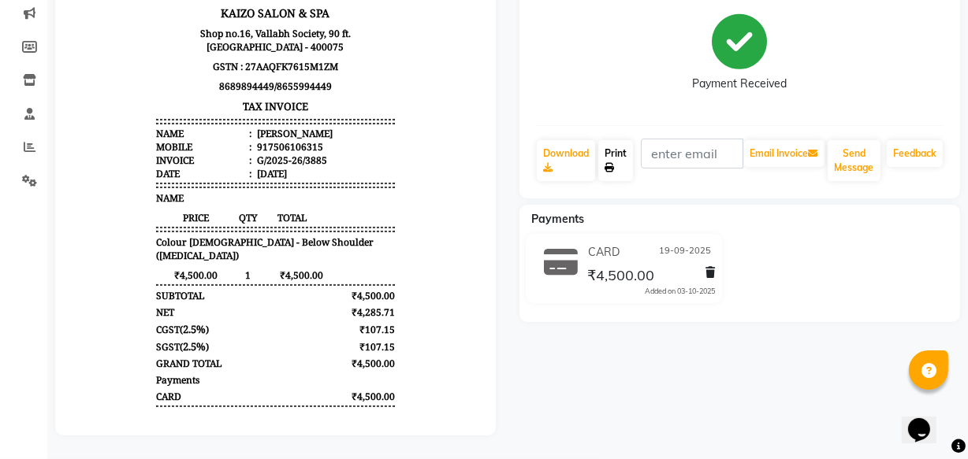
click at [615, 147] on link "Print" at bounding box center [615, 160] width 35 height 41
